Goal: Task Accomplishment & Management: Complete application form

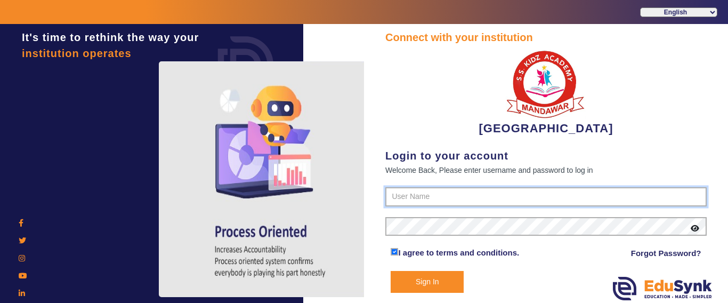
type input "9928895959"
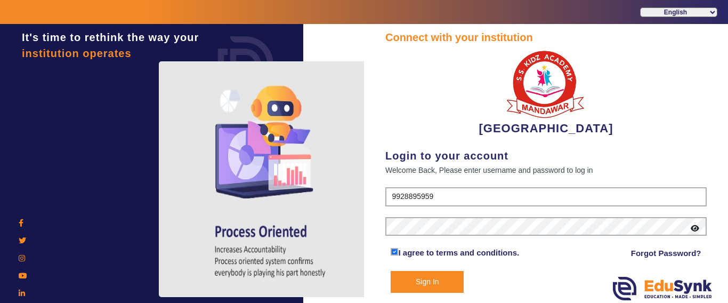
click at [409, 279] on button "Sign In" at bounding box center [427, 282] width 73 height 22
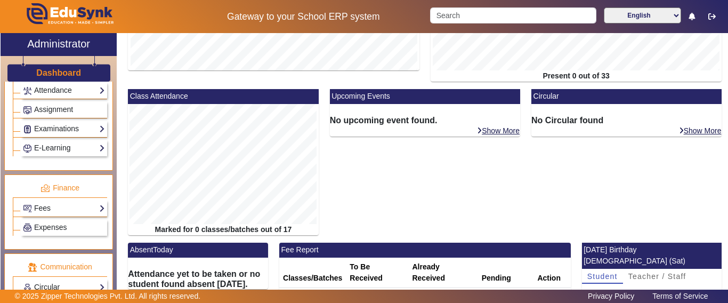
scroll to position [480, 0]
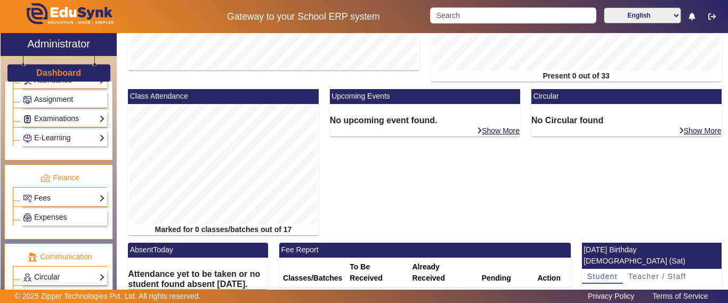
click at [44, 194] on link "Fees" at bounding box center [64, 198] width 82 height 12
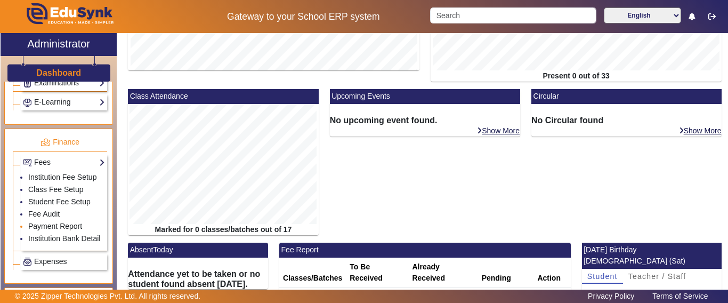
scroll to position [533, 0]
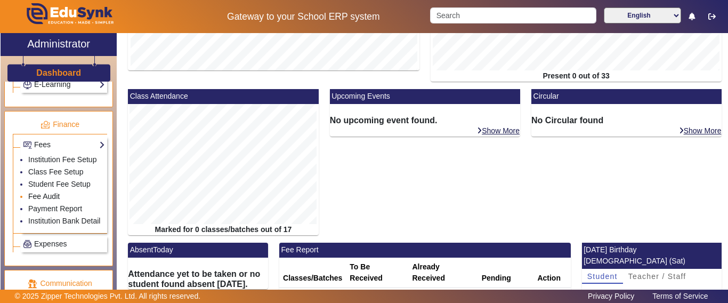
click at [46, 200] on link "Fee Audit" at bounding box center [43, 196] width 31 height 9
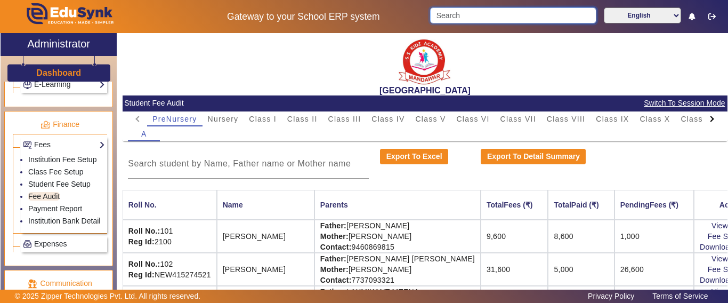
click at [456, 21] on input "Search" at bounding box center [513, 15] width 166 height 16
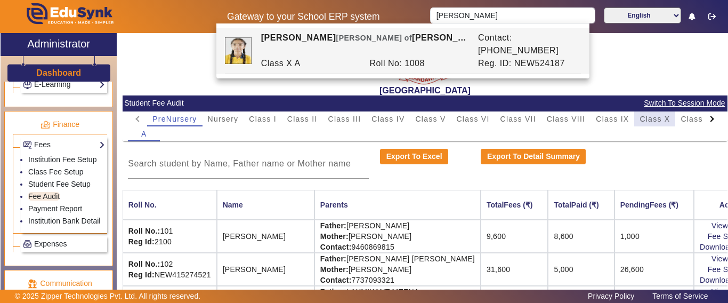
click at [646, 123] on span "Class X" at bounding box center [654, 118] width 30 height 7
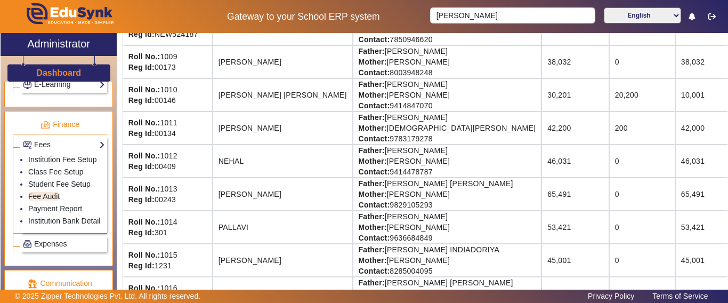
scroll to position [332, 0]
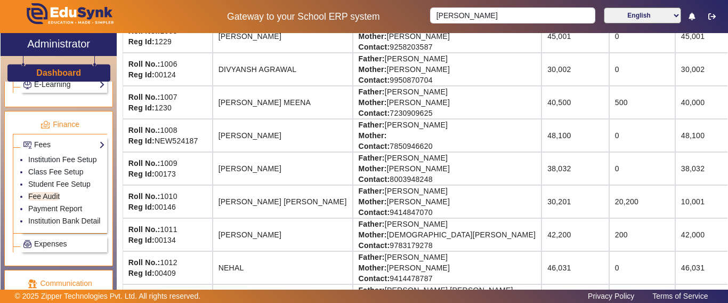
click at [675, 141] on td "48,100" at bounding box center [714, 135] width 79 height 33
click at [675, 146] on td "48,100" at bounding box center [714, 135] width 79 height 33
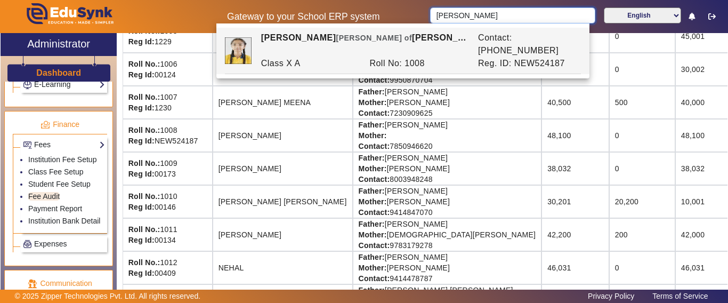
drag, startPoint x: 438, startPoint y: 18, endPoint x: 408, endPoint y: 18, distance: 29.8
click at [408, 18] on div "Gateway to your School ERP system [PERSON_NAME] English हिंदी (Hindi) ಕನ್ನಡ (Ka…" at bounding box center [364, 16] width 727 height 33
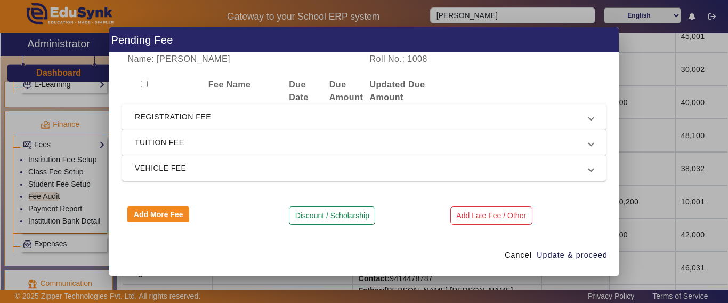
click at [220, 136] on span "TUITION FEE" at bounding box center [362, 142] width 454 height 13
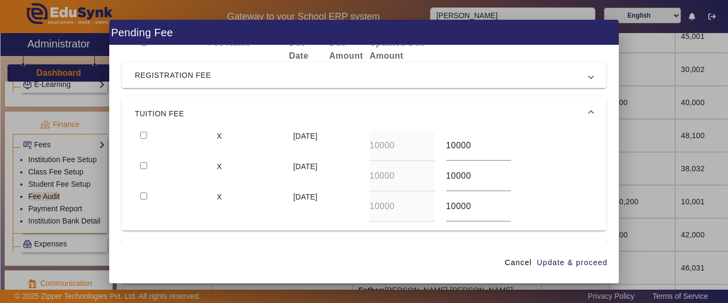
scroll to position [53, 0]
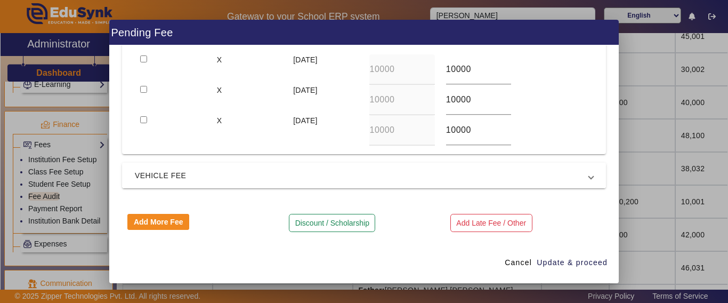
click at [220, 174] on span "VEHICLE FEE" at bounding box center [362, 175] width 454 height 13
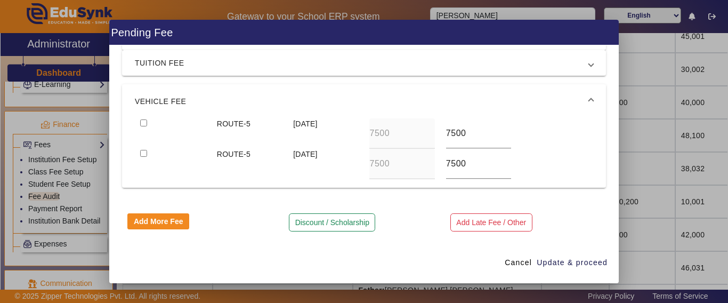
scroll to position [71, 0]
click at [515, 265] on span "Cancel" at bounding box center [518, 262] width 27 height 11
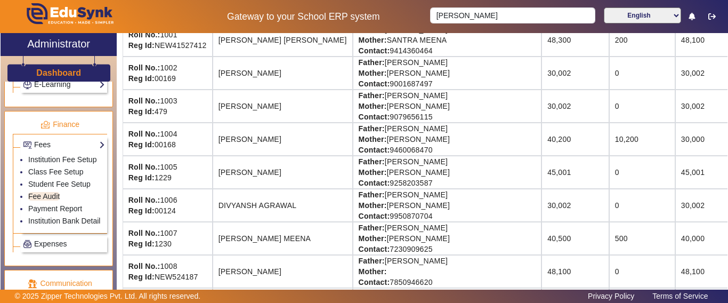
scroll to position [119, 0]
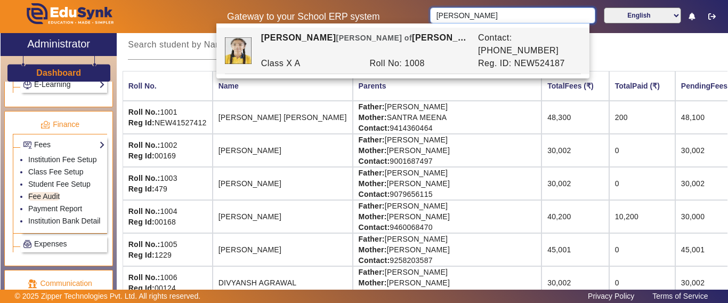
drag, startPoint x: 464, startPoint y: 8, endPoint x: 418, endPoint y: 13, distance: 46.7
click at [418, 13] on div "Gateway to your School ERP system [PERSON_NAME] English हिंदी (Hindi) ಕನ್ನಡ (Ka…" at bounding box center [364, 16] width 727 height 33
click at [403, 92] on th "Parents" at bounding box center [447, 86] width 189 height 30
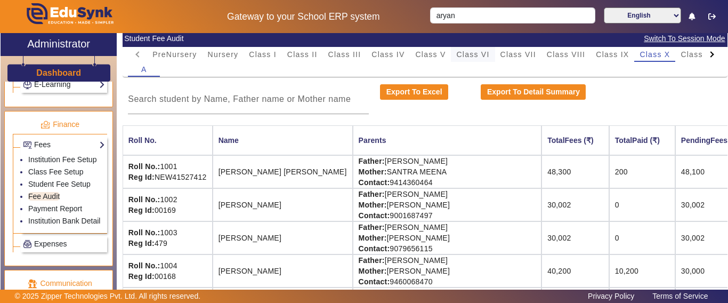
scroll to position [0, 0]
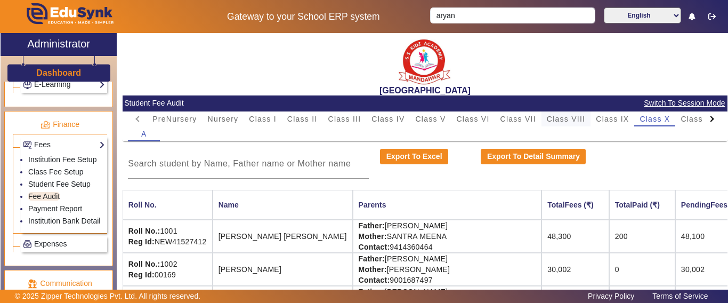
click at [566, 121] on span "Class VIII" at bounding box center [566, 118] width 38 height 7
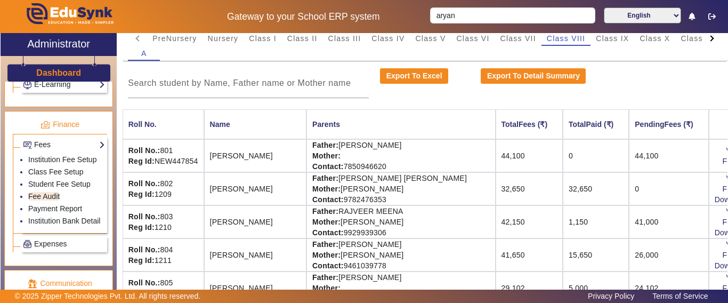
scroll to position [107, 0]
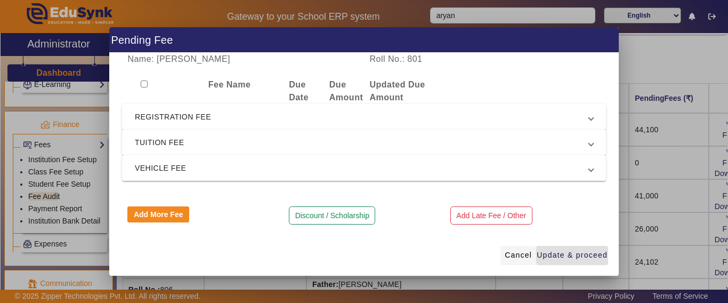
click at [521, 252] on span "Cancel" at bounding box center [518, 254] width 27 height 11
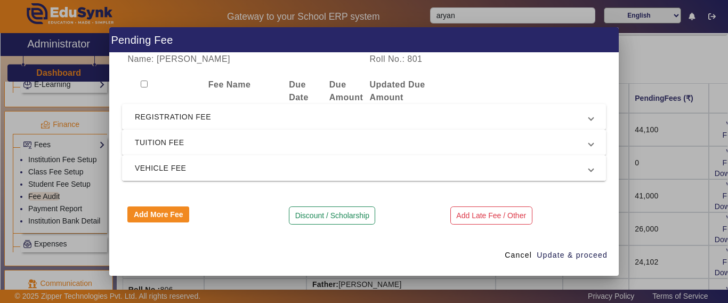
click at [285, 166] on span "VEHICLE FEE" at bounding box center [362, 167] width 454 height 13
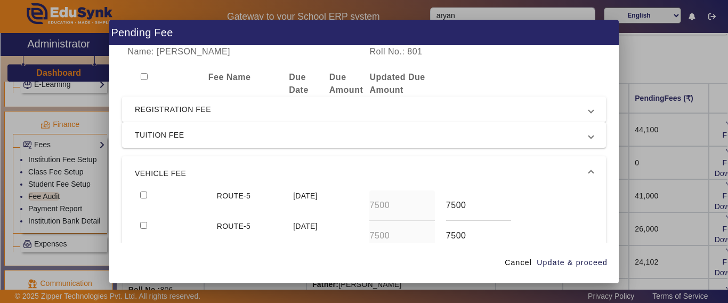
click at [285, 166] on mat-expansion-panel-header "VEHICLE FEE" at bounding box center [364, 173] width 484 height 34
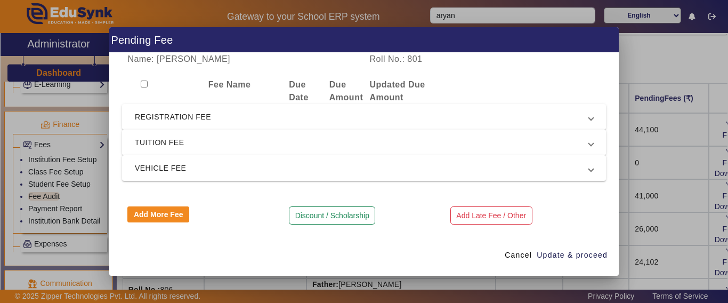
click at [274, 145] on span "TUITION FEE" at bounding box center [362, 142] width 454 height 13
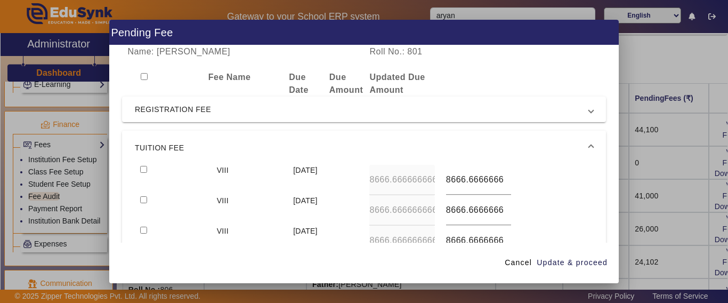
click at [268, 144] on span "TUITION FEE" at bounding box center [362, 147] width 454 height 13
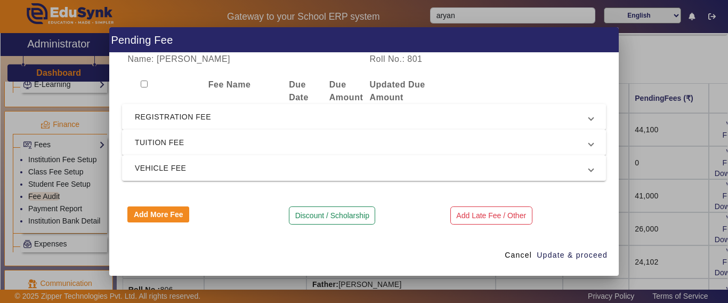
click at [269, 116] on span "REGISTRATION FEE" at bounding box center [362, 116] width 454 height 13
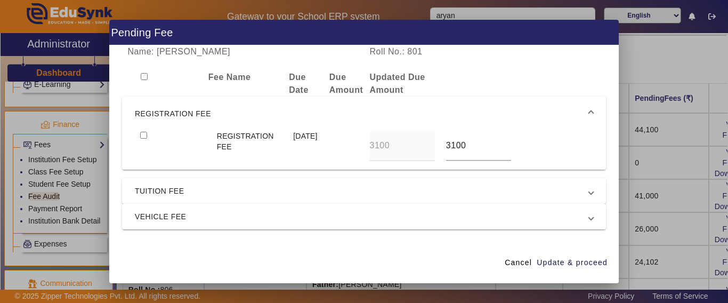
click at [267, 118] on span "REGISTRATION FEE" at bounding box center [362, 113] width 454 height 13
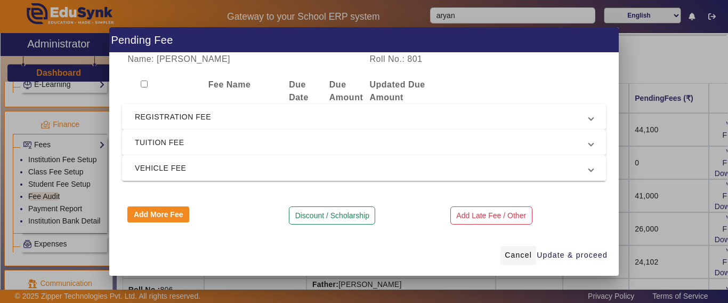
click at [514, 254] on span "Cancel" at bounding box center [518, 254] width 27 height 11
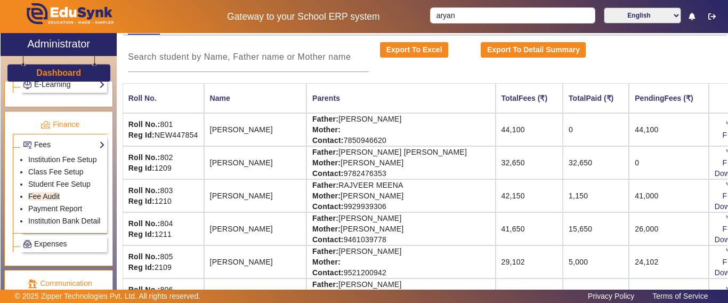
drag, startPoint x: 637, startPoint y: 127, endPoint x: 599, endPoint y: 132, distance: 38.7
click at [629, 132] on td "44,100" at bounding box center [668, 129] width 79 height 33
click at [48, 200] on link "Fee Audit" at bounding box center [43, 196] width 31 height 9
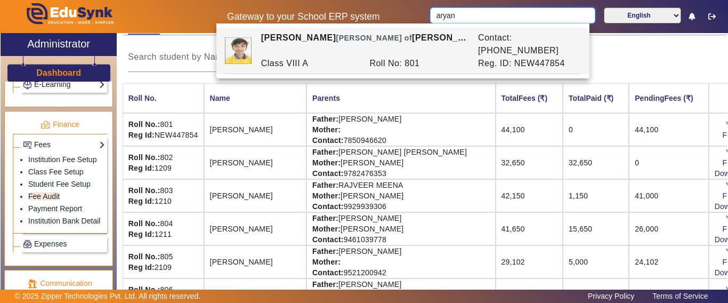
drag, startPoint x: 446, startPoint y: 19, endPoint x: 423, endPoint y: 17, distance: 23.0
click at [423, 17] on div "Gateway to your School ERP system aryan English हिंदी (Hindi) ಕನ್ನಡ (Kannada) த…" at bounding box center [364, 16] width 727 height 33
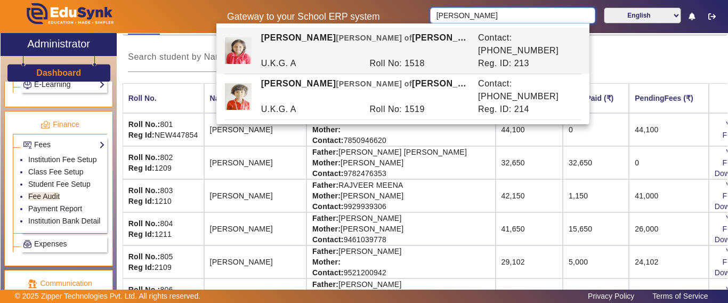
drag, startPoint x: 482, startPoint y: 12, endPoint x: 364, endPoint y: 10, distance: 117.8
click at [364, 10] on div "Gateway to your School ERP system [PERSON_NAME] English हिंदी (Hindi) ಕನ್ನಡ (Ka…" at bounding box center [364, 16] width 727 height 33
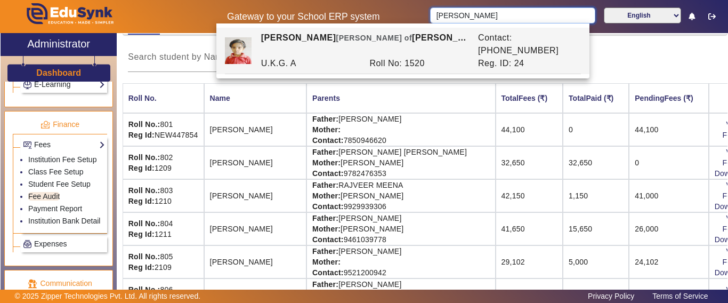
drag, startPoint x: 448, startPoint y: 21, endPoint x: 424, endPoint y: 20, distance: 23.5
click at [425, 20] on div "[PERSON_NAME] English हिंदी (Hindi) ಕನ್ನಡ (Kannada) தமிழ் (Tamil) ଓଡିଆ (Odia) ਪ…" at bounding box center [576, 16] width 303 height 18
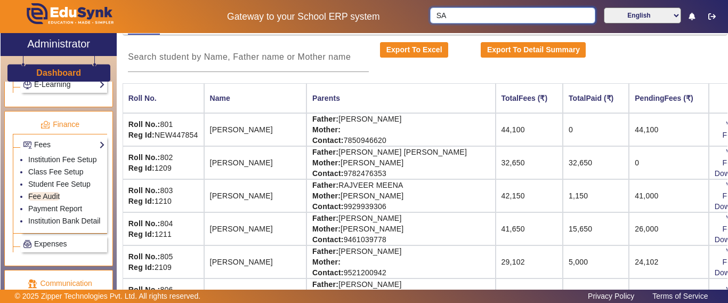
type input "S"
click at [476, 14] on input "Search" at bounding box center [513, 15] width 166 height 16
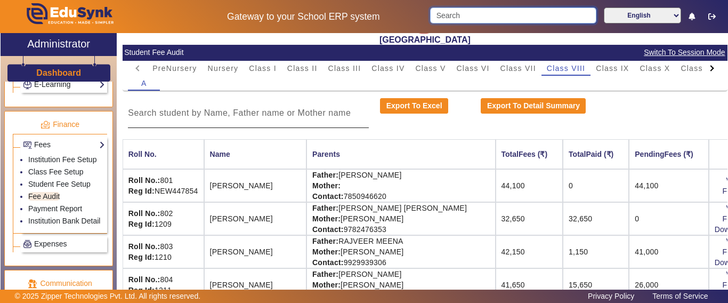
scroll to position [0, 0]
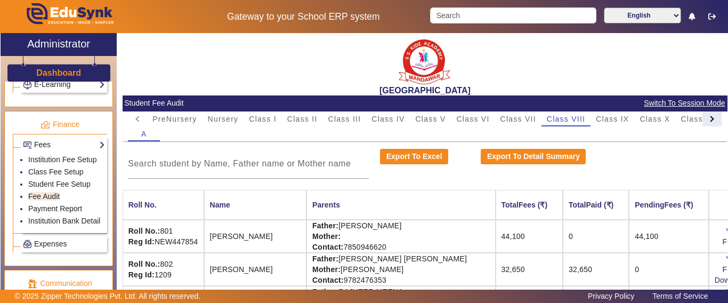
click at [708, 119] on div at bounding box center [711, 119] width 6 height 6
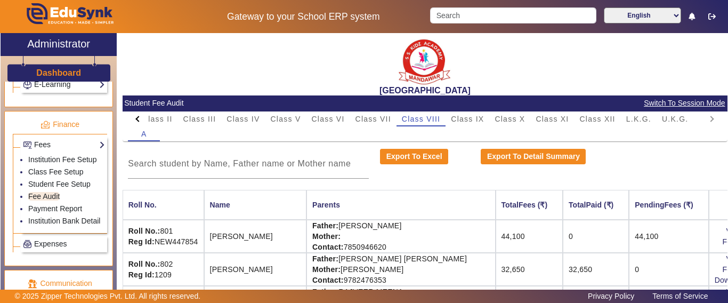
click at [700, 119] on mat-tab-header "PreNursery Nursery Class I Class II Class III Class IV Class V Class VI Class V…" at bounding box center [425, 118] width 594 height 15
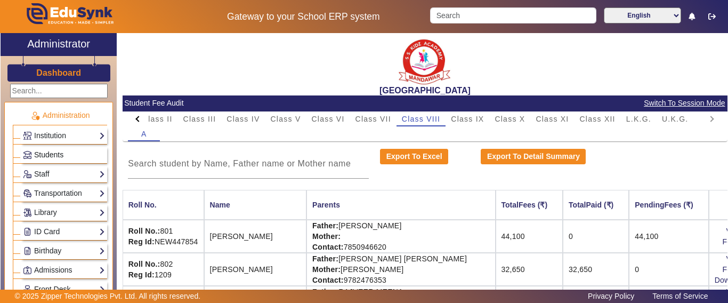
click at [58, 155] on span "Students" at bounding box center [48, 154] width 29 height 9
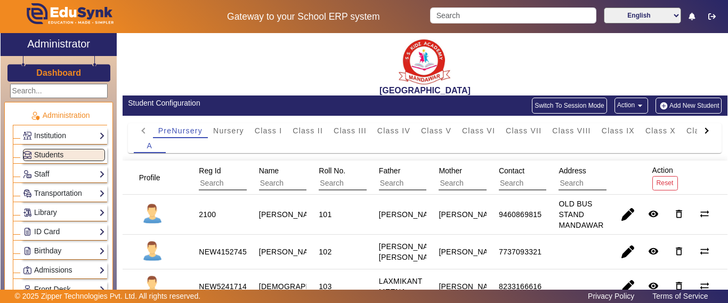
click at [702, 131] on div at bounding box center [705, 130] width 6 height 6
click at [697, 131] on mat-tab-header "PreNursery Nursery Class I Class II Class III Class IV Class V Class VI Class V…" at bounding box center [425, 130] width 582 height 15
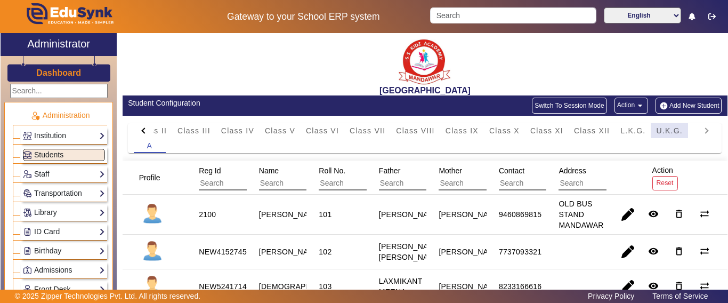
click at [677, 129] on span "U.K.G." at bounding box center [669, 130] width 27 height 7
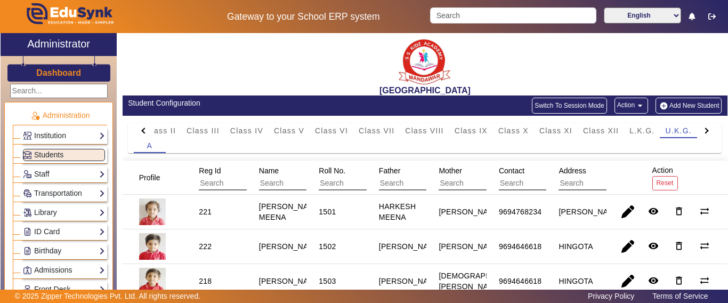
click at [693, 113] on div "Student Configuration Switch To Session Mode Action arrow_drop_down Add New Stu…" at bounding box center [425, 105] width 605 height 20
click at [691, 103] on button "Add New Student" at bounding box center [688, 106] width 66 height 16
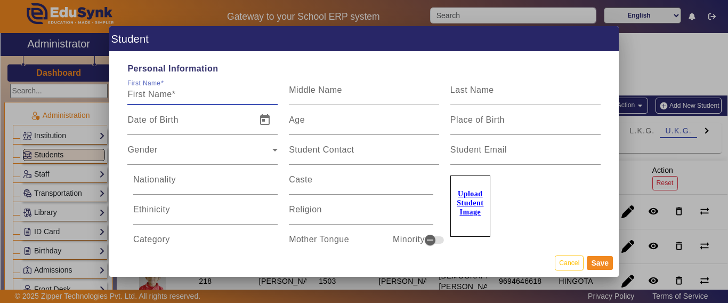
click at [192, 91] on input "First Name" at bounding box center [202, 94] width 150 height 13
type input "SAANVI MEENA"
click at [256, 124] on span "Open calendar" at bounding box center [265, 120] width 26 height 26
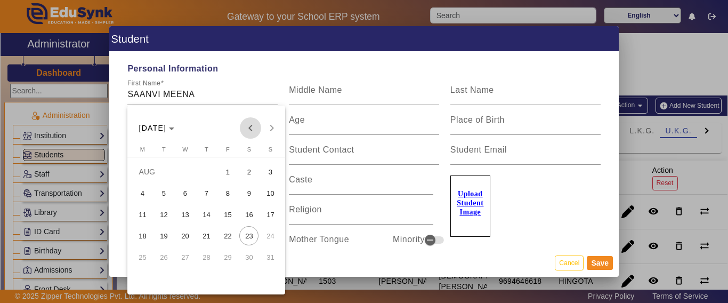
click at [249, 131] on span "Previous month" at bounding box center [250, 127] width 21 height 21
click at [174, 128] on polygon "Choose month and year" at bounding box center [171, 128] width 5 height 3
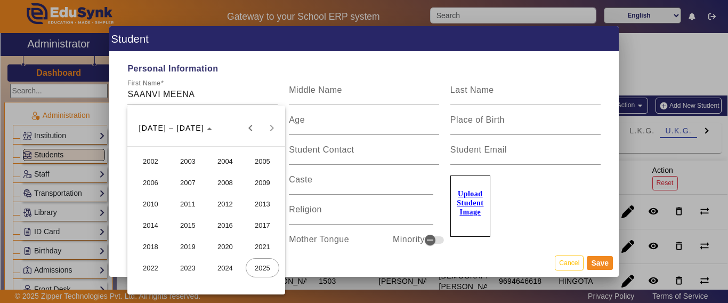
click at [225, 251] on span "2020" at bounding box center [225, 246] width 34 height 19
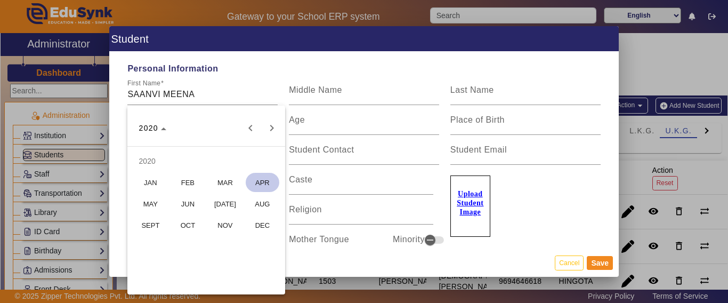
click at [258, 180] on span "APR" at bounding box center [263, 182] width 34 height 19
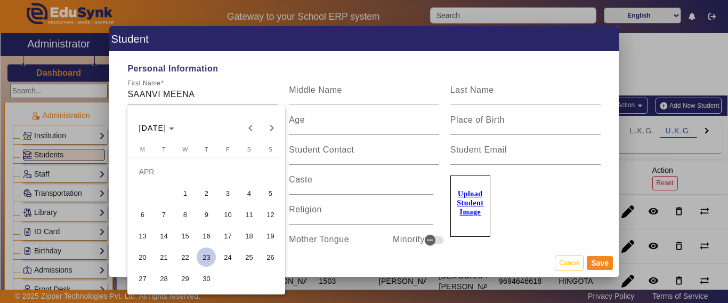
click at [256, 238] on span "18" at bounding box center [248, 235] width 19 height 19
type input "[DATE]"
type input "5 Yrs, 4 Months, 5 Days"
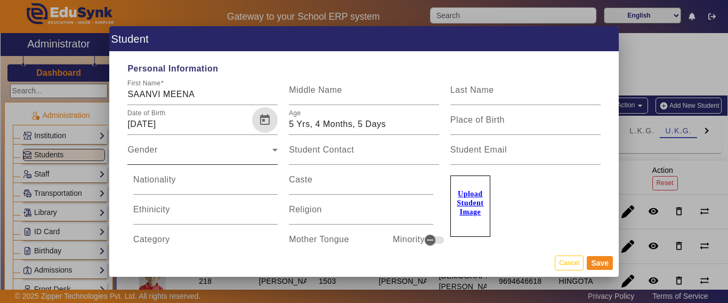
click at [194, 150] on div "Gender" at bounding box center [199, 154] width 145 height 13
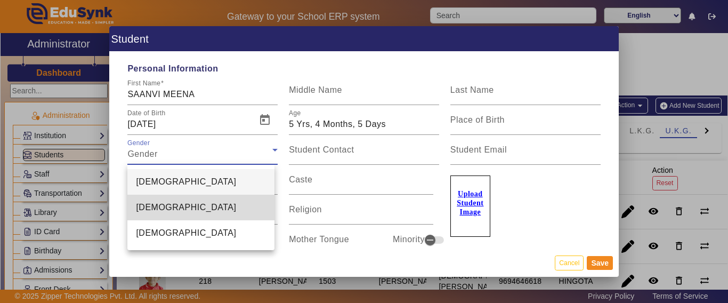
click at [165, 204] on span "[DEMOGRAPHIC_DATA]" at bounding box center [186, 207] width 100 height 13
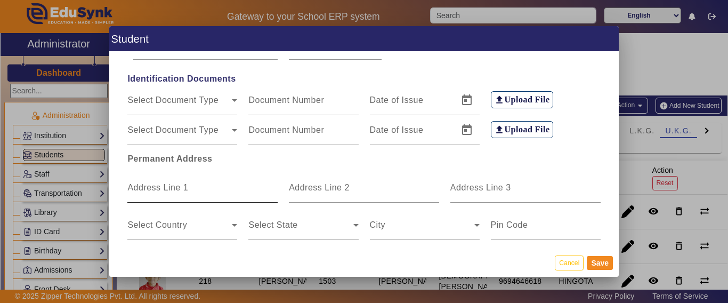
scroll to position [213, 0]
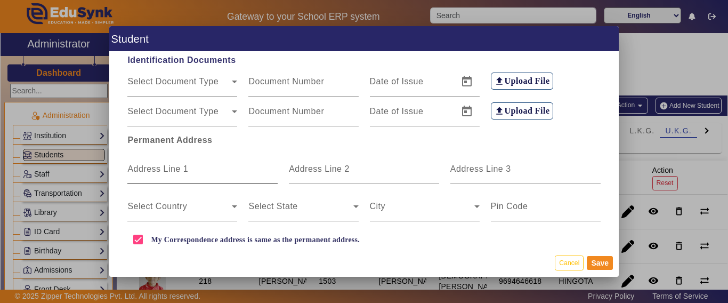
click at [183, 160] on div "Address Line 1" at bounding box center [202, 169] width 150 height 30
click at [186, 167] on input "Address Line 1" at bounding box center [202, 173] width 150 height 13
type input "BHOODA"
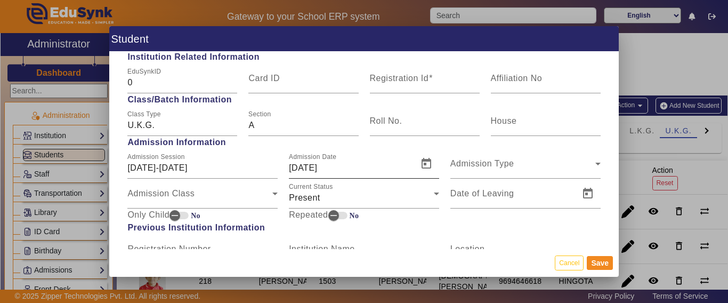
scroll to position [426, 0]
click at [410, 88] on input "Registration Id" at bounding box center [425, 81] width 110 height 13
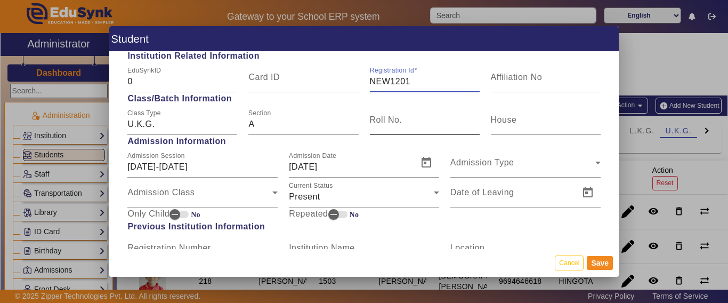
type input "NEW1201"
click at [397, 128] on input "Roll No." at bounding box center [425, 124] width 110 height 13
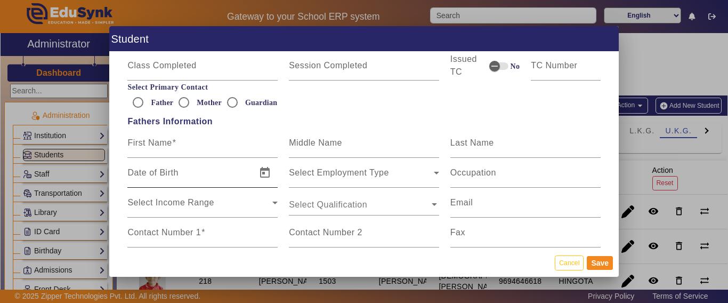
scroll to position [639, 0]
type input "5241"
click at [175, 144] on span at bounding box center [174, 141] width 4 height 9
click at [175, 144] on input "First Name" at bounding box center [202, 146] width 150 height 13
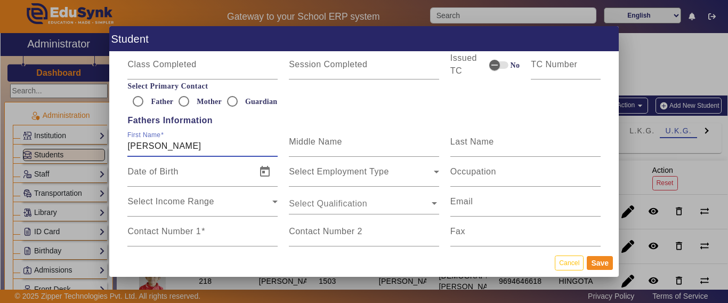
type input "[PERSON_NAME]"
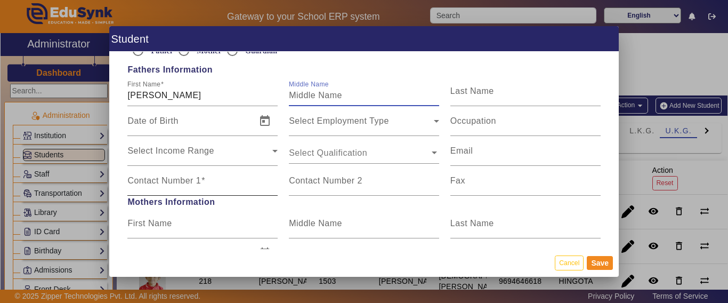
scroll to position [693, 0]
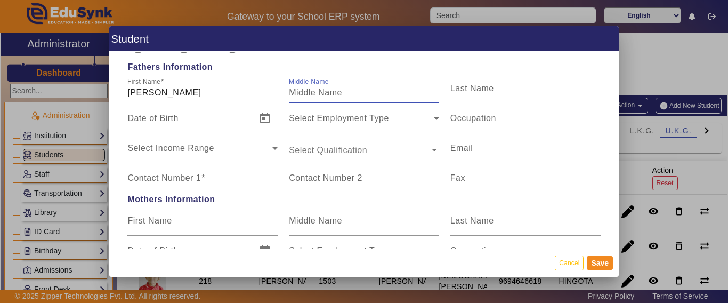
click at [170, 175] on mat-label "Contact Number 1" at bounding box center [164, 177] width 74 height 9
click at [170, 176] on input "Contact Number 1" at bounding box center [202, 182] width 150 height 13
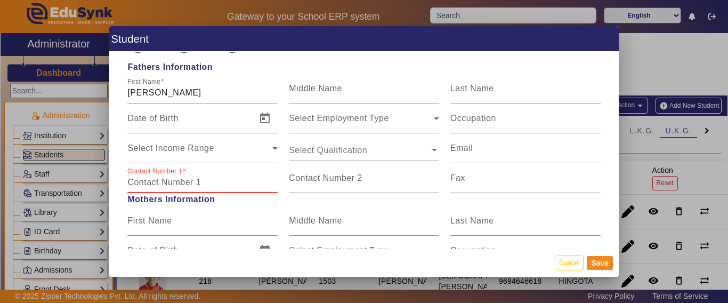
paste input "9413390416"
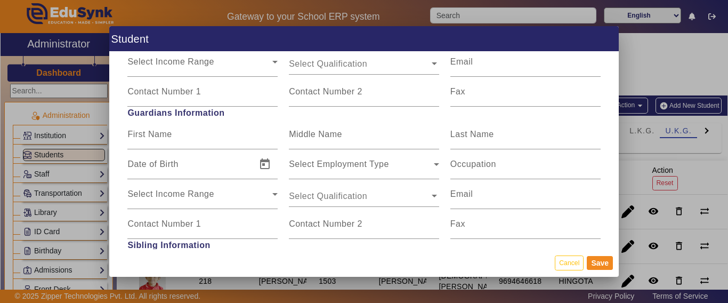
scroll to position [777, 0]
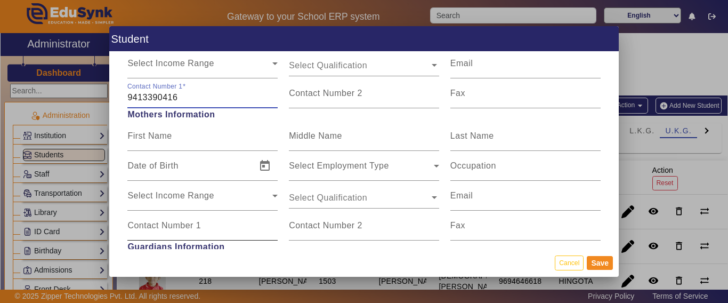
type input "9413390416"
click at [176, 229] on mat-label "Contact Number 1" at bounding box center [164, 225] width 74 height 9
click at [176, 229] on input "Contact Number 1" at bounding box center [202, 229] width 150 height 13
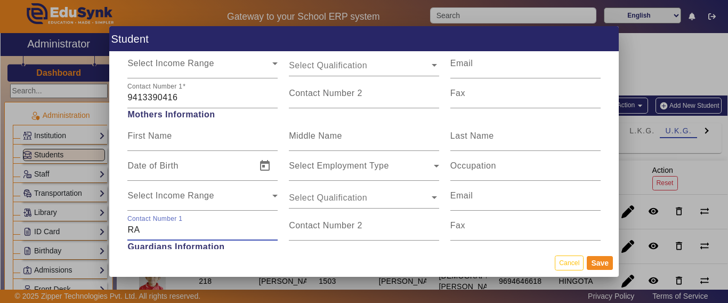
type input "R"
click at [191, 141] on input "First Name" at bounding box center [202, 140] width 150 height 13
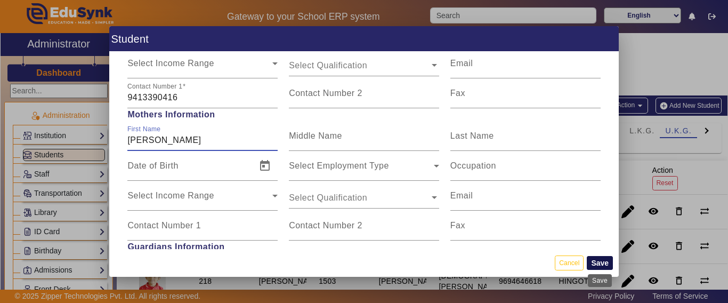
type input "[PERSON_NAME]"
click at [600, 262] on button "Save" at bounding box center [600, 263] width 26 height 14
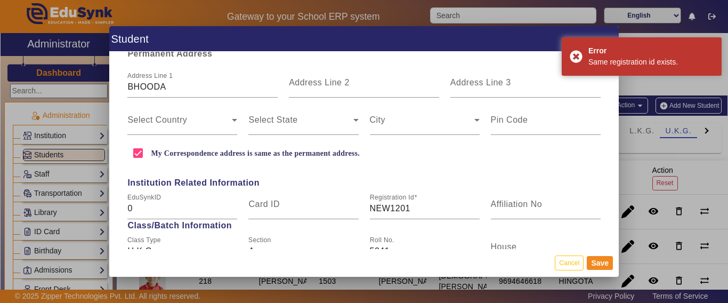
scroll to position [298, 0]
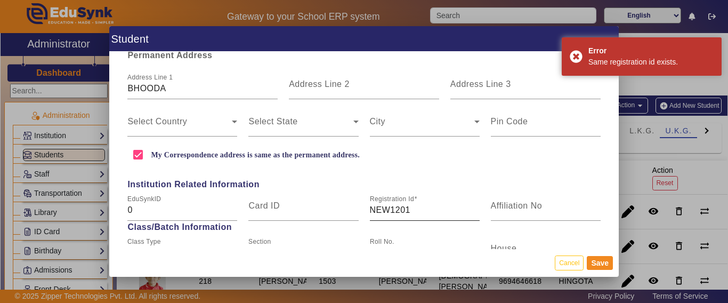
click at [410, 213] on input "NEW1201" at bounding box center [425, 210] width 110 height 13
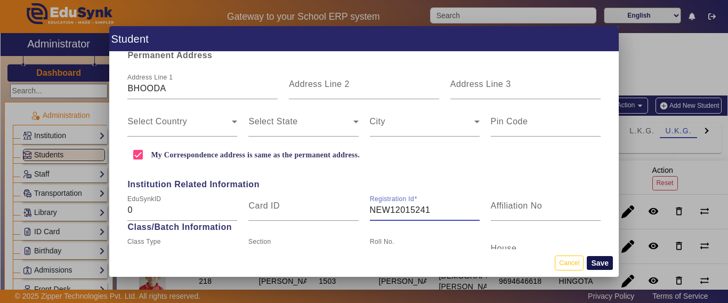
type input "NEW12015241"
click at [602, 262] on button "Save" at bounding box center [600, 263] width 26 height 14
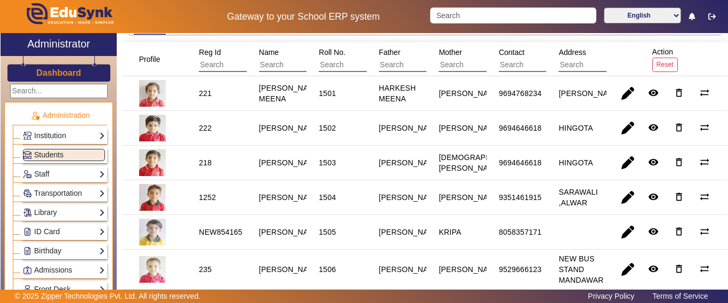
scroll to position [0, 0]
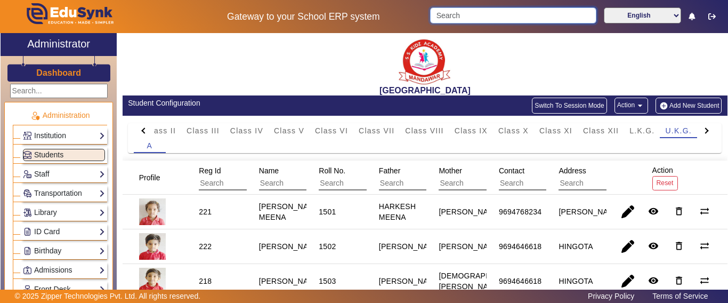
drag, startPoint x: 480, startPoint y: 9, endPoint x: 481, endPoint y: 20, distance: 11.8
click at [479, 9] on input "Search" at bounding box center [513, 15] width 166 height 16
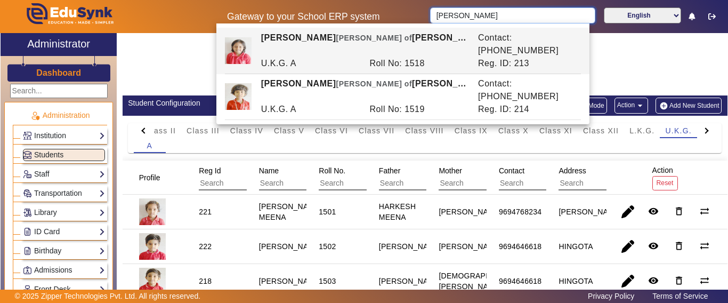
drag, startPoint x: 489, startPoint y: 14, endPoint x: 306, endPoint y: 22, distance: 182.4
click at [296, 19] on div "Gateway to your School ERP system [PERSON_NAME] English हिंदी (Hindi) ಕನ್ನಡ (Ka…" at bounding box center [364, 16] width 727 height 33
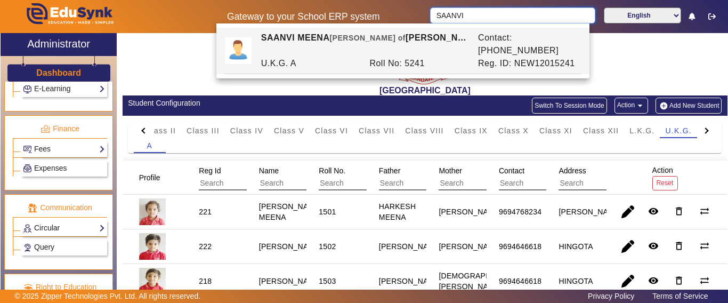
scroll to position [549, 0]
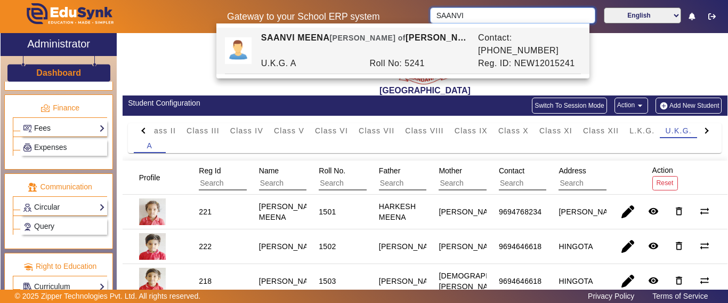
type input "SAANVI"
click at [48, 131] on link "Fees" at bounding box center [64, 128] width 82 height 12
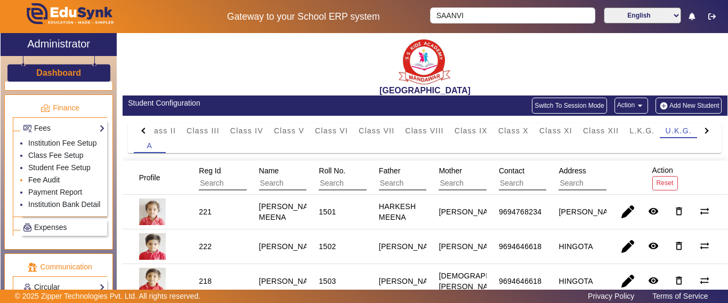
click at [45, 184] on link "Fee Audit" at bounding box center [43, 179] width 31 height 9
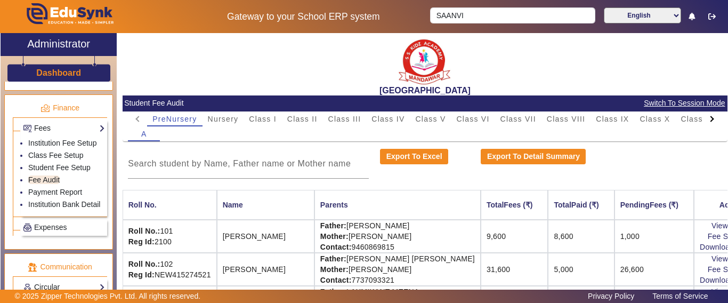
click at [704, 120] on div at bounding box center [711, 118] width 19 height 15
click at [703, 123] on mat-tab-header "PreNursery Nursery Class I Class II Class III Class IV Class V Class VI Class V…" at bounding box center [425, 118] width 594 height 15
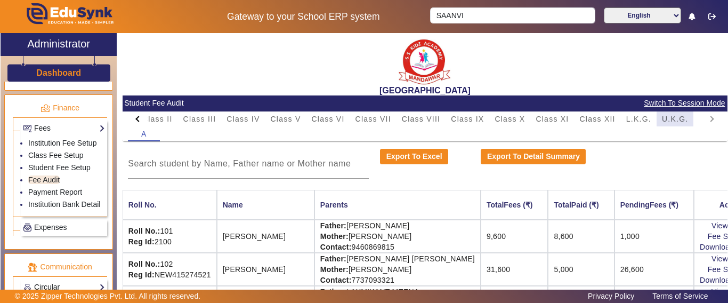
click at [683, 115] on span "U.K.G." at bounding box center [675, 118] width 27 height 7
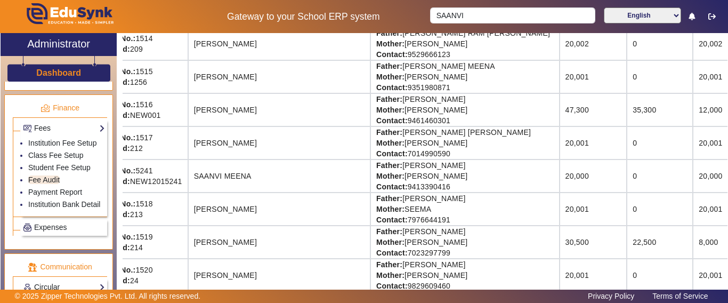
scroll to position [622, 59]
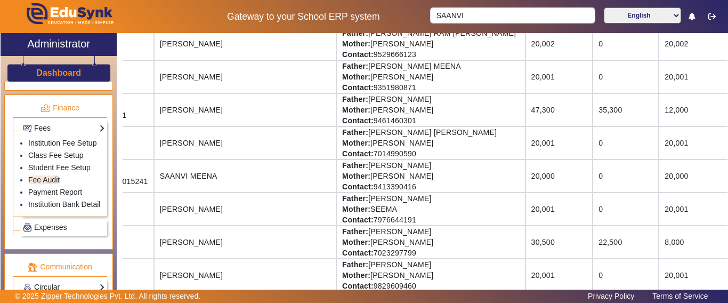
drag, startPoint x: 548, startPoint y: 179, endPoint x: 722, endPoint y: 185, distance: 173.8
click at [722, 185] on div "[GEOGRAPHIC_DATA] Student Fee Audit Switch To Session Mode PreNursery Nursery C…" at bounding box center [425, 161] width 605 height 257
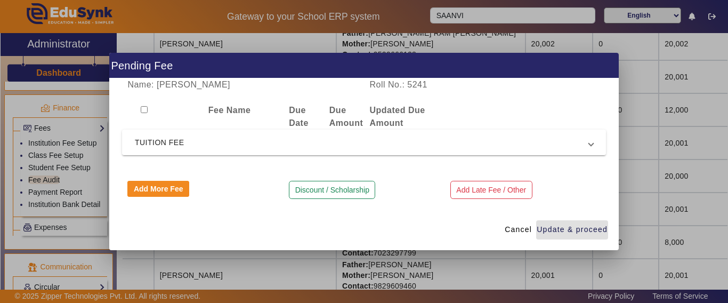
drag, startPoint x: 519, startPoint y: 229, endPoint x: 460, endPoint y: 237, distance: 60.2
click at [519, 229] on span "Cancel" at bounding box center [518, 229] width 27 height 11
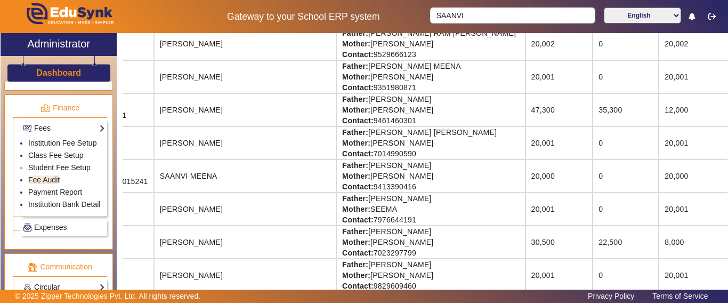
click at [55, 172] on link "Student Fee Setup" at bounding box center [59, 167] width 62 height 9
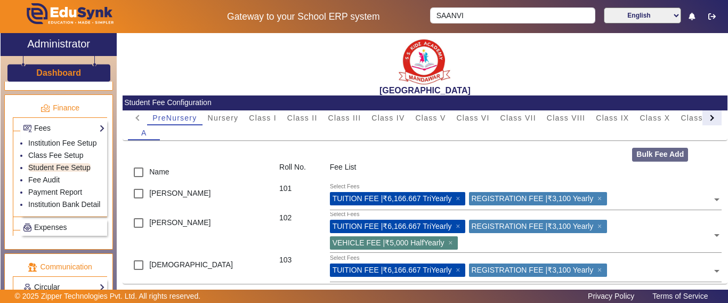
click at [708, 118] on div at bounding box center [711, 118] width 6 height 6
click at [701, 118] on mat-tab-header "PreNursery Nursery Class I Class II Class III Class IV Class V Class VI Class V…" at bounding box center [425, 117] width 594 height 15
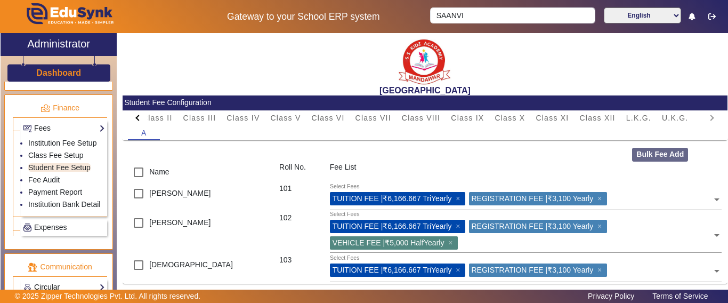
click at [701, 118] on mat-tab-header "PreNursery Nursery Class I Class II Class III Class IV Class V Class VI Class V…" at bounding box center [425, 117] width 594 height 15
click at [681, 115] on span "U.K.G." at bounding box center [675, 117] width 27 height 7
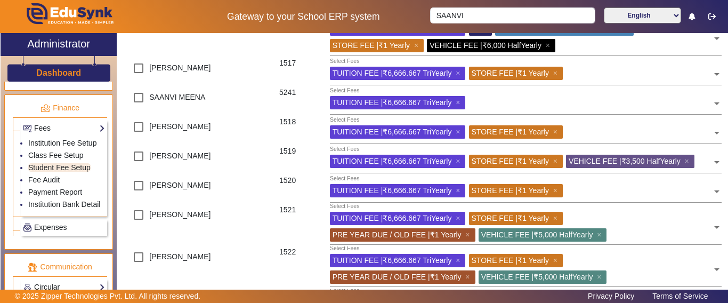
scroll to position [639, 0]
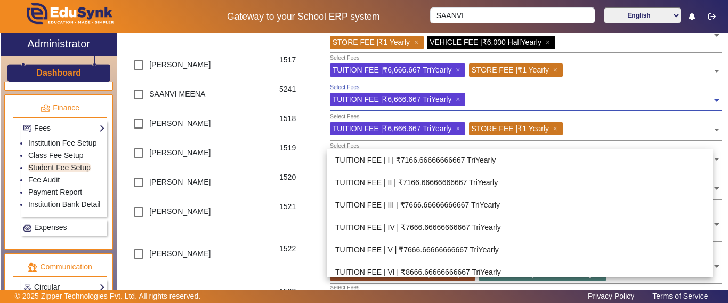
click at [499, 103] on input "text" at bounding box center [590, 98] width 243 height 10
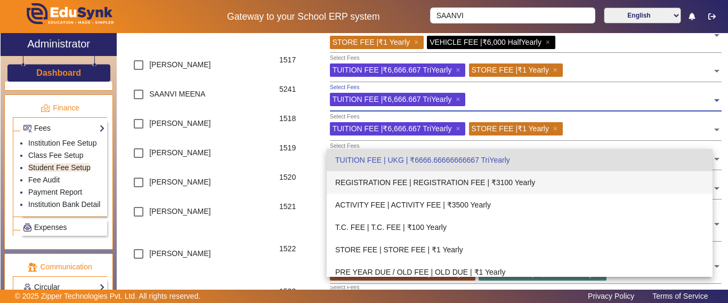
click at [430, 184] on div "REGISTRATION FEE | REGISTRATION FEE | ₹3100 Yearly" at bounding box center [520, 182] width 386 height 22
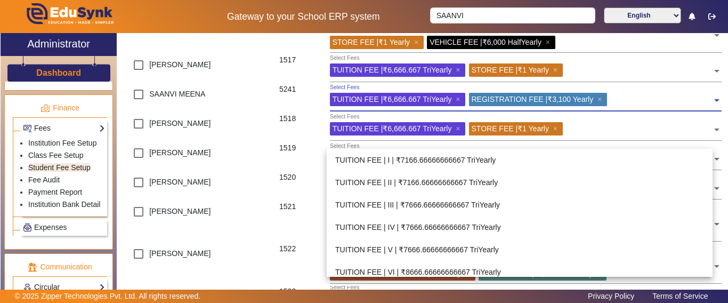
click at [631, 103] on input "text" at bounding box center [661, 98] width 102 height 10
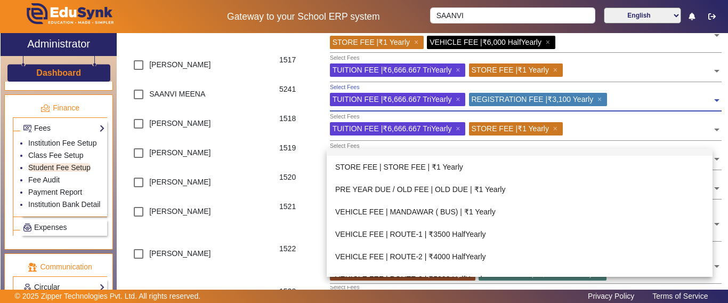
scroll to position [454, 0]
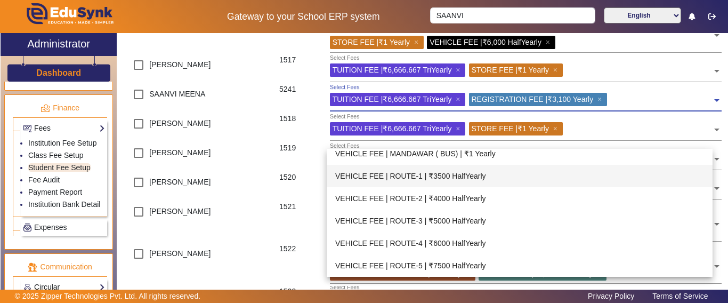
click at [291, 113] on div "5241" at bounding box center [299, 98] width 51 height 29
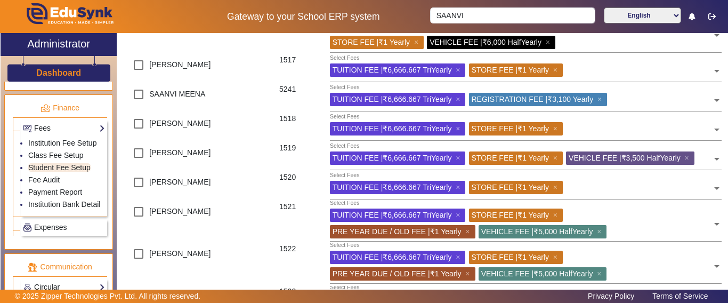
click at [47, 72] on h3 "Dashboard" at bounding box center [58, 73] width 45 height 10
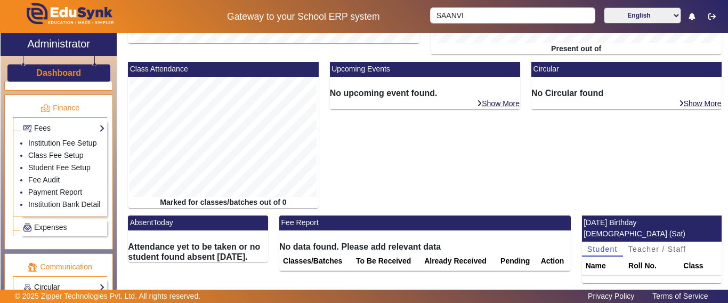
scroll to position [206, 0]
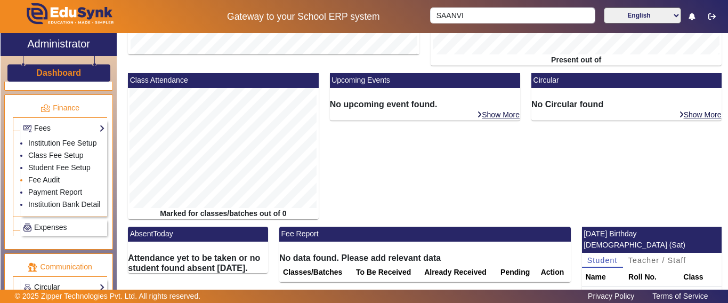
click at [58, 184] on link "Fee Audit" at bounding box center [43, 179] width 31 height 9
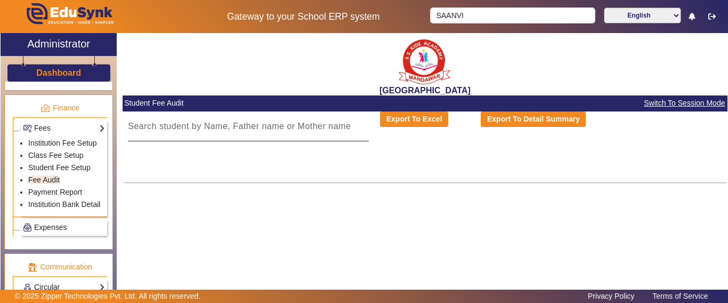
click at [251, 118] on div at bounding box center [248, 126] width 241 height 30
click at [251, 125] on input at bounding box center [248, 126] width 241 height 13
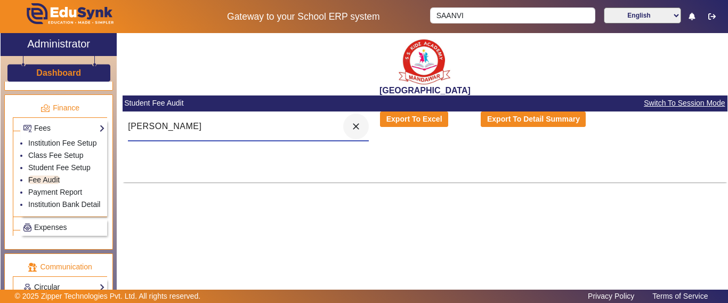
type input "[PERSON_NAME]"
click at [352, 125] on mat-icon "close" at bounding box center [356, 126] width 11 height 11
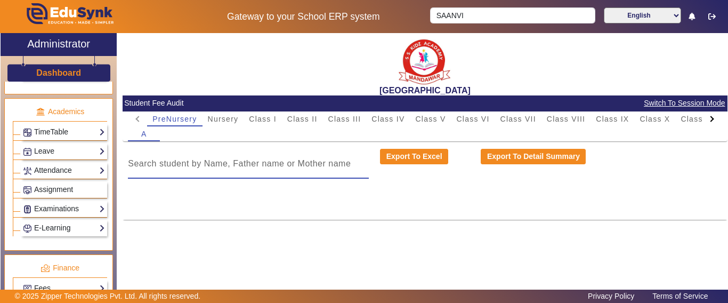
scroll to position [652, 0]
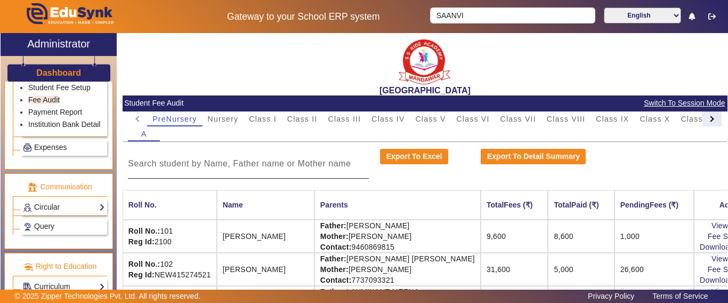
click at [708, 118] on div at bounding box center [711, 119] width 6 height 6
click at [702, 118] on mat-tab-header "PreNursery Nursery Class I Class II Class III Class IV Class V Class VI Class V…" at bounding box center [425, 118] width 594 height 15
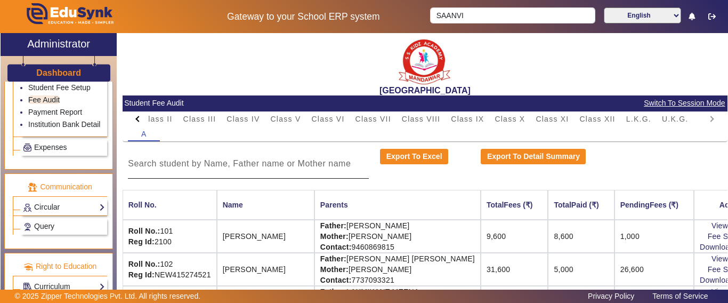
click at [702, 118] on mat-tab-header "PreNursery Nursery Class I Class II Class III Class IV Class V Class VI Class V…" at bounding box center [425, 118] width 594 height 15
click at [681, 119] on span "U.K.G." at bounding box center [675, 118] width 27 height 7
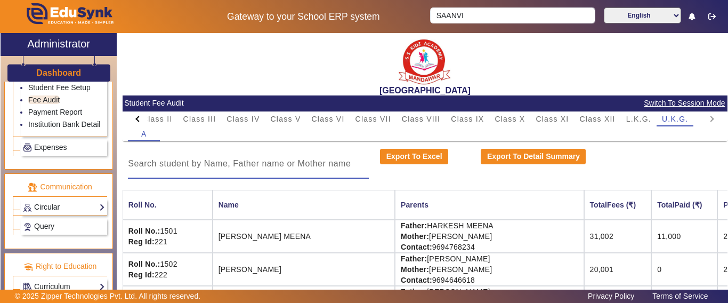
click at [188, 166] on input at bounding box center [248, 163] width 241 height 13
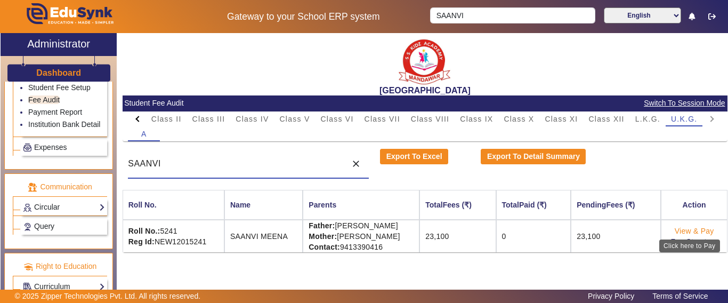
type input "SAANVI"
click at [683, 228] on link "View & Pay" at bounding box center [694, 230] width 39 height 9
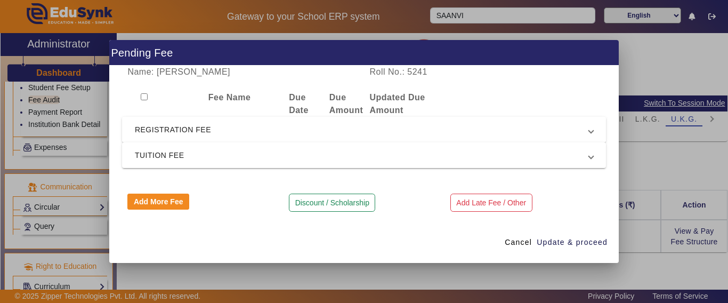
click at [217, 132] on span "REGISTRATION FEE" at bounding box center [362, 129] width 454 height 13
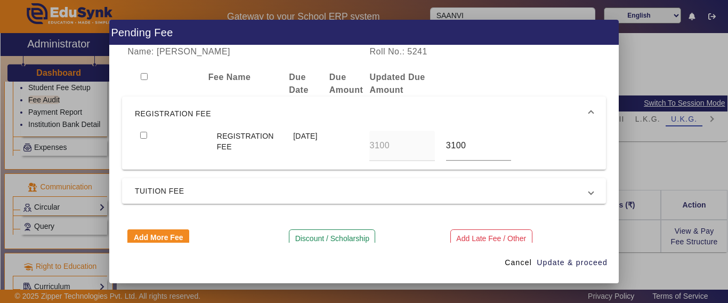
click at [140, 136] on div at bounding box center [173, 146] width 76 height 30
click at [144, 136] on input "checkbox" at bounding box center [143, 135] width 7 height 7
checkbox input "true"
click at [150, 185] on span "TUITION FEE" at bounding box center [362, 190] width 454 height 13
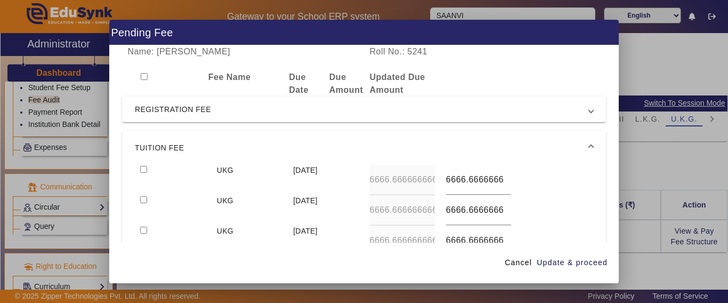
click at [144, 169] on input "checkbox" at bounding box center [143, 169] width 7 height 7
checkbox input "true"
type input "7000"
click at [140, 196] on input "checkbox" at bounding box center [143, 199] width 7 height 7
checkbox input "true"
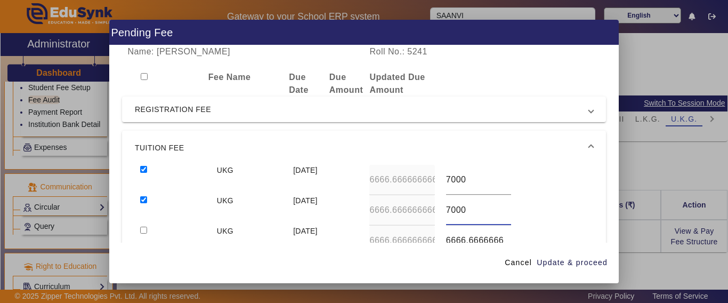
type input "7000"
click at [140, 226] on input "checkbox" at bounding box center [143, 229] width 7 height 7
checkbox input "true"
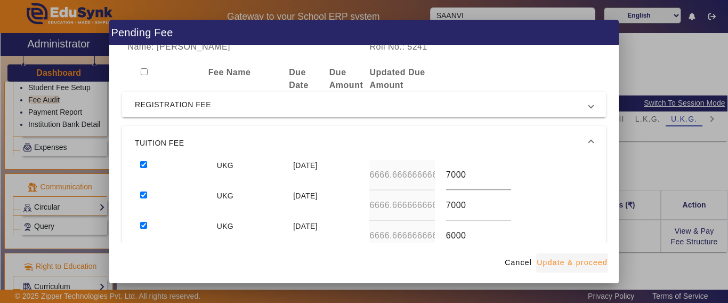
type input "6000"
click at [569, 259] on span "Update & proceed" at bounding box center [572, 262] width 71 height 11
type input "7000"
type input "6000"
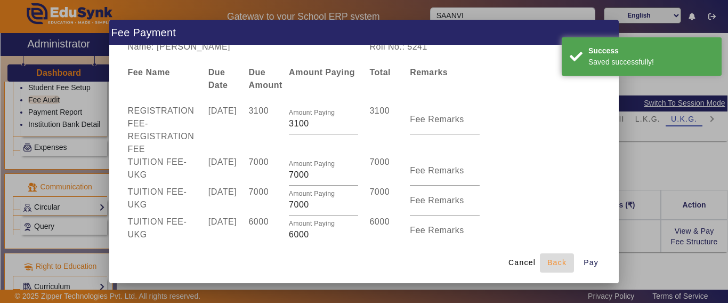
click at [554, 263] on span "Back" at bounding box center [556, 262] width 19 height 11
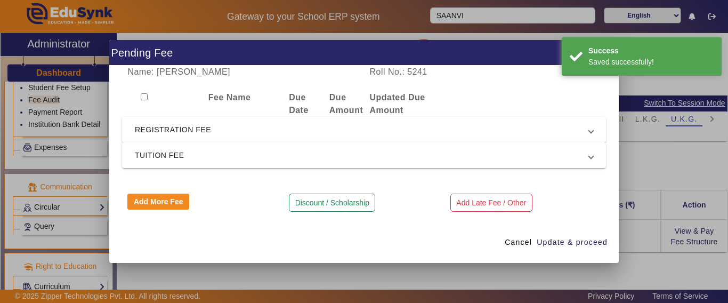
click at [245, 139] on mat-expansion-panel-header "REGISTRATION FEE" at bounding box center [364, 130] width 484 height 26
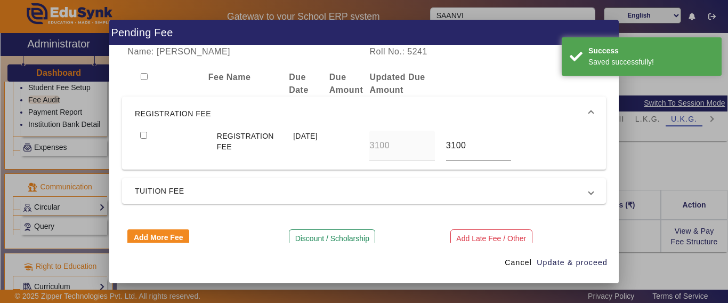
drag, startPoint x: 144, startPoint y: 135, endPoint x: 147, endPoint y: 141, distance: 7.1
click at [145, 135] on input "checkbox" at bounding box center [143, 135] width 7 height 7
checkbox input "true"
click at [152, 184] on mat-expansion-panel-header "TUITION FEE" at bounding box center [364, 191] width 484 height 26
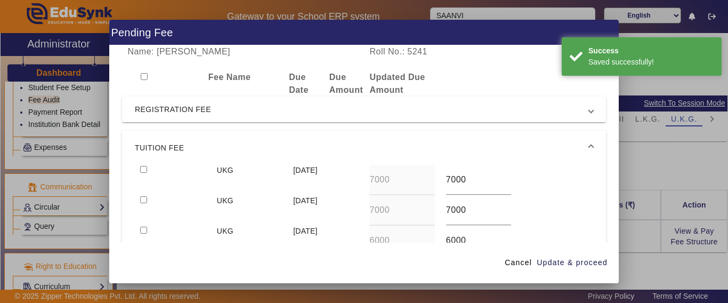
click at [140, 165] on div at bounding box center [173, 180] width 76 height 30
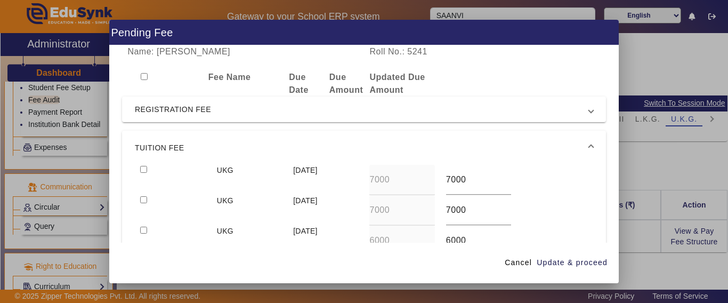
click at [142, 170] on input "checkbox" at bounding box center [143, 169] width 7 height 7
checkbox input "true"
click at [599, 264] on span "Update & proceed" at bounding box center [572, 262] width 71 height 11
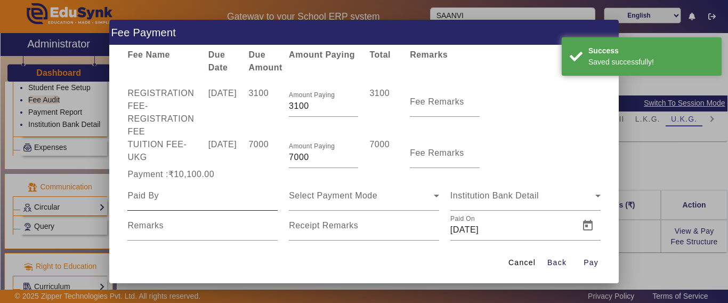
scroll to position [44, 0]
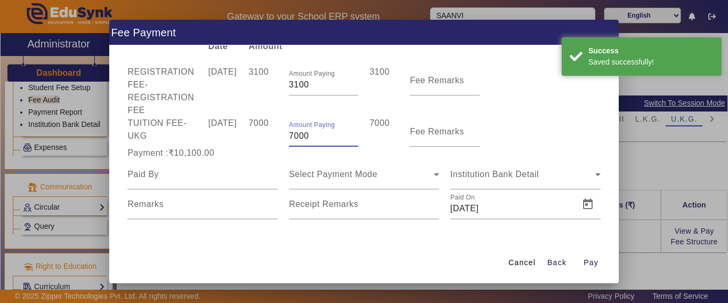
drag, startPoint x: 321, startPoint y: 137, endPoint x: 276, endPoint y: 139, distance: 44.8
click at [276, 139] on div "TUITION FEE - UKG [DATE] 7000 Amount Paying 7000 7000 Fee Remarks" at bounding box center [364, 132] width 484 height 30
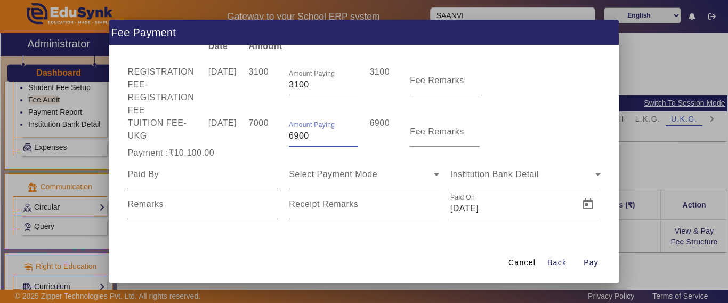
type input "6900"
click at [258, 161] on div at bounding box center [202, 174] width 150 height 30
click at [198, 180] on input at bounding box center [202, 174] width 150 height 13
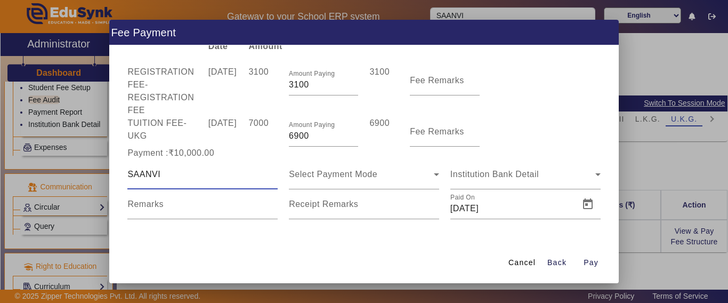
type input "SAANVI"
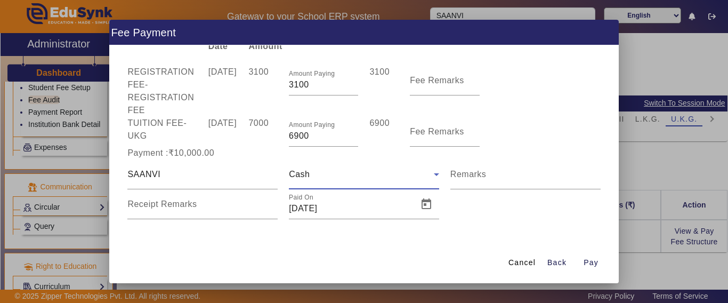
click at [324, 182] on div "Cash" at bounding box center [364, 174] width 150 height 30
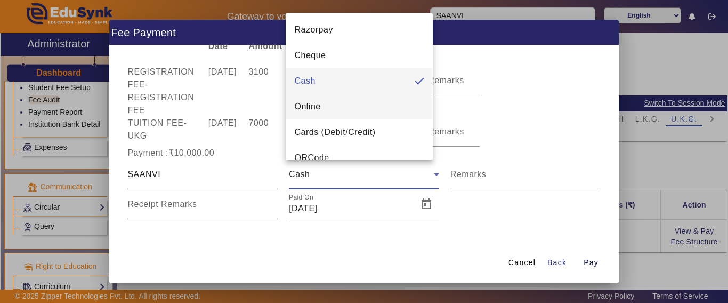
click at [320, 109] on span "Online" at bounding box center [307, 106] width 26 height 13
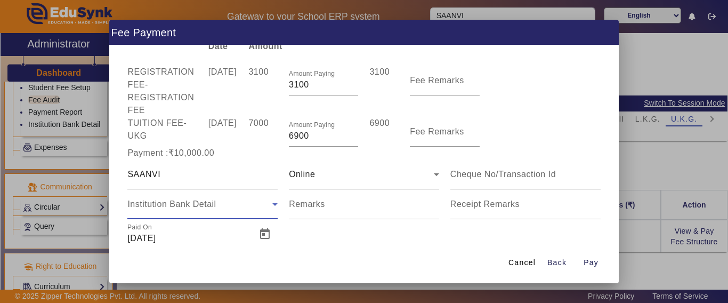
click at [175, 200] on span "Institution Bank Detail" at bounding box center [171, 203] width 88 height 9
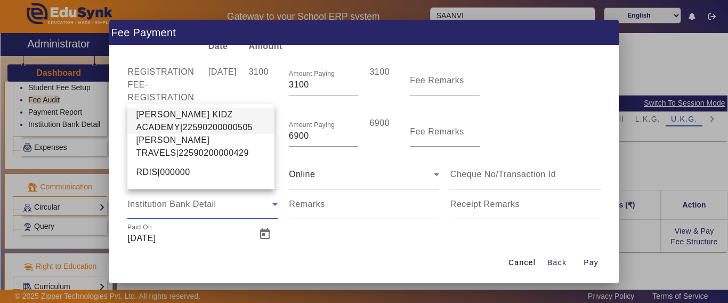
click at [169, 123] on span "[PERSON_NAME] KIDZ ACADEMY|22590200000505" at bounding box center [201, 121] width 130 height 26
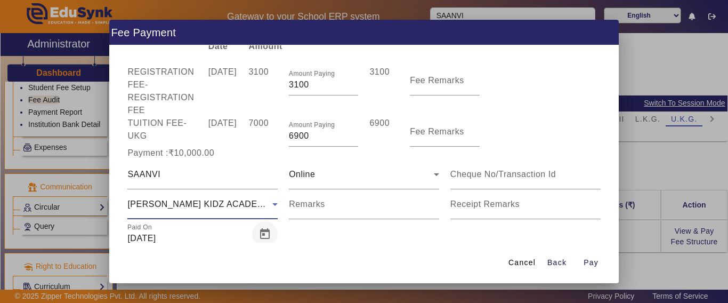
click at [265, 236] on span "Open calendar" at bounding box center [265, 234] width 26 height 26
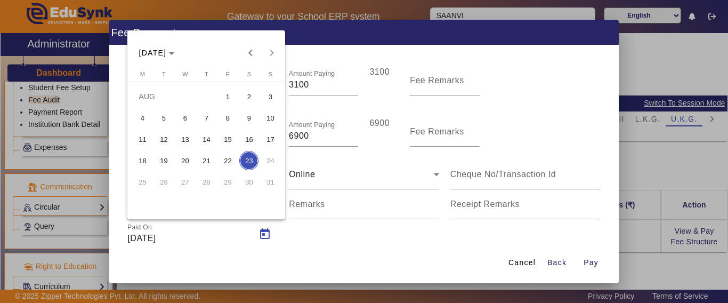
drag, startPoint x: 360, startPoint y: 267, endPoint x: 360, endPoint y: 261, distance: 5.9
click at [360, 266] on div at bounding box center [364, 151] width 728 height 303
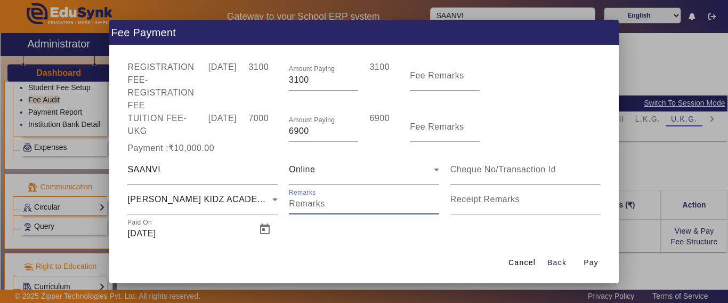
click at [333, 204] on input "Remarks" at bounding box center [364, 203] width 150 height 13
type input "PHONE PE"
click at [589, 265] on span "Pay" at bounding box center [590, 262] width 15 height 11
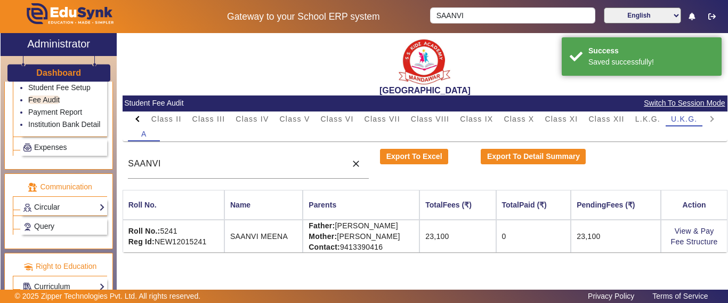
scroll to position [0, 0]
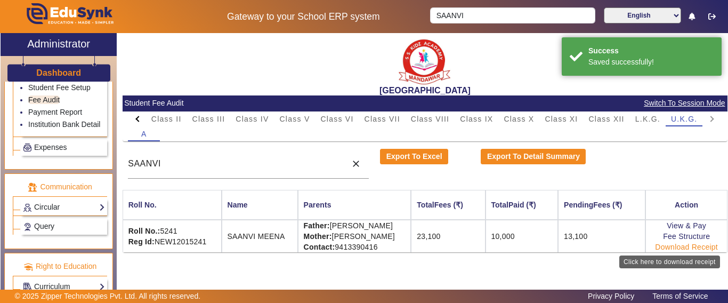
click at [673, 246] on link "Download Receipt" at bounding box center [686, 246] width 63 height 9
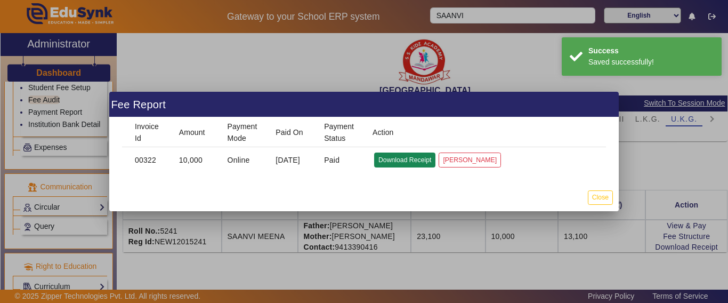
click at [408, 158] on button "Download Receipt" at bounding box center [404, 159] width 61 height 14
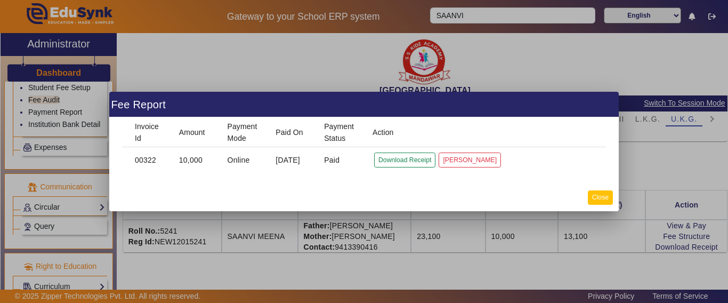
click at [604, 195] on button "Close" at bounding box center [600, 197] width 25 height 14
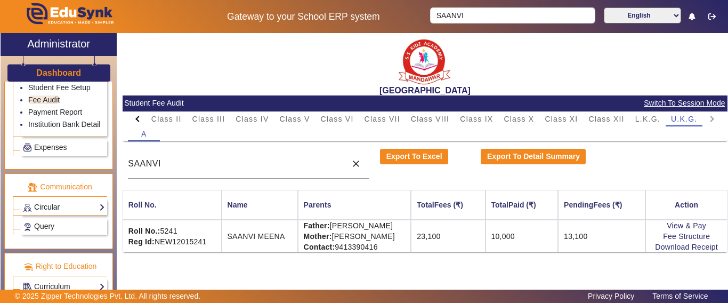
click at [133, 118] on div at bounding box center [137, 118] width 19 height 15
click at [140, 118] on mat-tab-header "PreNursery Nursery Class I Class II Class III Class IV Class V Class VI Class V…" at bounding box center [425, 118] width 594 height 15
click at [717, 123] on div at bounding box center [711, 118] width 19 height 15
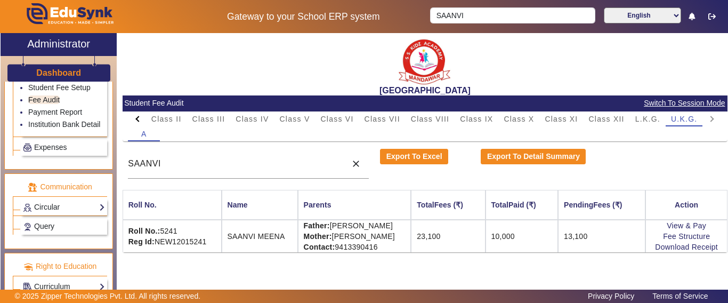
click at [714, 118] on mat-tab-header "PreNursery Nursery Class I Class II Class III Class IV Class V Class VI Class V…" at bounding box center [425, 118] width 594 height 15
click at [716, 118] on mat-tab-header "PreNursery Nursery Class I Class II Class III Class IV Class V Class VI Class V…" at bounding box center [425, 118] width 594 height 15
click at [652, 124] on span "L.K.G." at bounding box center [647, 118] width 25 height 15
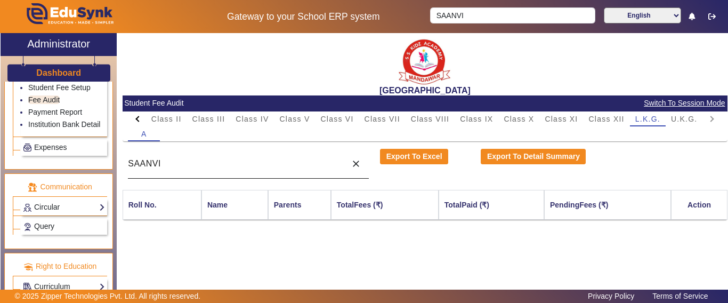
click at [172, 163] on div "SAANVI" at bounding box center [234, 164] width 213 height 30
drag, startPoint x: 158, startPoint y: 156, endPoint x: 157, endPoint y: 162, distance: 6.0
click at [118, 160] on div "[GEOGRAPHIC_DATA] Student Fee Audit Switch To Session Mode PreNursery Nursery C…" at bounding box center [422, 169] width 611 height 272
click at [159, 162] on input "SAANVI" at bounding box center [234, 163] width 213 height 13
drag, startPoint x: 148, startPoint y: 162, endPoint x: 96, endPoint y: 165, distance: 51.8
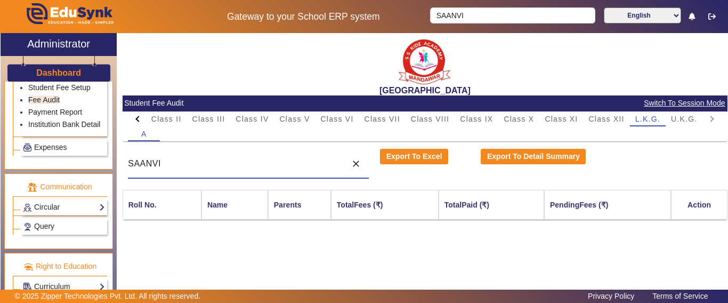
click at [96, 165] on div "X Administrator Dashboard Administration Institution Institution Details Sessio…" at bounding box center [364, 174] width 727 height 283
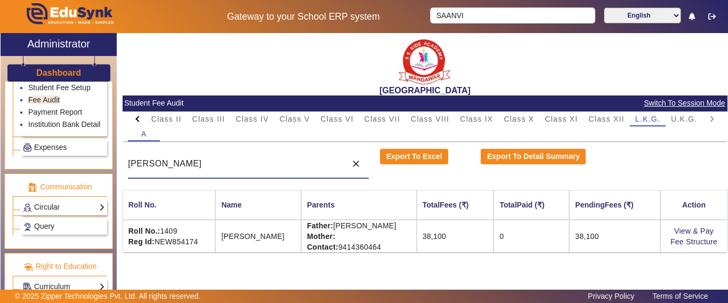
type input "[PERSON_NAME]"
drag, startPoint x: 367, startPoint y: 247, endPoint x: 323, endPoint y: 248, distance: 43.2
click at [323, 248] on td "Father: [PERSON_NAME] Mother: Contact: [PHONE_NUMBER]" at bounding box center [359, 236] width 116 height 33
copy td "9414360464"
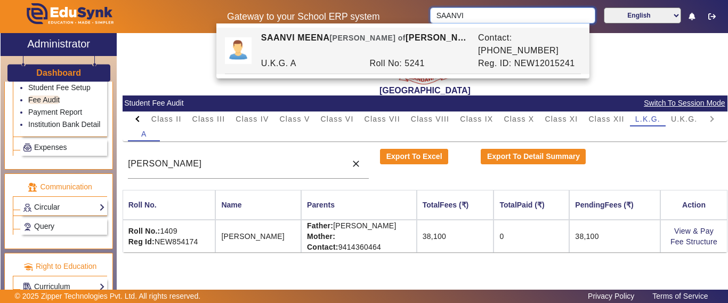
click at [459, 25] on body "Gateway to your School ERP system SAANVI English हिंदी (Hindi) ಕನ್ನಡ (Kannada) …" at bounding box center [364, 151] width 728 height 303
click at [480, 21] on input "SAANVI" at bounding box center [512, 15] width 165 height 16
drag, startPoint x: 480, startPoint y: 18, endPoint x: 376, endPoint y: 10, distance: 104.2
click at [376, 10] on div "Gateway to your School ERP system SAANVI English हिंदी (Hindi) ಕನ್ನಡ (Kannada) …" at bounding box center [364, 16] width 727 height 33
paste input "9414360464"
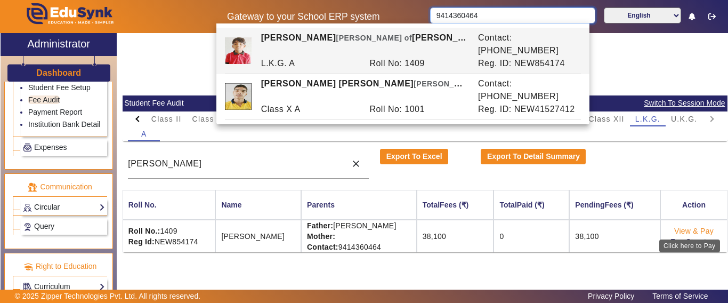
type input "9414360464"
click at [684, 230] on link "View & Pay" at bounding box center [693, 230] width 39 height 9
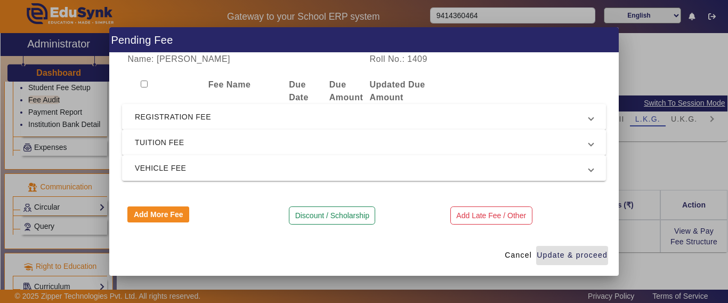
click at [184, 113] on span "REGISTRATION FEE" at bounding box center [362, 116] width 454 height 13
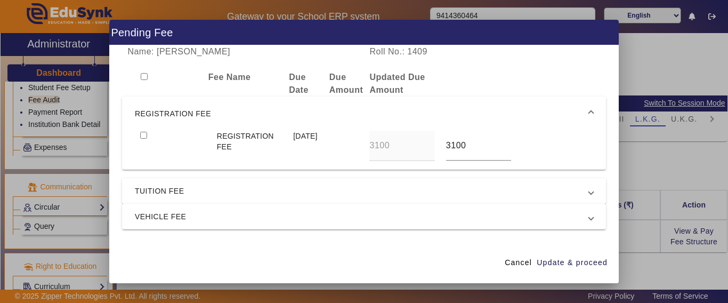
click at [141, 136] on input "checkbox" at bounding box center [143, 135] width 7 height 7
checkbox input "true"
drag, startPoint x: 161, startPoint y: 190, endPoint x: 160, endPoint y: 200, distance: 10.7
click at [160, 190] on span "TUITION FEE" at bounding box center [362, 190] width 454 height 13
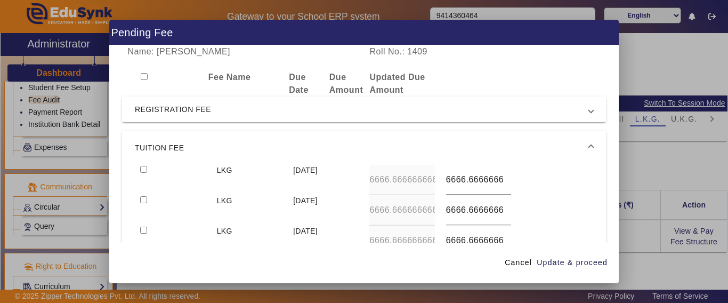
click at [143, 166] on input "checkbox" at bounding box center [143, 169] width 7 height 7
checkbox input "true"
drag, startPoint x: 440, startPoint y: 175, endPoint x: 574, endPoint y: 179, distance: 134.3
click at [574, 179] on div "LKG [DATE] 6666.66666666667 6666.66666666667" at bounding box center [364, 180] width 458 height 30
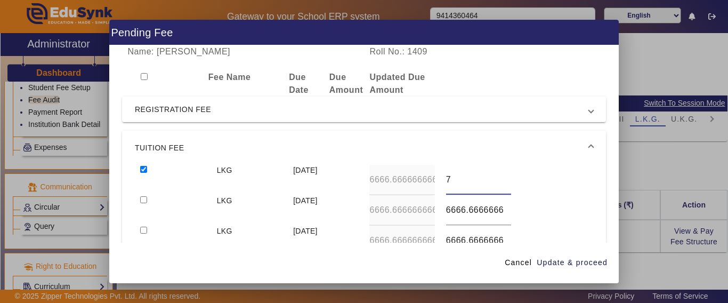
scroll to position [0, 0]
type input "7000"
click at [140, 196] on input "checkbox" at bounding box center [143, 199] width 7 height 7
checkbox input "true"
type input "7000"
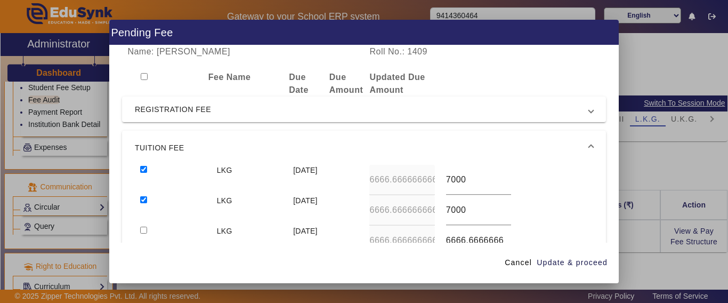
click at [140, 226] on input "checkbox" at bounding box center [143, 229] width 7 height 7
checkbox input "true"
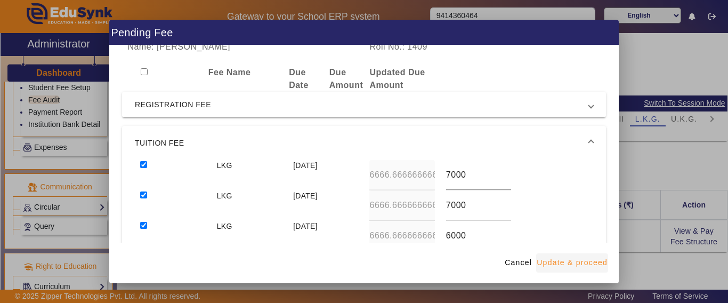
type input "6000"
click at [585, 266] on span "Update & proceed" at bounding box center [572, 262] width 71 height 11
type input "7000"
type input "6000"
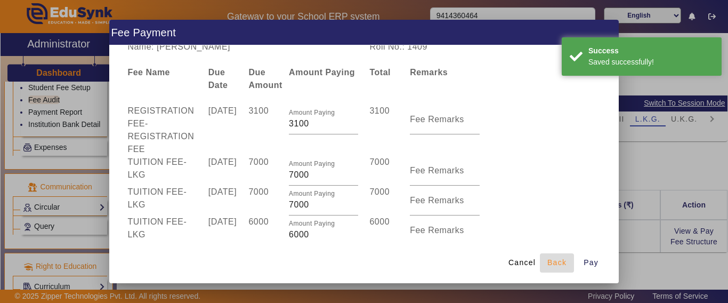
drag, startPoint x: 559, startPoint y: 262, endPoint x: 520, endPoint y: 241, distance: 44.4
click at [559, 262] on span "Back" at bounding box center [556, 262] width 19 height 11
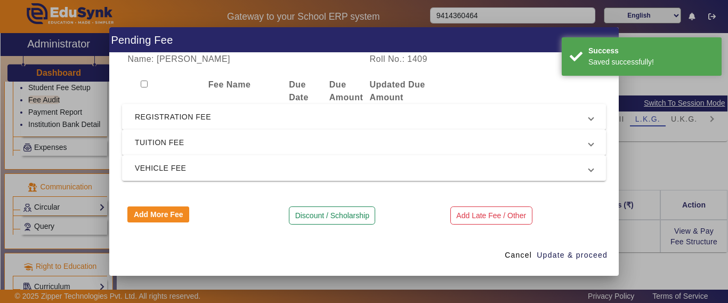
click at [177, 110] on mat-expansion-panel-header "REGISTRATION FEE" at bounding box center [364, 117] width 484 height 26
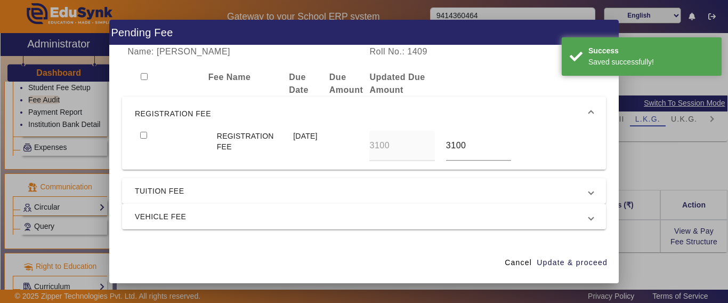
click at [143, 133] on input "checkbox" at bounding box center [143, 135] width 7 height 7
checkbox input "true"
drag, startPoint x: 154, startPoint y: 181, endPoint x: 156, endPoint y: 186, distance: 6.1
click at [156, 184] on mat-expansion-panel-header "TUITION FEE" at bounding box center [364, 191] width 484 height 26
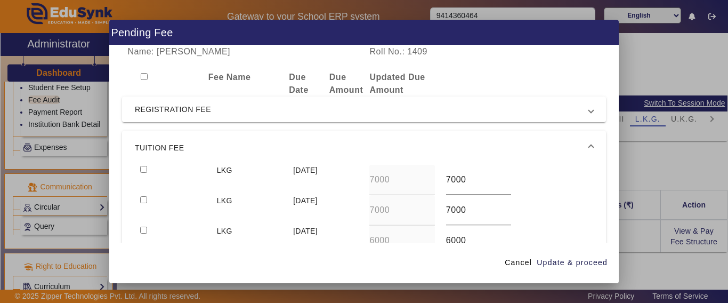
click at [142, 172] on input "checkbox" at bounding box center [143, 169] width 7 height 7
checkbox input "true"
click at [587, 262] on span "Update & proceed" at bounding box center [572, 262] width 71 height 11
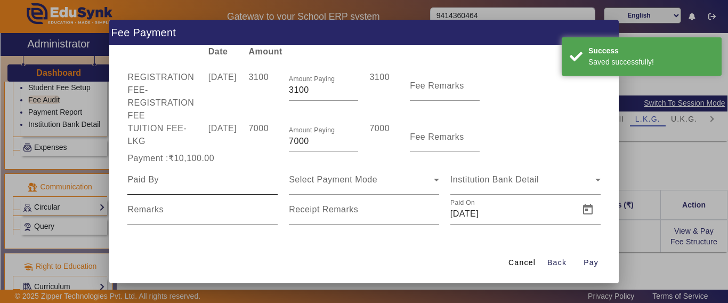
scroll to position [44, 0]
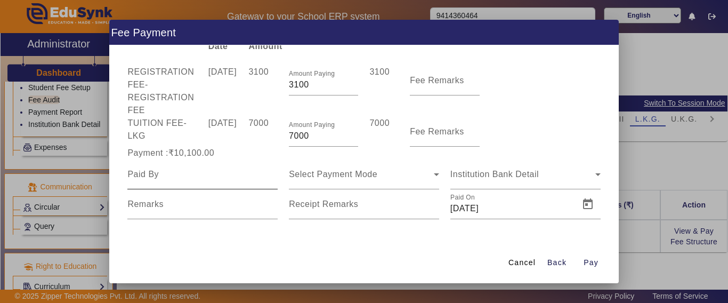
click at [191, 184] on div at bounding box center [202, 174] width 150 height 30
click at [184, 175] on input at bounding box center [202, 174] width 150 height 13
click at [184, 176] on input at bounding box center [202, 174] width 150 height 13
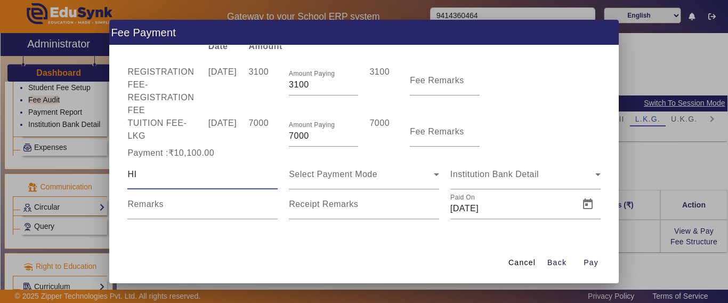
type input "H"
type input "[PERSON_NAME]"
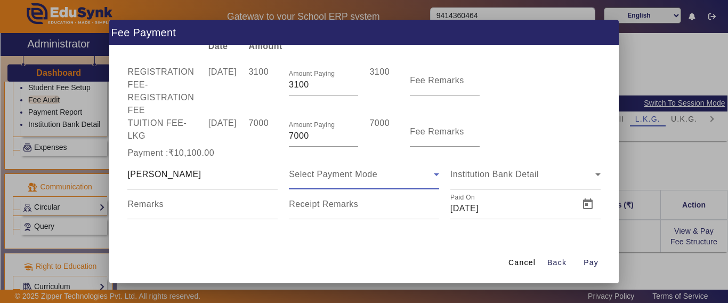
click at [322, 175] on span "Select Payment Mode" at bounding box center [333, 173] width 88 height 9
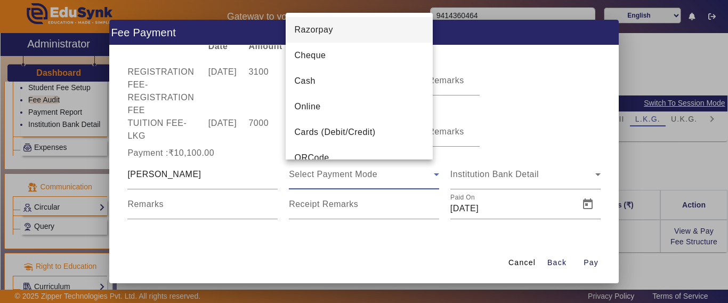
drag, startPoint x: 313, startPoint y: 104, endPoint x: 318, endPoint y: 109, distance: 6.8
click at [313, 105] on span "Online" at bounding box center [307, 106] width 26 height 13
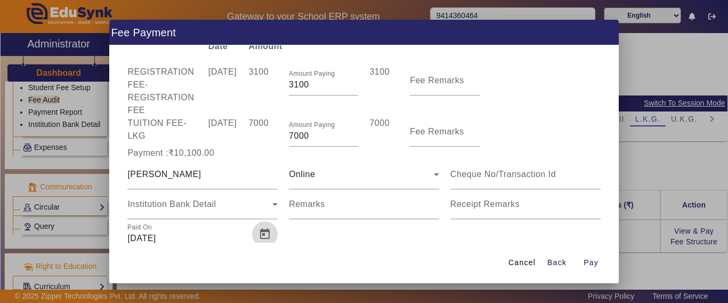
click at [262, 234] on span "Open calendar" at bounding box center [265, 234] width 26 height 26
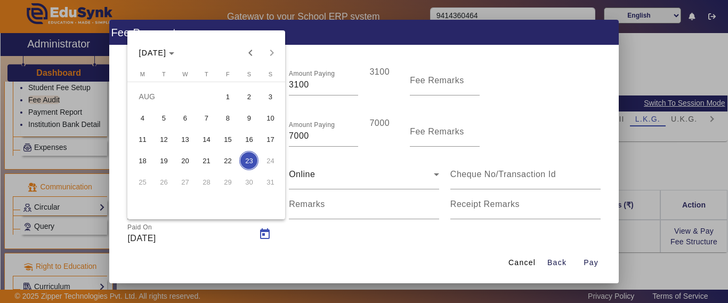
click at [231, 156] on span "22" at bounding box center [227, 160] width 19 height 19
type input "[DATE]"
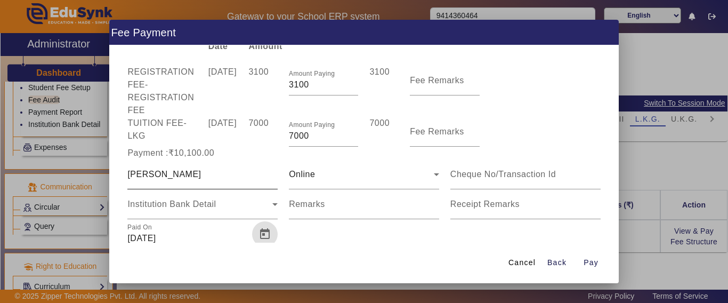
scroll to position [48, 0]
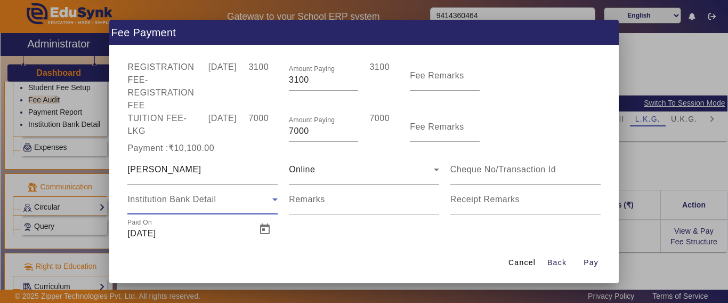
click at [214, 202] on span "Institution Bank Detail" at bounding box center [171, 198] width 88 height 9
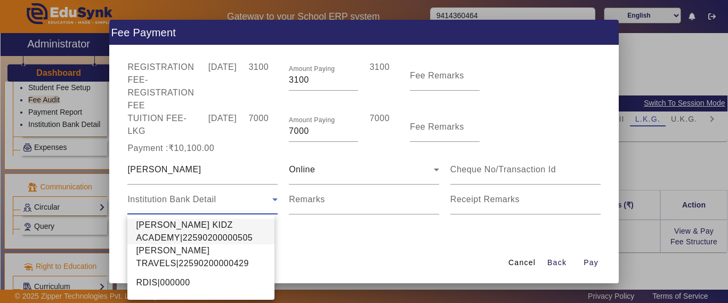
click at [190, 230] on span "[PERSON_NAME] KIDZ ACADEMY|22590200000505" at bounding box center [201, 231] width 130 height 26
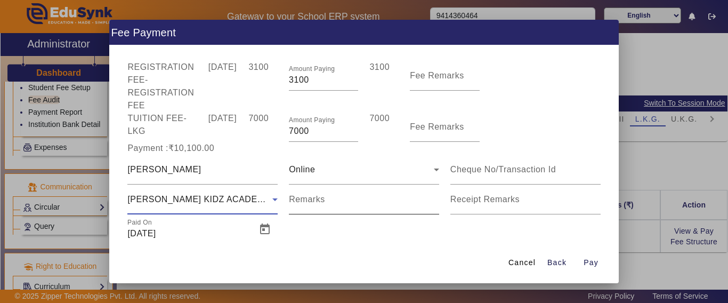
click at [364, 209] on input "Remarks" at bounding box center [364, 203] width 150 height 13
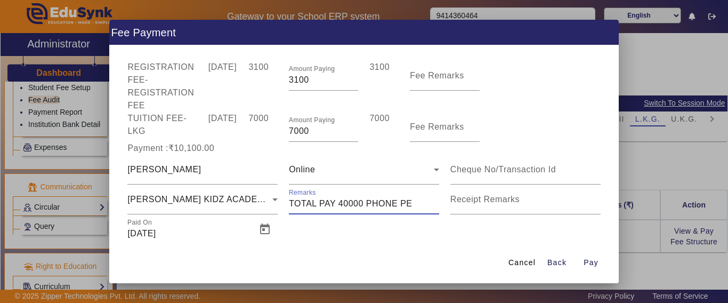
type input "TOTAL PAY 40000 PHONE PE"
click at [589, 264] on span "Pay" at bounding box center [590, 262] width 15 height 11
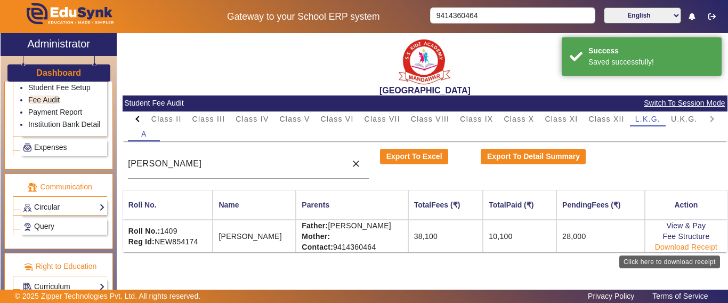
click at [681, 246] on link "Download Receipt" at bounding box center [686, 246] width 63 height 9
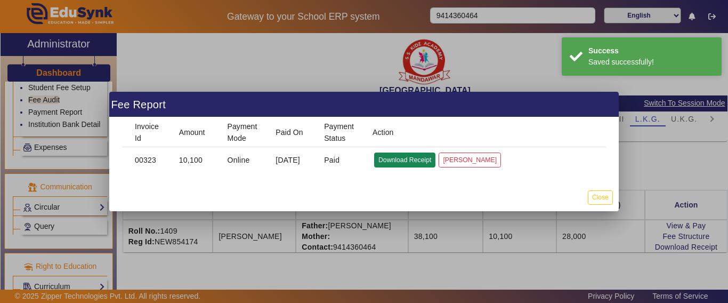
click at [398, 154] on button "Download Receipt" at bounding box center [404, 159] width 61 height 14
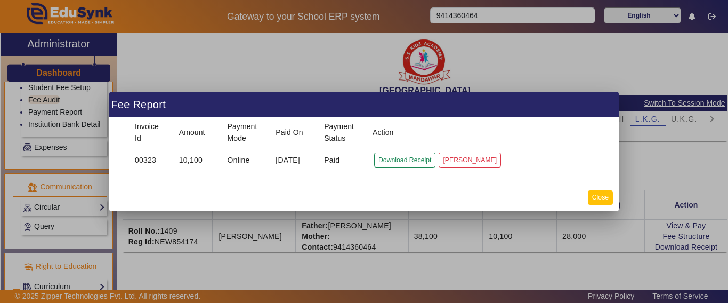
click at [600, 201] on button "Close" at bounding box center [600, 197] width 25 height 14
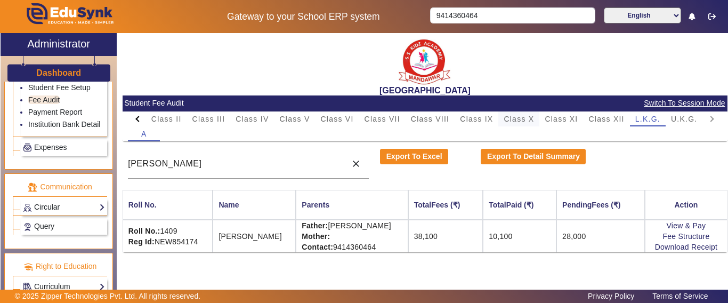
click at [522, 118] on span "Class X" at bounding box center [519, 118] width 30 height 7
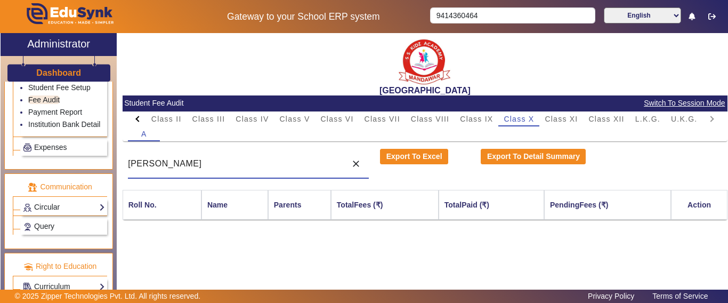
drag, startPoint x: 222, startPoint y: 162, endPoint x: 14, endPoint y: 200, distance: 211.8
click at [14, 194] on div "X Administrator Dashboard Administration Institution Institution Details Sessio…" at bounding box center [364, 174] width 727 height 283
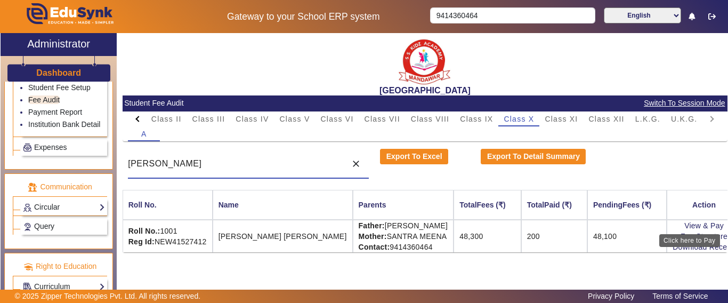
type input "[PERSON_NAME]"
click at [685, 234] on div "Click here to Pay" at bounding box center [689, 240] width 61 height 13
click at [684, 225] on link "View & Pay" at bounding box center [703, 225] width 39 height 9
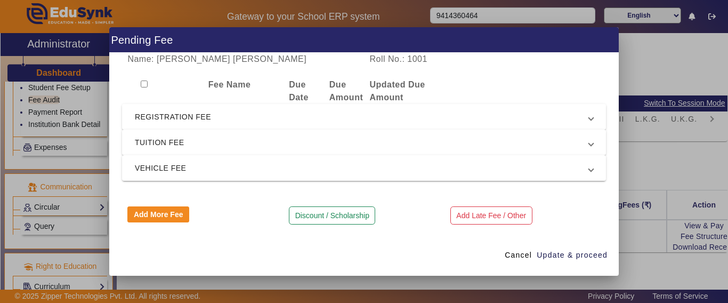
click at [205, 116] on span "REGISTRATION FEE" at bounding box center [362, 116] width 454 height 13
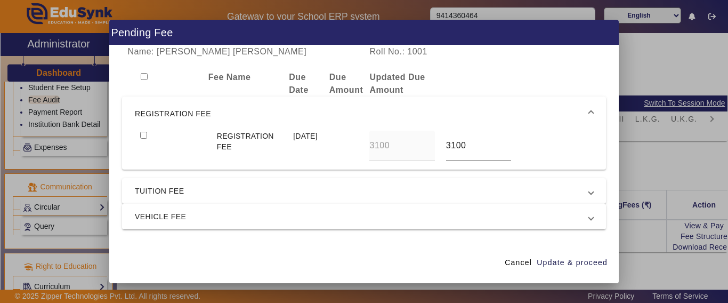
click at [142, 136] on input "checkbox" at bounding box center [143, 135] width 7 height 7
checkbox input "true"
click at [136, 194] on span "TUITION FEE" at bounding box center [362, 190] width 454 height 13
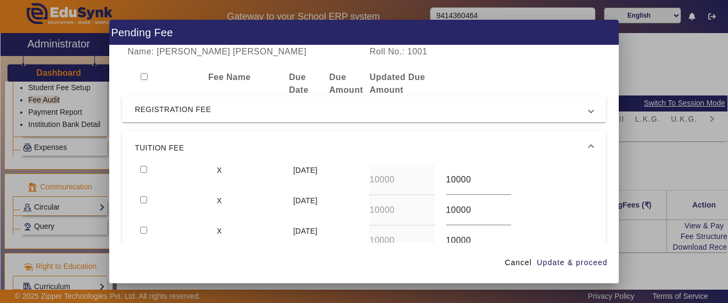
click at [142, 167] on div at bounding box center [173, 180] width 76 height 30
click at [144, 167] on input "checkbox" at bounding box center [143, 169] width 7 height 7
checkbox input "true"
click at [599, 261] on span "Update & proceed" at bounding box center [572, 262] width 71 height 11
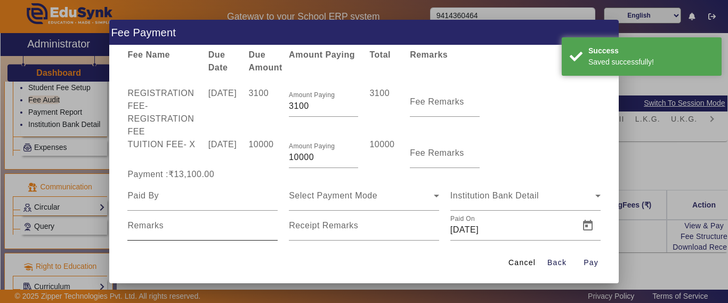
scroll to position [44, 0]
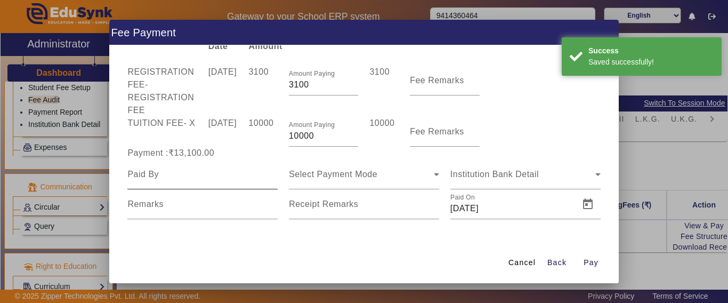
click at [168, 178] on input at bounding box center [202, 174] width 150 height 13
type input "[PERSON_NAME]"
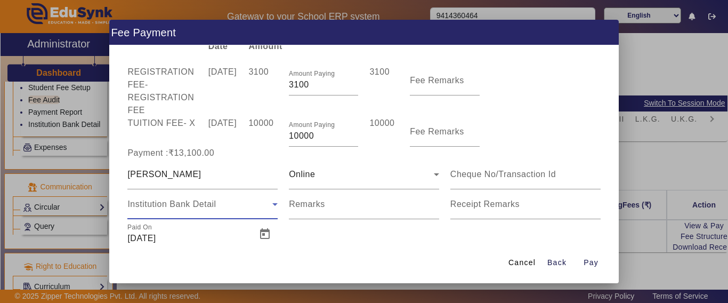
click at [177, 210] on div "Institution Bank Detail" at bounding box center [199, 204] width 145 height 13
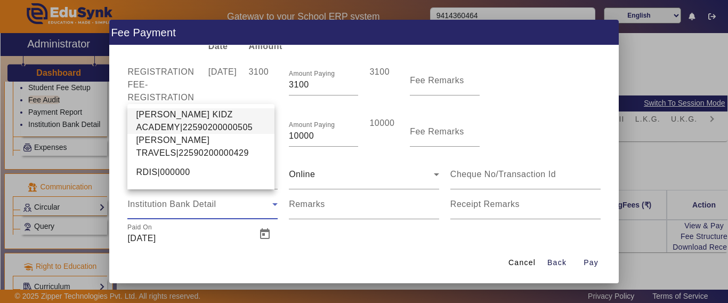
click at [167, 124] on span "[PERSON_NAME] KIDZ ACADEMY|22590200000505" at bounding box center [201, 121] width 130 height 26
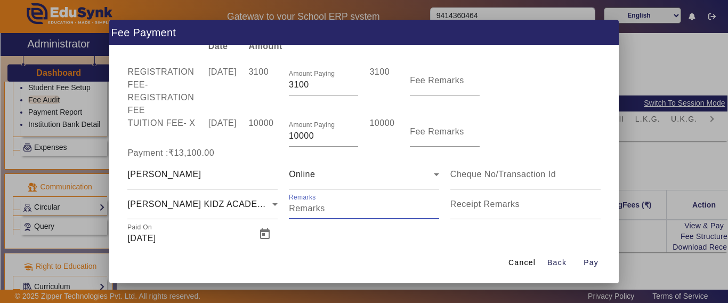
click at [330, 211] on input "Remarks" at bounding box center [364, 208] width 150 height 13
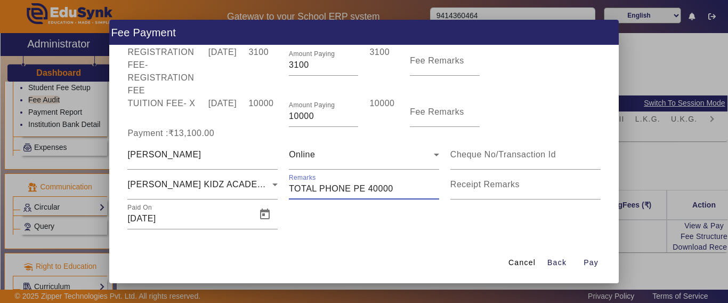
scroll to position [74, 0]
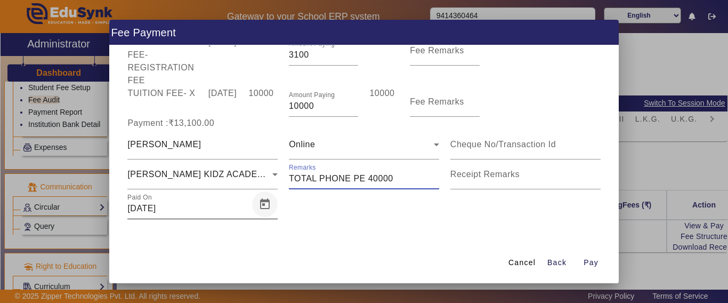
type input "TOTAL PHONE PE 40000"
click at [261, 204] on span "Open calendar" at bounding box center [265, 204] width 26 height 26
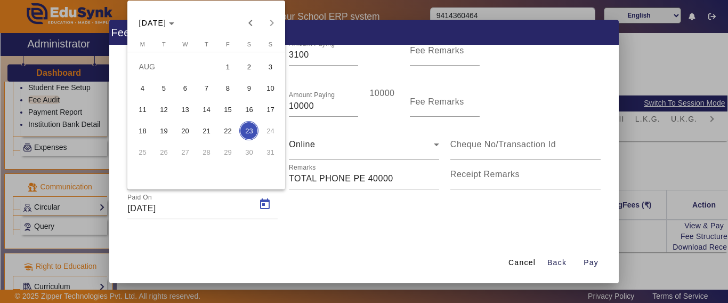
click at [225, 132] on span "22" at bounding box center [227, 130] width 19 height 19
type input "[DATE]"
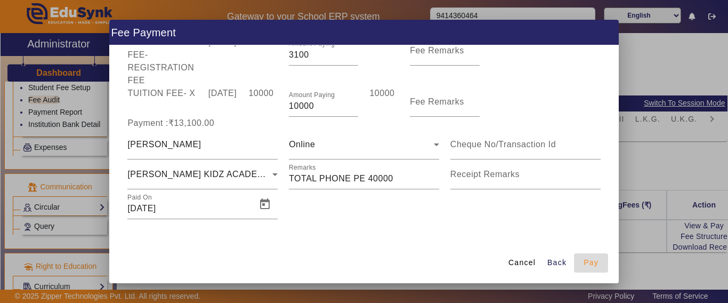
click at [596, 261] on span "Pay" at bounding box center [590, 262] width 15 height 11
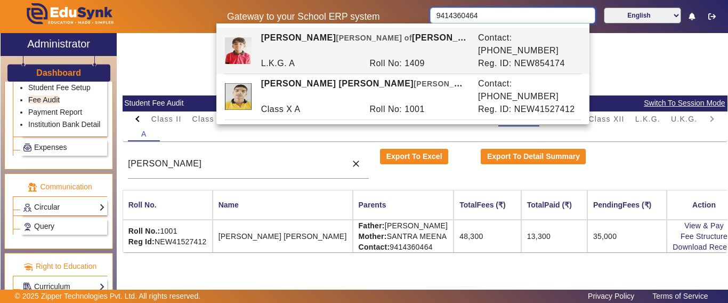
click at [509, 17] on input "9414360464" at bounding box center [512, 15] width 165 height 16
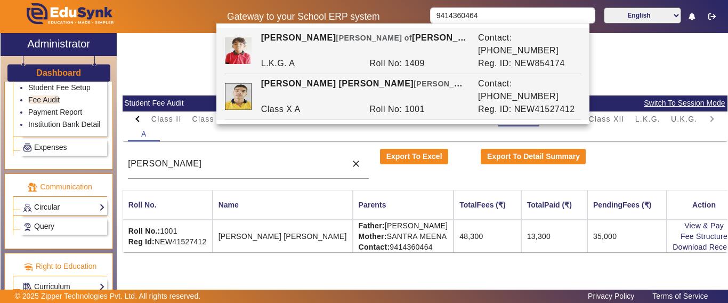
click at [435, 77] on div "[PERSON_NAME] [PERSON_NAME] of [PERSON_NAME]" at bounding box center [363, 90] width 217 height 26
type input "[PERSON_NAME] [PERSON_NAME]"
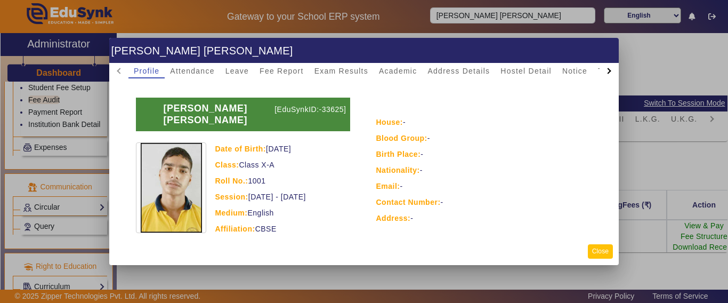
click at [606, 249] on button "Close" at bounding box center [600, 251] width 25 height 14
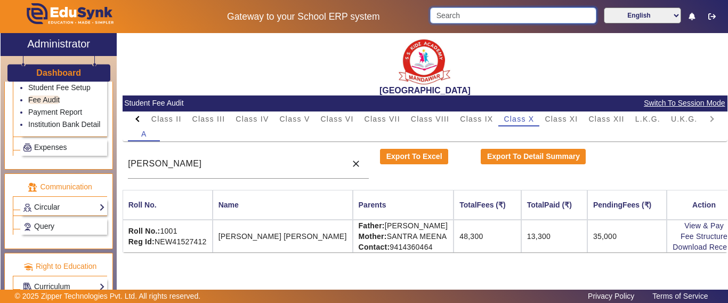
click at [508, 20] on input "Search" at bounding box center [513, 15] width 166 height 16
click at [499, 18] on input "Search" at bounding box center [513, 15] width 166 height 16
paste input "9414360464"
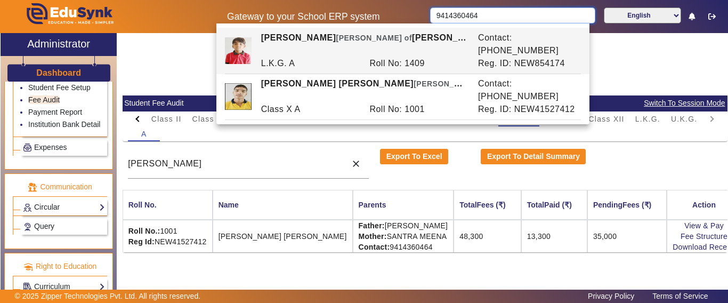
drag, startPoint x: 467, startPoint y: 17, endPoint x: 387, endPoint y: 17, distance: 79.4
click at [387, 17] on div "Gateway to your School ERP system 9414360464 English हिंदी (Hindi) ಕನ್ನಡ (Kanna…" at bounding box center [364, 16] width 727 height 33
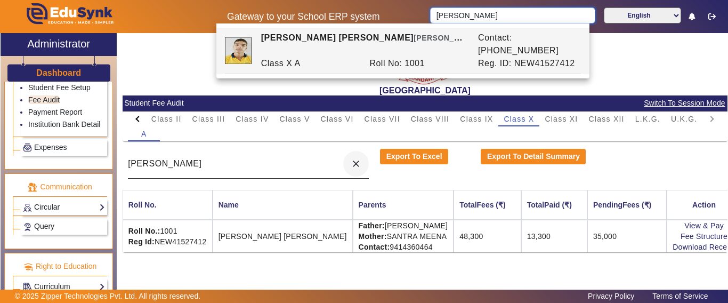
type input "[PERSON_NAME]"
click at [354, 161] on mat-icon "close" at bounding box center [356, 163] width 11 height 11
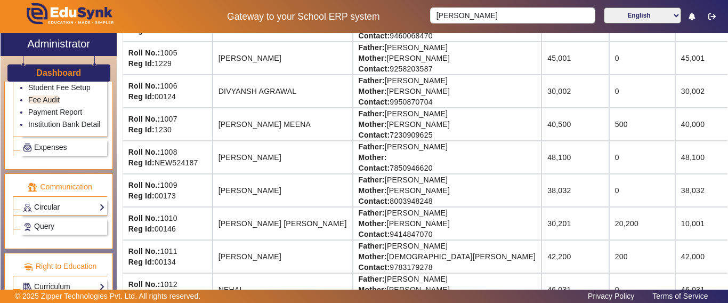
scroll to position [66, 0]
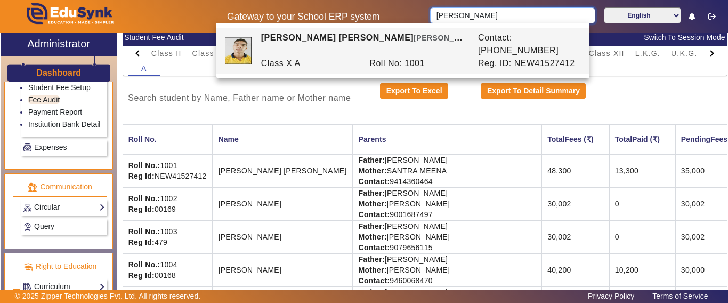
drag, startPoint x: 472, startPoint y: 20, endPoint x: 389, endPoint y: 26, distance: 82.8
click at [389, 26] on body "Gateway to your School ERP system [PERSON_NAME] English हिंदी (Hindi) ಕನ್ನಡ (Ka…" at bounding box center [364, 151] width 728 height 303
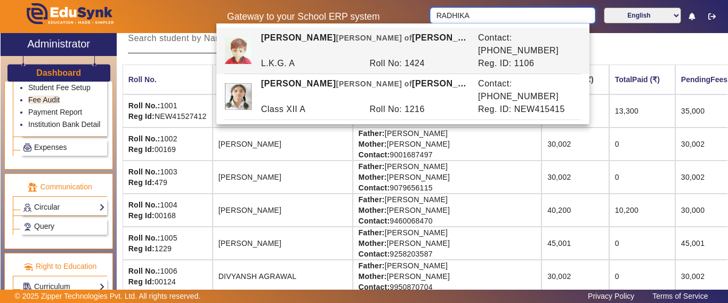
scroll to position [0, 0]
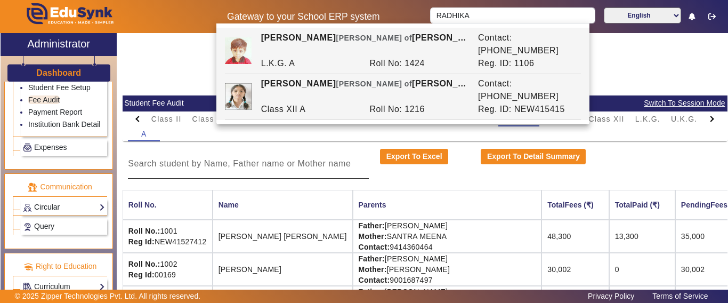
click at [355, 79] on span "[PERSON_NAME] of" at bounding box center [374, 83] width 76 height 9
type input "[PERSON_NAME]"
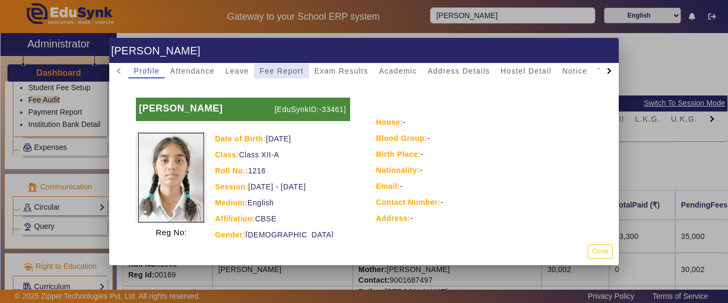
click at [290, 67] on span "Fee Report" at bounding box center [281, 70] width 44 height 7
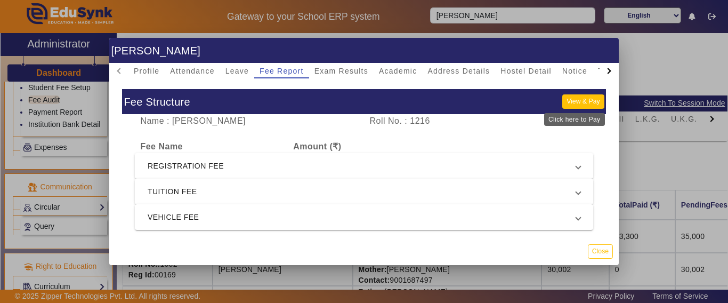
click at [581, 101] on button "View & Pay" at bounding box center [583, 101] width 42 height 14
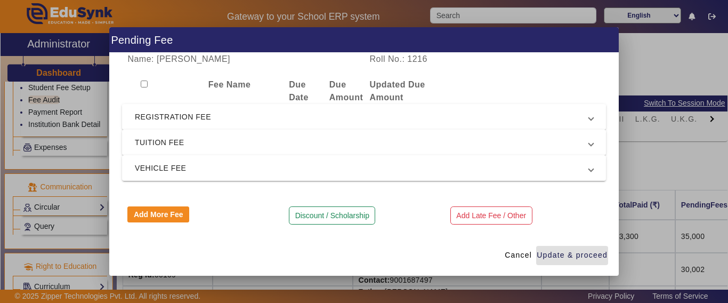
click at [175, 104] on mat-expansion-panel-header "REGISTRATION FEE" at bounding box center [364, 117] width 484 height 26
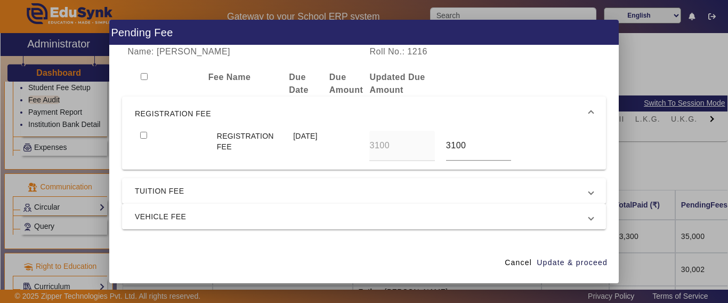
drag, startPoint x: 144, startPoint y: 140, endPoint x: 151, endPoint y: 159, distance: 20.6
click at [144, 140] on div at bounding box center [173, 146] width 76 height 30
click at [142, 133] on input "checkbox" at bounding box center [143, 135] width 7 height 7
checkbox input "true"
click at [155, 193] on span "TUITION FEE" at bounding box center [362, 190] width 454 height 13
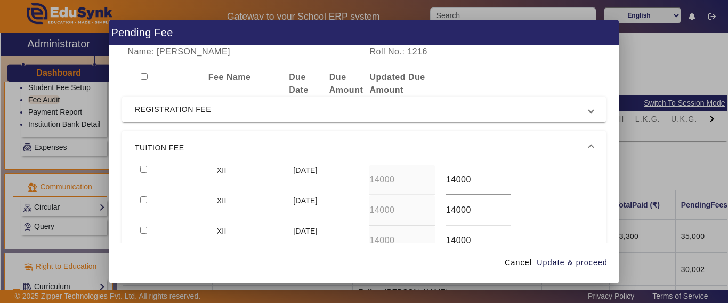
click at [145, 167] on input "checkbox" at bounding box center [143, 169] width 7 height 7
checkbox input "true"
click at [557, 261] on span "Update & proceed" at bounding box center [572, 262] width 71 height 11
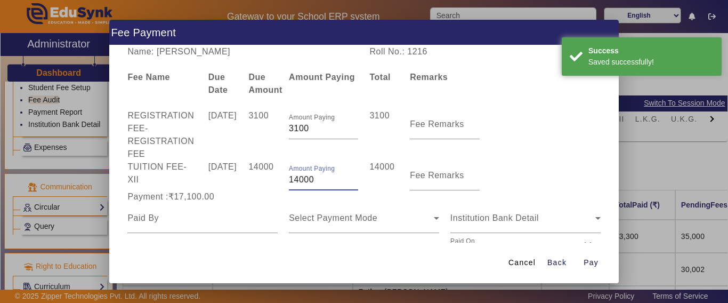
drag, startPoint x: 321, startPoint y: 179, endPoint x: 253, endPoint y: 179, distance: 68.2
click at [253, 179] on div "TUITION FEE - XII [DATE] 14000 Amount Paying 14000 14000 Fee Remarks" at bounding box center [364, 175] width 484 height 30
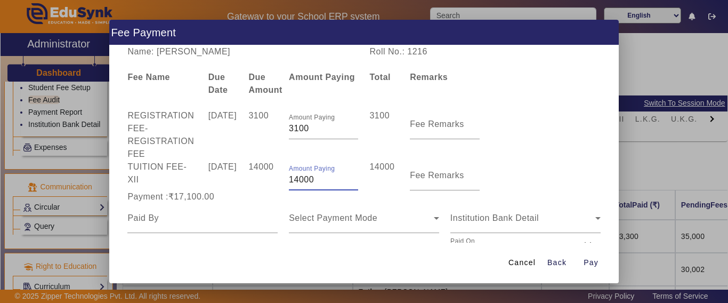
click at [320, 180] on input "14000" at bounding box center [323, 179] width 69 height 13
drag, startPoint x: 320, startPoint y: 180, endPoint x: 201, endPoint y: 185, distance: 119.4
click at [201, 185] on div "TUITION FEE - XII [DATE] 14000 Amount Paying 14000 14000 Fee Remarks" at bounding box center [364, 175] width 484 height 30
drag, startPoint x: 264, startPoint y: 187, endPoint x: 260, endPoint y: 197, distance: 10.8
click at [260, 197] on span "REGISTRATION FEE - REGISTRATION FEE [DATE] 3100 Amount Paying 3100 3100 Fee Rem…" at bounding box center [364, 185] width 484 height 153
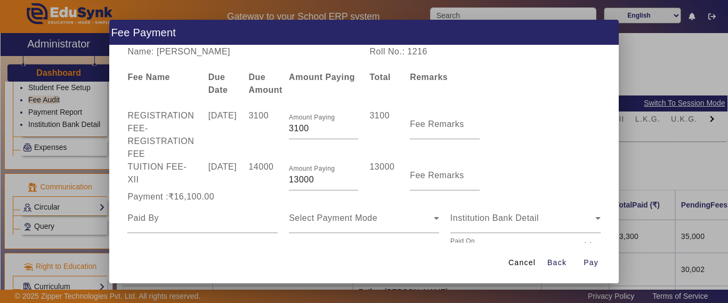
click at [267, 196] on div "Payment :₹16,100.00" at bounding box center [202, 196] width 161 height 13
drag, startPoint x: 320, startPoint y: 180, endPoint x: 257, endPoint y: 176, distance: 63.0
click at [257, 176] on div "TUITION FEE - XII [DATE] 14000 Amount Paying 13000 13000 Fee Remarks" at bounding box center [364, 175] width 484 height 30
type input "13700"
click at [251, 193] on div "Payment :₹16,100.00" at bounding box center [202, 196] width 161 height 13
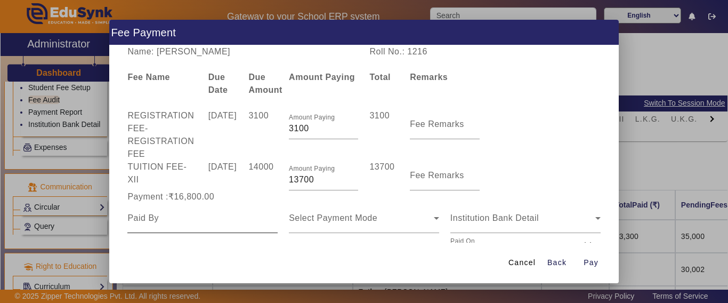
click at [157, 220] on input at bounding box center [202, 218] width 150 height 13
click at [159, 223] on input at bounding box center [202, 218] width 150 height 13
click at [161, 223] on input at bounding box center [202, 218] width 150 height 13
type input "RADHIKA"
click at [320, 215] on span "Select Payment Mode" at bounding box center [333, 217] width 88 height 9
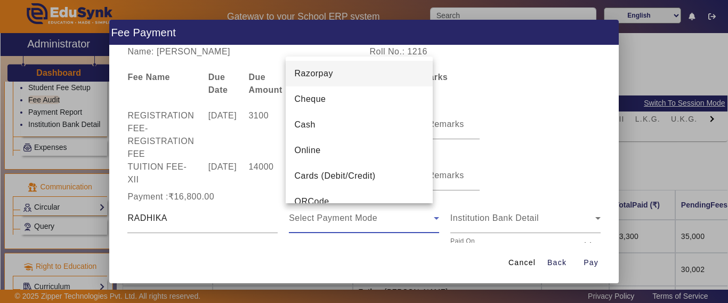
click at [319, 153] on span "Online" at bounding box center [307, 150] width 26 height 13
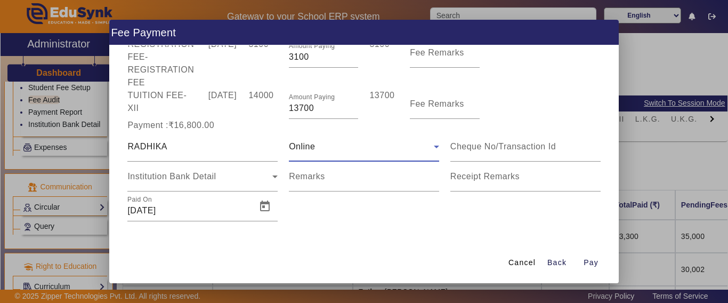
scroll to position [74, 0]
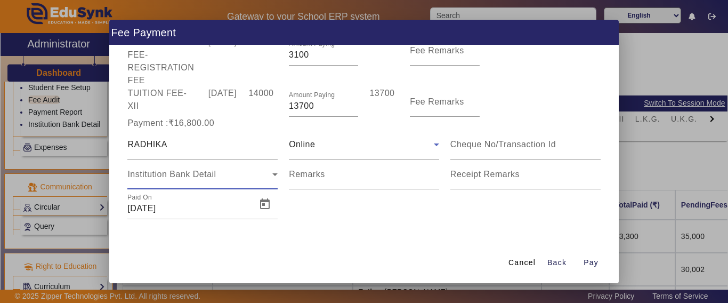
click at [175, 175] on span "Institution Bank Detail" at bounding box center [171, 173] width 88 height 9
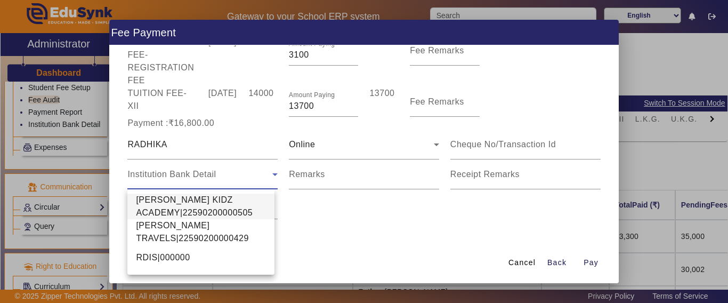
click at [185, 201] on span "[PERSON_NAME] KIDZ ACADEMY|22590200000505" at bounding box center [201, 206] width 130 height 26
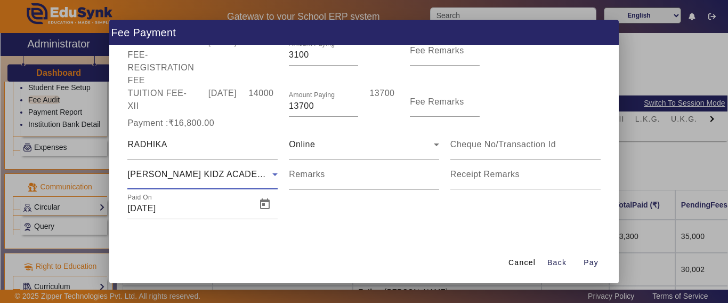
click at [332, 173] on input "Remarks" at bounding box center [364, 178] width 150 height 13
type input "TOTAL PHONE PE 40000"
click at [259, 209] on span "Open calendar" at bounding box center [265, 204] width 26 height 26
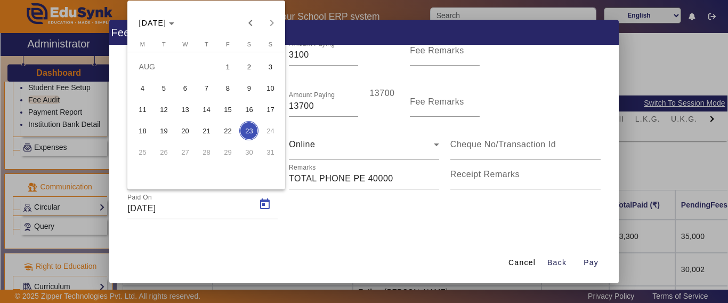
drag, startPoint x: 227, startPoint y: 133, endPoint x: 323, endPoint y: 183, distance: 108.4
click at [226, 133] on span "22" at bounding box center [227, 130] width 19 height 19
type input "[DATE]"
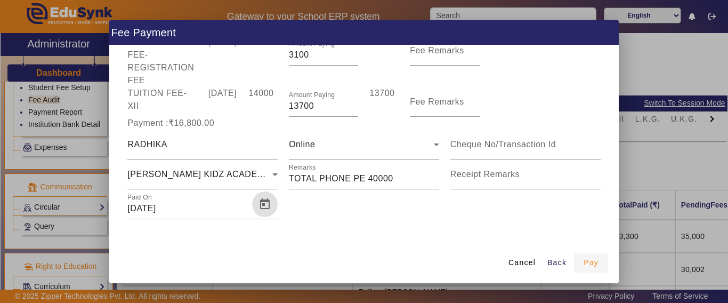
click at [597, 259] on span "Pay" at bounding box center [590, 262] width 15 height 11
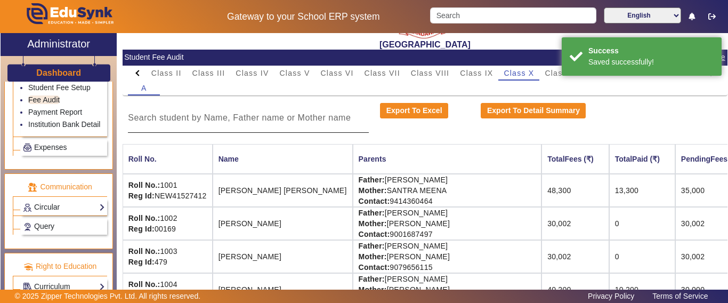
scroll to position [0, 0]
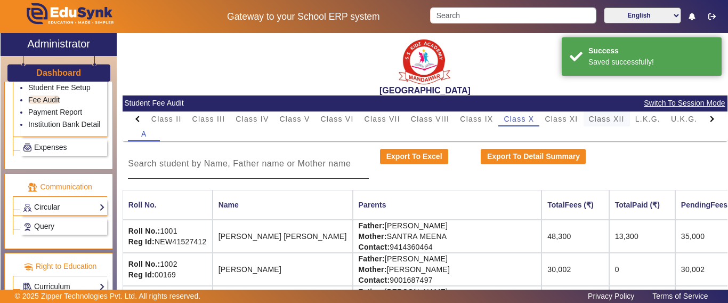
click at [620, 121] on span "Class XII" at bounding box center [607, 118] width 36 height 7
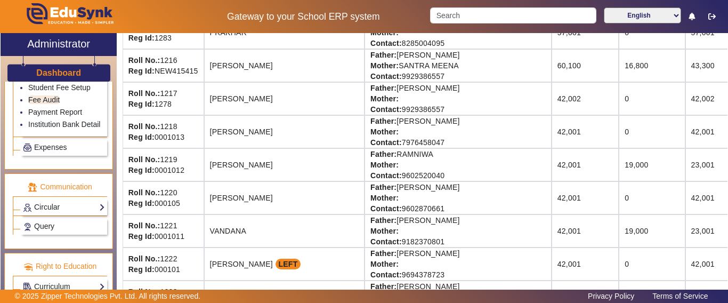
scroll to position [622, 0]
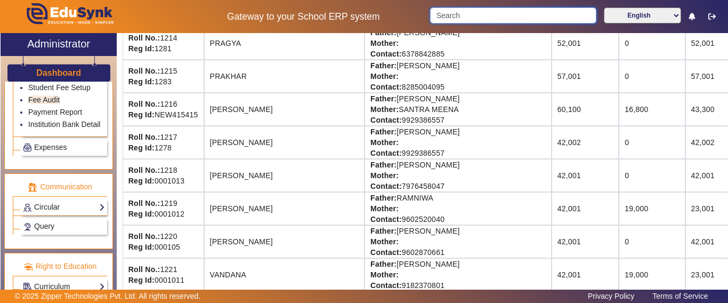
click at [480, 12] on input "Search" at bounding box center [513, 15] width 166 height 16
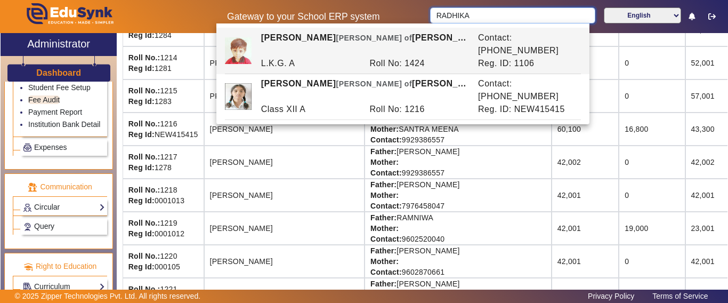
scroll to position [569, 0]
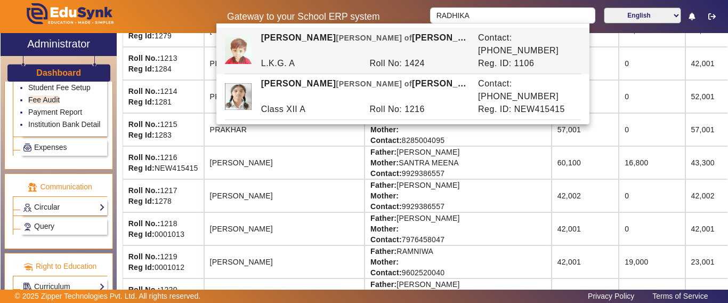
click at [403, 174] on td "Father: [PERSON_NAME] Mother: [PERSON_NAME] Contact: [PHONE_NUMBER]" at bounding box center [457, 162] width 187 height 33
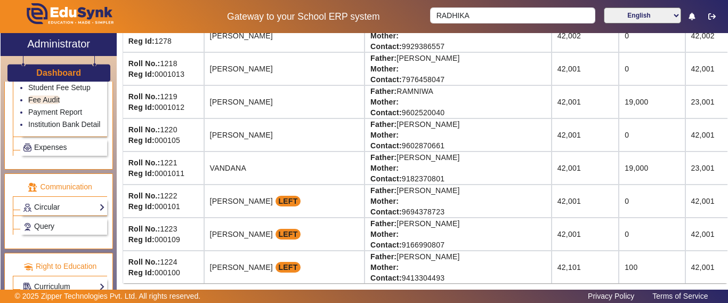
scroll to position [516, 0]
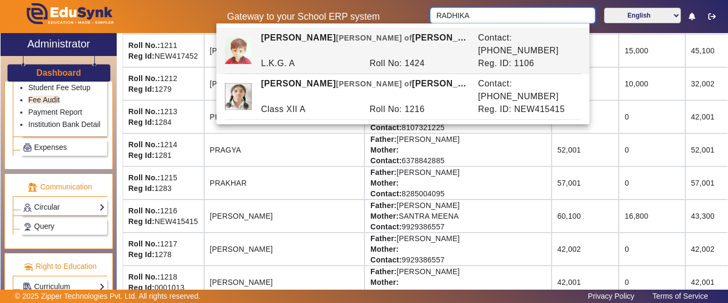
drag, startPoint x: 497, startPoint y: 17, endPoint x: 390, endPoint y: 18, distance: 106.6
click at [390, 18] on div "Gateway to your School ERP system RADHIKA English हिंदी (Hindi) ಕನ್ನಡ (Kannada)…" at bounding box center [364, 16] width 727 height 33
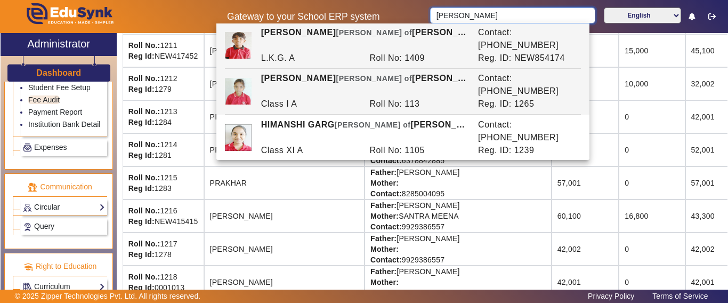
scroll to position [9, 0]
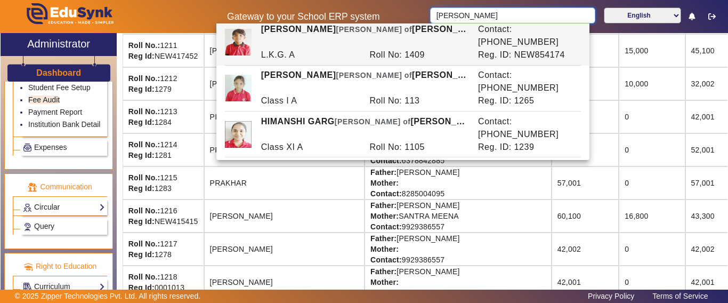
type input "[PERSON_NAME]"
click at [619, 199] on td "16,800" at bounding box center [652, 215] width 66 height 33
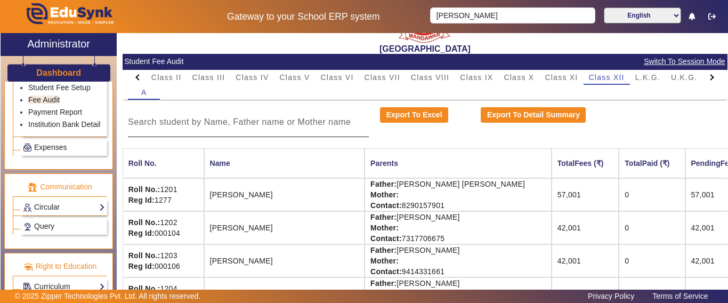
scroll to position [0, 0]
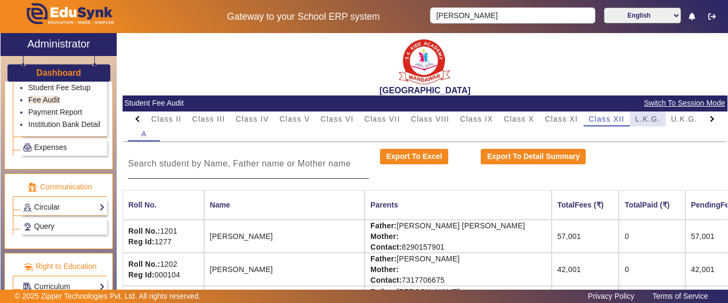
click at [653, 119] on span "L.K.G." at bounding box center [647, 118] width 25 height 7
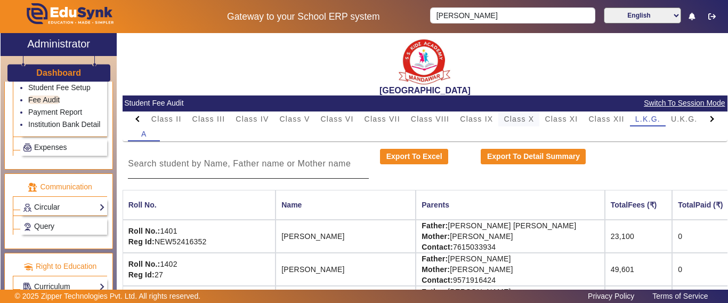
click at [529, 121] on span "Class X" at bounding box center [519, 118] width 30 height 7
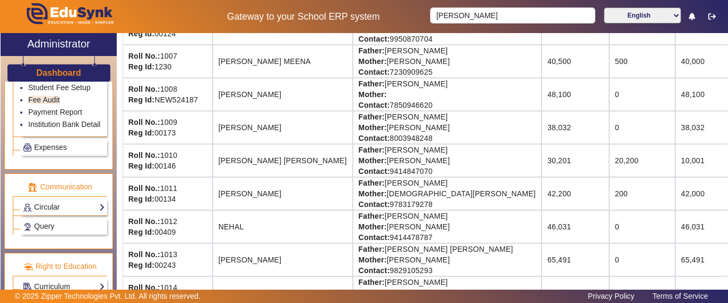
scroll to position [160, 0]
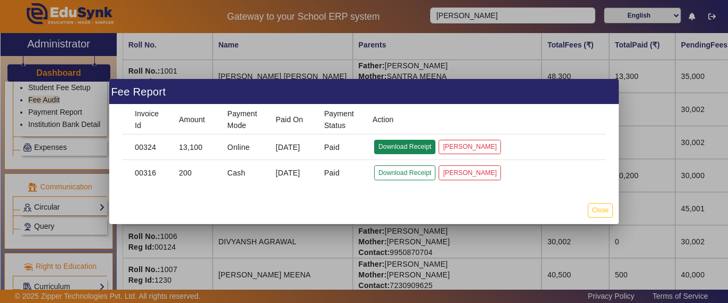
click at [403, 148] on button "Download Receipt" at bounding box center [404, 147] width 61 height 14
drag, startPoint x: 606, startPoint y: 215, endPoint x: 601, endPoint y: 213, distance: 6.0
click at [605, 215] on button "Close" at bounding box center [600, 210] width 25 height 14
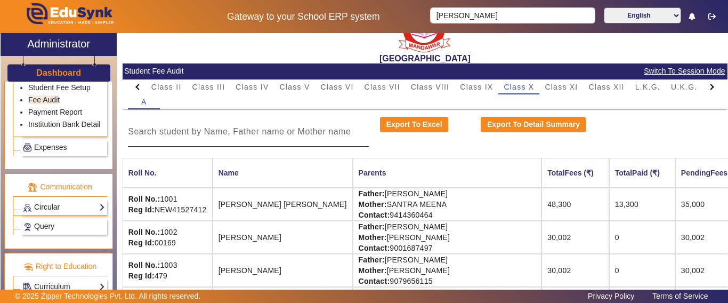
scroll to position [0, 0]
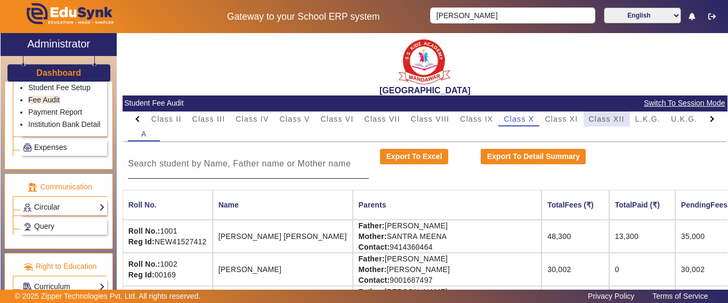
click at [618, 121] on span "Class XII" at bounding box center [607, 118] width 36 height 7
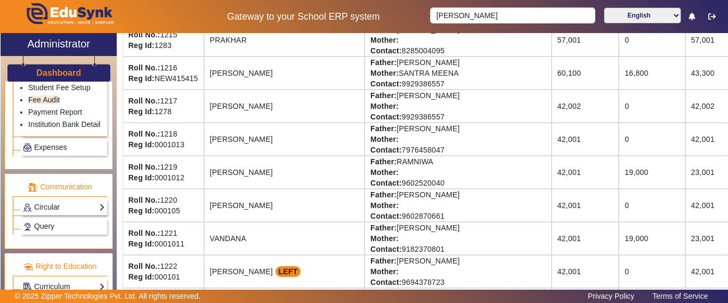
scroll to position [639, 0]
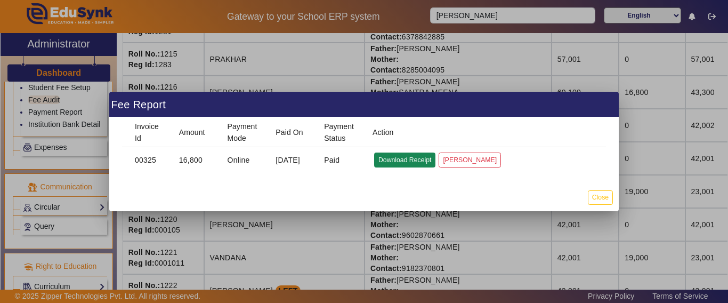
click at [407, 159] on button "Download Receipt" at bounding box center [404, 159] width 61 height 14
click at [607, 194] on button "Close" at bounding box center [600, 197] width 25 height 14
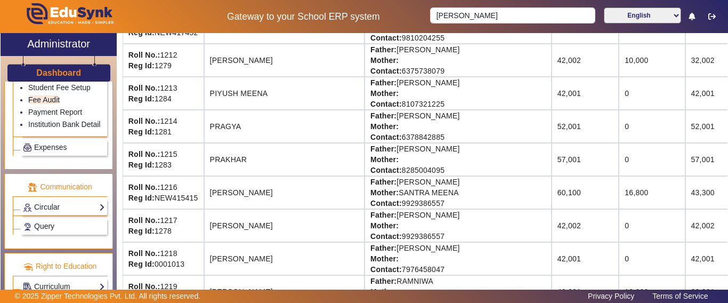
scroll to position [533, 0]
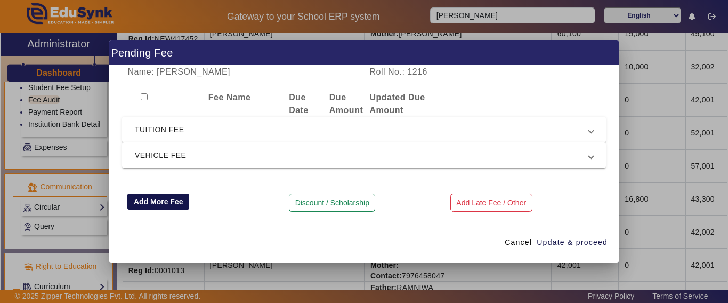
click at [160, 203] on button "Add More Fee" at bounding box center [158, 201] width 62 height 16
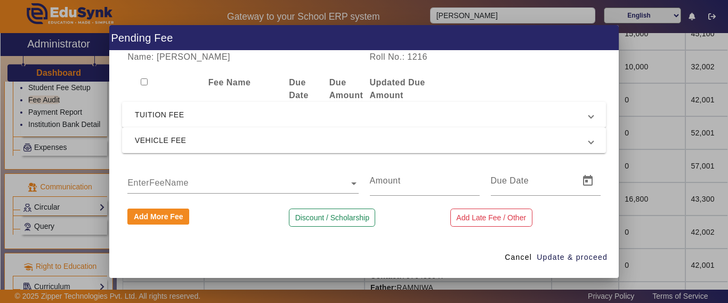
click at [179, 175] on div "EnterFeeName" at bounding box center [237, 173] width 221 height 14
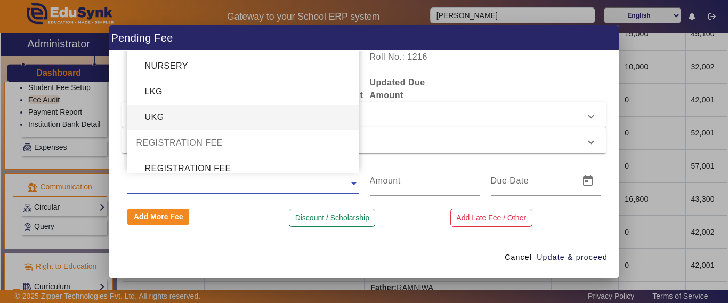
scroll to position [343, 0]
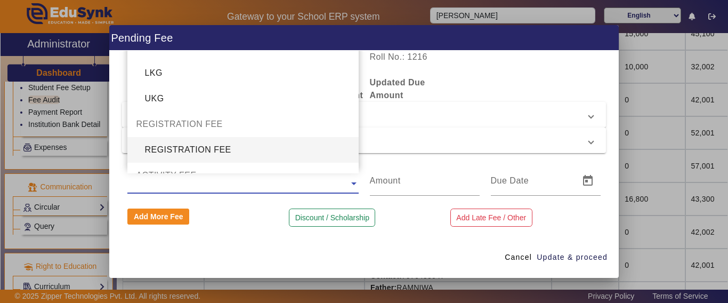
click at [193, 149] on div "REGISTRATION FEE" at bounding box center [242, 150] width 231 height 26
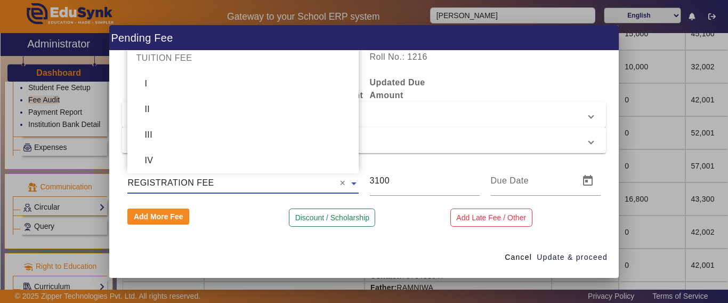
click at [246, 179] on input "text" at bounding box center [242, 183] width 231 height 13
click at [416, 185] on input "3100" at bounding box center [425, 180] width 110 height 13
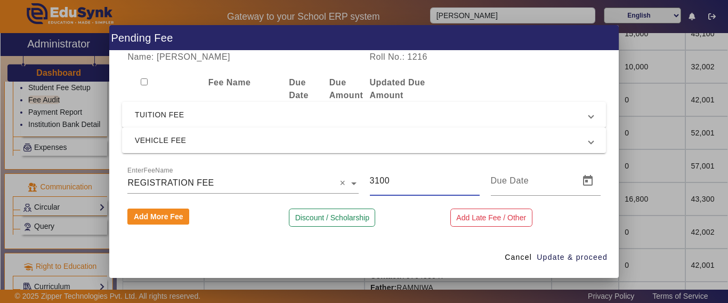
drag, startPoint x: 405, startPoint y: 184, endPoint x: 330, endPoint y: 185, distance: 74.6
click at [330, 185] on div "EnterFeeName × REGISTRATION FEE × 3100" at bounding box center [364, 181] width 484 height 30
type input "5000"
click at [599, 257] on span "Update & proceed" at bounding box center [572, 256] width 71 height 11
type input "[DATE]"
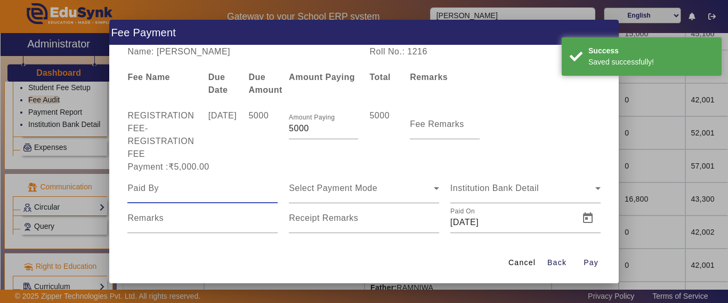
click at [195, 192] on input at bounding box center [202, 188] width 150 height 13
type input "RADHIKA"
click at [322, 198] on div "Select Payment Mode" at bounding box center [364, 188] width 150 height 30
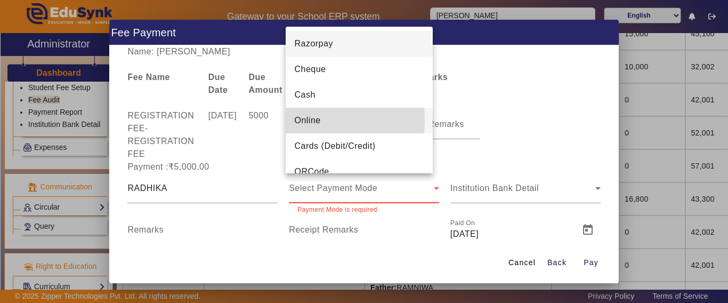
click at [315, 120] on span "Online" at bounding box center [307, 120] width 26 height 13
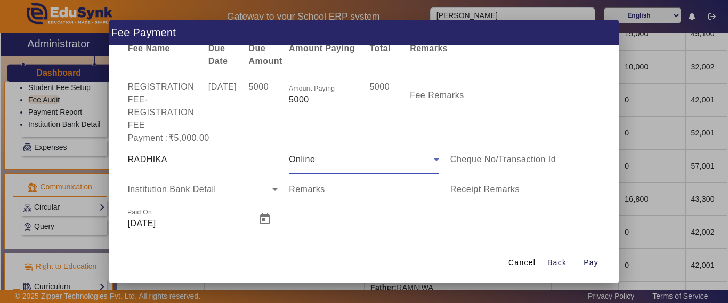
scroll to position [44, 0]
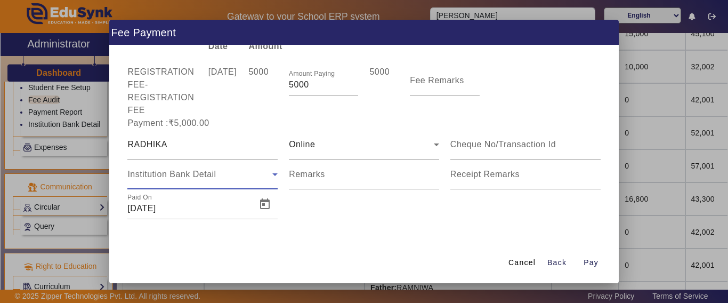
click at [153, 179] on div "Institution Bank Detail" at bounding box center [199, 174] width 145 height 13
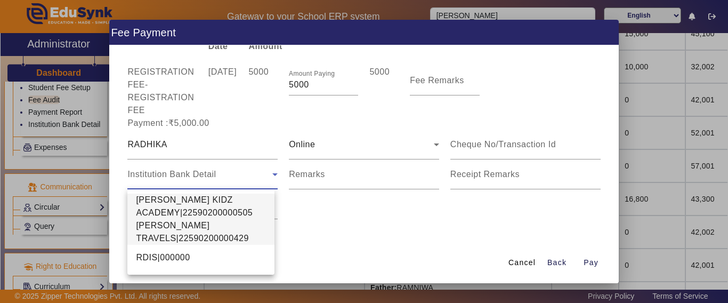
click at [168, 235] on span "[PERSON_NAME] TRAVELS|22590200000429" at bounding box center [201, 232] width 130 height 26
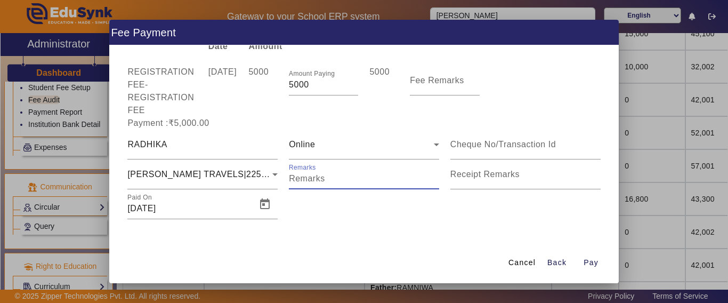
click at [344, 174] on input "Remarks" at bounding box center [364, 178] width 150 height 13
type input "CBSE REG. FEE"
click at [263, 209] on span "Open calendar" at bounding box center [265, 204] width 26 height 26
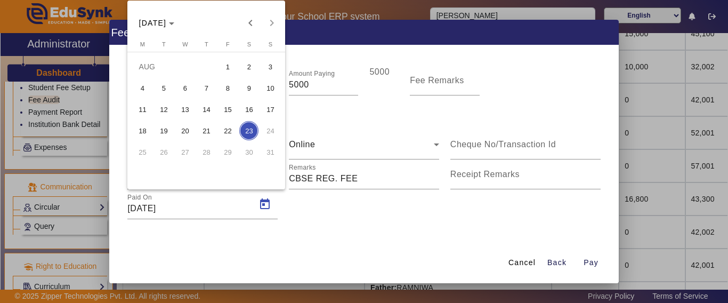
click at [228, 128] on span "22" at bounding box center [227, 130] width 19 height 19
type input "[DATE]"
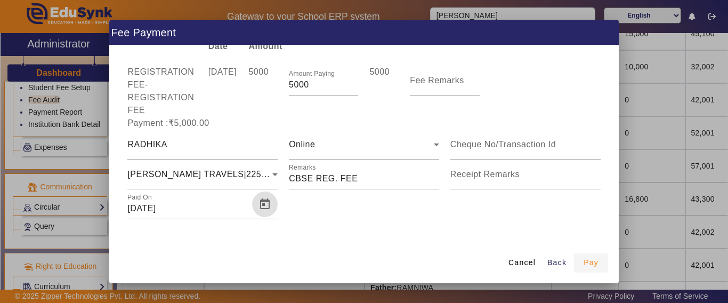
click at [591, 261] on span "Pay" at bounding box center [590, 262] width 15 height 11
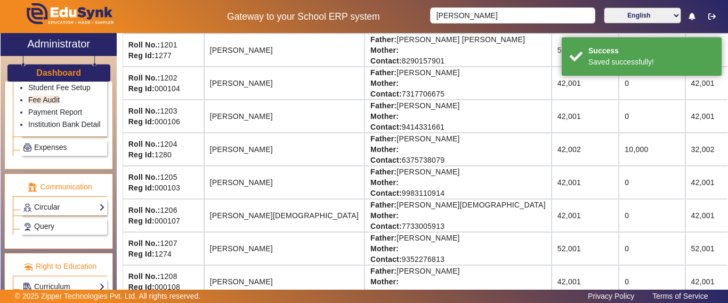
scroll to position [0, 0]
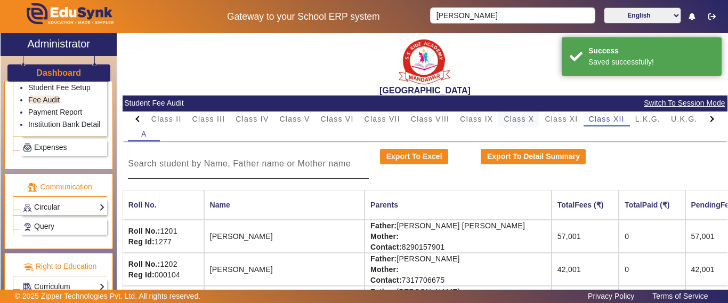
click at [517, 123] on span "Class X" at bounding box center [519, 118] width 30 height 7
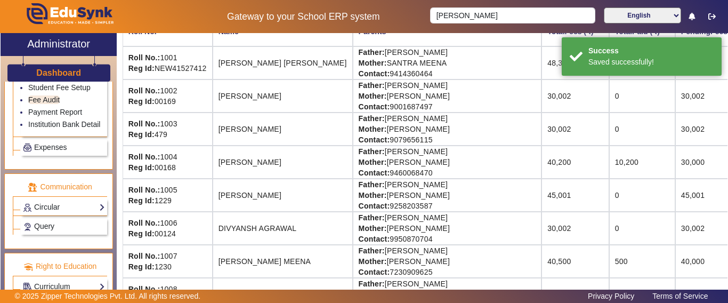
scroll to position [53, 0]
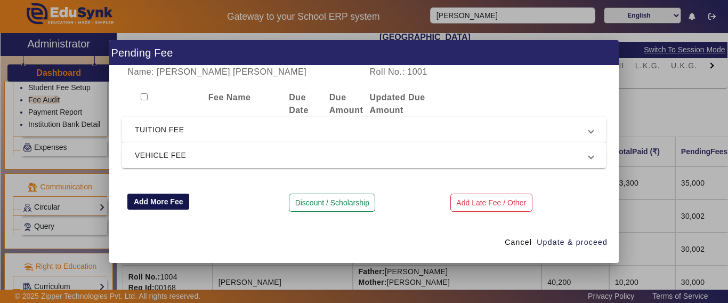
click at [160, 201] on button "Add More Fee" at bounding box center [158, 201] width 62 height 16
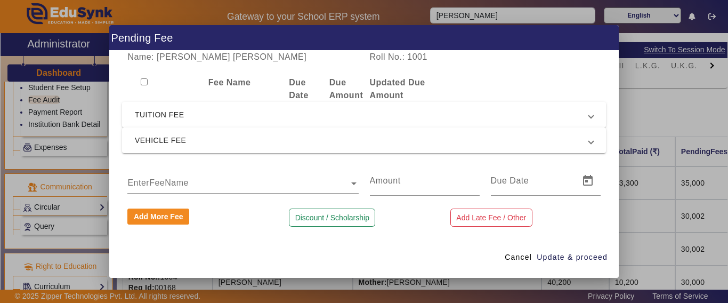
click at [174, 178] on input "text" at bounding box center [242, 183] width 231 height 13
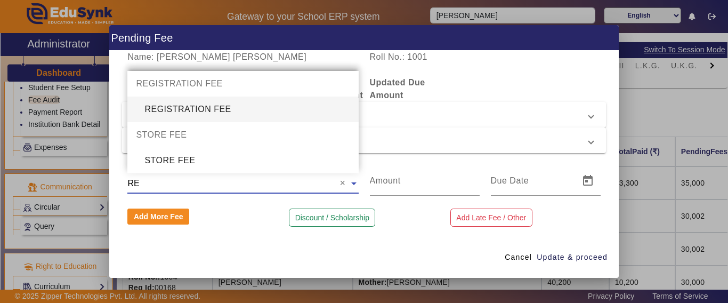
type input "REG"
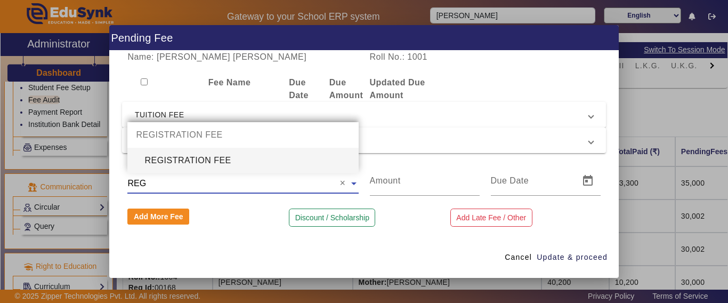
click at [191, 160] on div "REGISTRATION FEE" at bounding box center [242, 161] width 231 height 26
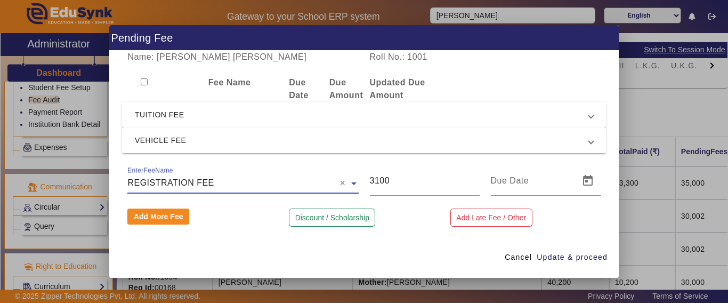
drag, startPoint x: 395, startPoint y: 188, endPoint x: 366, endPoint y: 186, distance: 29.9
click at [366, 186] on div "3100" at bounding box center [424, 181] width 121 height 30
click at [403, 192] on div "3100" at bounding box center [425, 181] width 110 height 30
drag, startPoint x: 398, startPoint y: 180, endPoint x: 351, endPoint y: 181, distance: 46.9
click at [349, 181] on div "EnterFeeName × REGISTRATION FEE × 3100" at bounding box center [364, 181] width 484 height 30
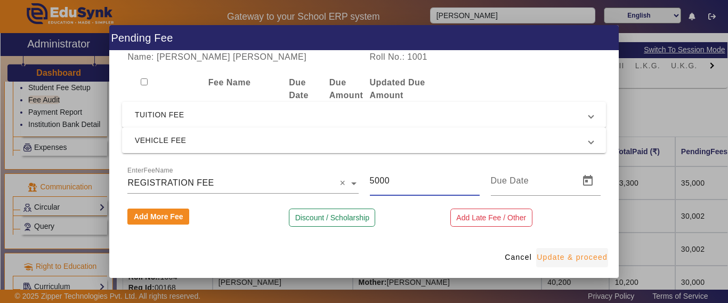
type input "5000"
click at [580, 256] on span "Update & proceed" at bounding box center [572, 256] width 71 height 11
type input "[DATE]"
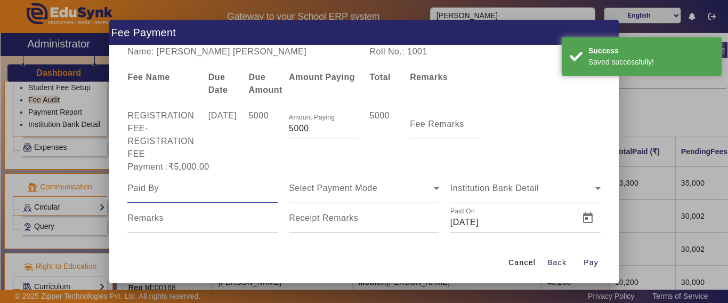
click at [166, 192] on input at bounding box center [202, 188] width 150 height 13
type input "C"
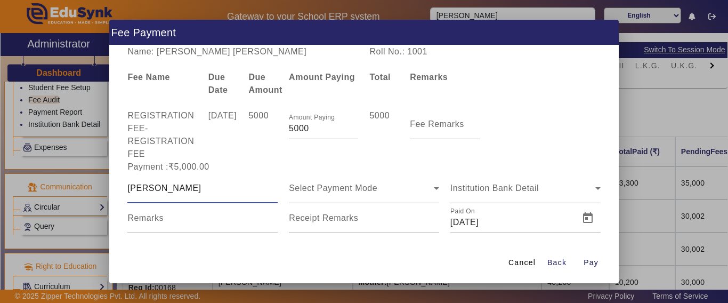
type input "[PERSON_NAME]"
click at [351, 186] on span "Select Payment Mode" at bounding box center [333, 187] width 88 height 9
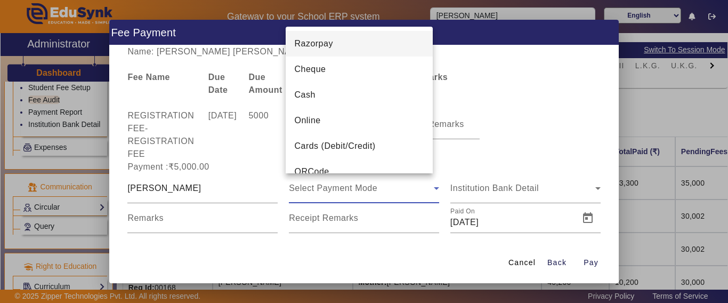
click at [318, 116] on span "Online" at bounding box center [307, 120] width 26 height 13
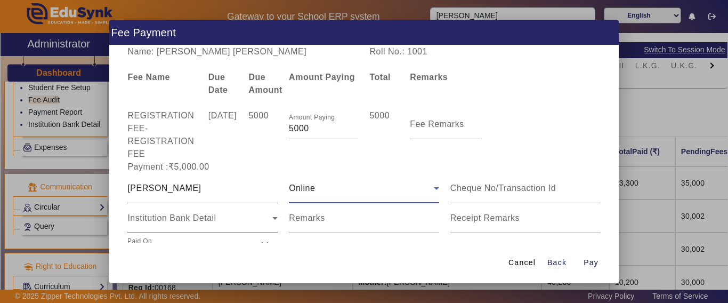
click at [183, 209] on div "Institution Bank Detail" at bounding box center [202, 218] width 150 height 30
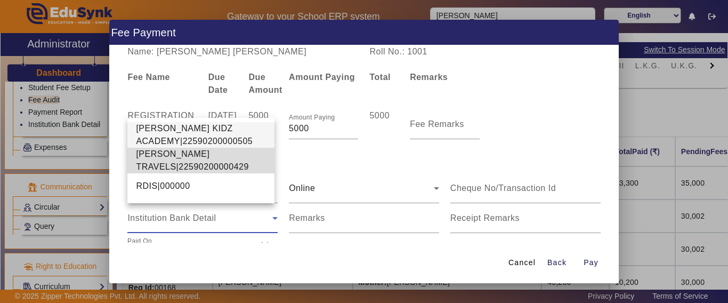
click at [161, 157] on span "[PERSON_NAME] TRAVELS|22590200000429" at bounding box center [201, 161] width 130 height 26
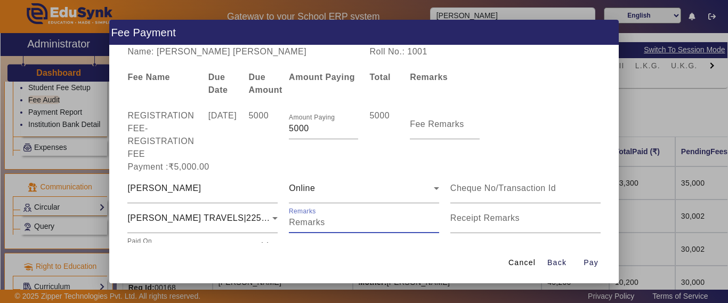
click at [332, 224] on input "Remarks" at bounding box center [364, 222] width 150 height 13
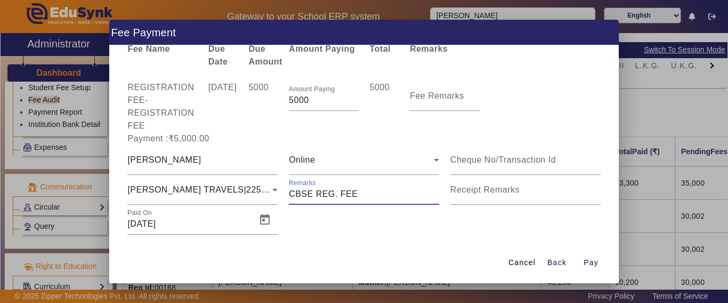
scroll to position [44, 0]
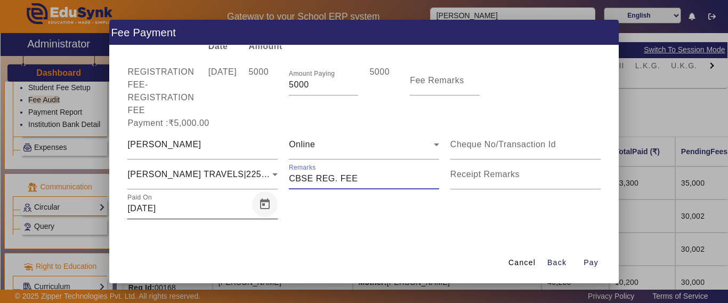
type input "CBSE REG. FEE"
click at [263, 204] on span "Open calendar" at bounding box center [265, 204] width 26 height 26
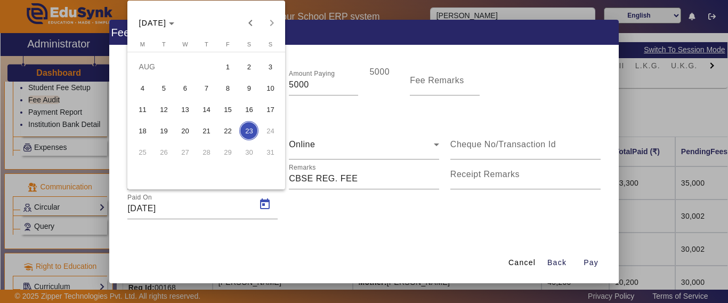
click at [229, 133] on span "22" at bounding box center [227, 130] width 19 height 19
type input "[DATE]"
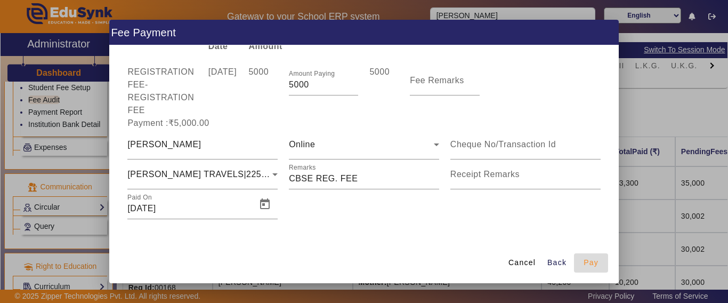
click at [595, 265] on span "Pay" at bounding box center [590, 262] width 15 height 11
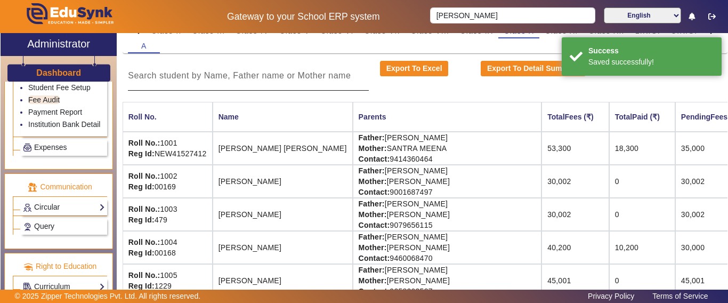
scroll to position [107, 0]
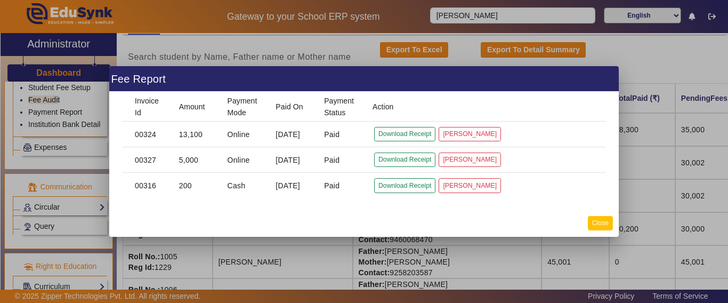
click at [595, 224] on button "Close" at bounding box center [600, 223] width 25 height 14
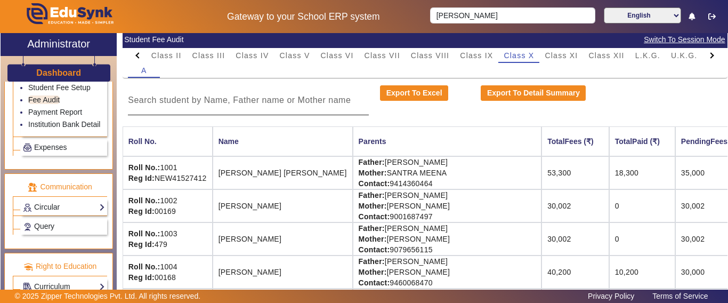
scroll to position [0, 0]
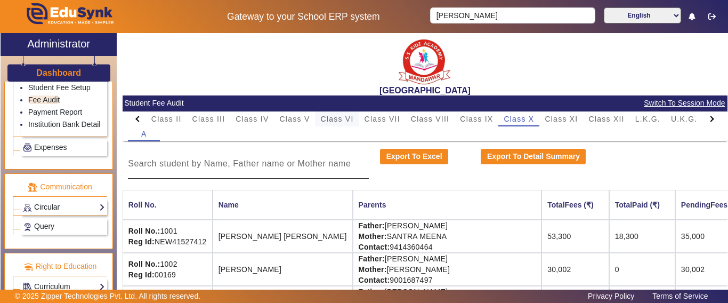
click at [334, 122] on span "Class VI" at bounding box center [336, 118] width 33 height 15
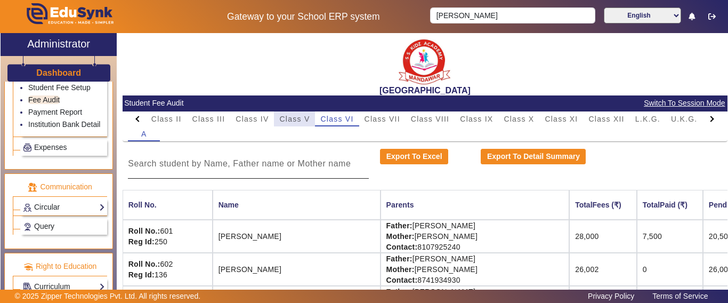
click at [301, 121] on span "Class V" at bounding box center [294, 118] width 30 height 7
click at [250, 117] on span "Class IV" at bounding box center [252, 118] width 33 height 7
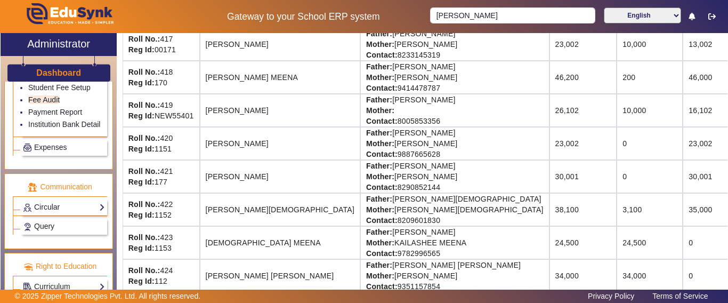
scroll to position [746, 0]
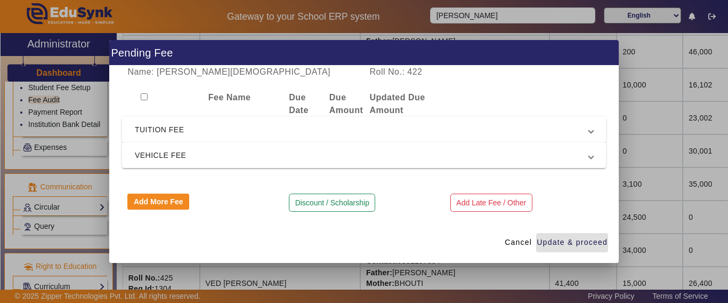
click at [160, 134] on span "TUITION FEE" at bounding box center [362, 129] width 454 height 13
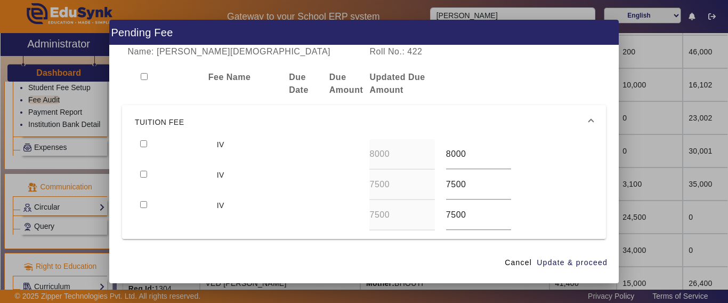
click at [144, 144] on input "checkbox" at bounding box center [143, 143] width 7 height 7
checkbox input "true"
click at [582, 259] on span "Update & proceed" at bounding box center [572, 262] width 71 height 11
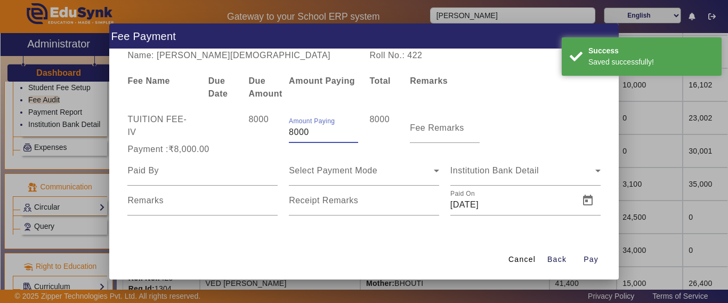
drag, startPoint x: 305, startPoint y: 136, endPoint x: 270, endPoint y: 132, distance: 35.4
click at [270, 132] on div "TUITION FEE - IV 8000 Amount Paying 8000 8000 Fee Remarks" at bounding box center [364, 128] width 484 height 30
type input "5000"
click at [210, 169] on input at bounding box center [202, 170] width 150 height 13
type input "NAVYA"
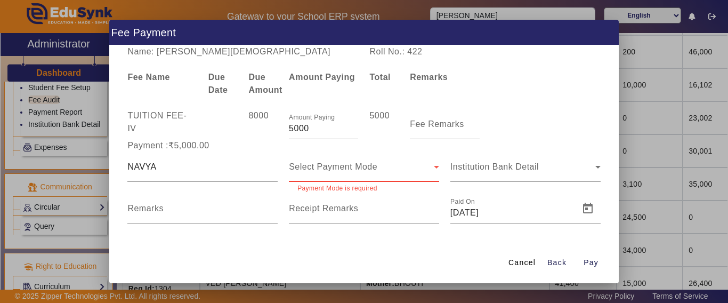
click at [350, 174] on div "Select Payment Mode" at bounding box center [364, 167] width 150 height 30
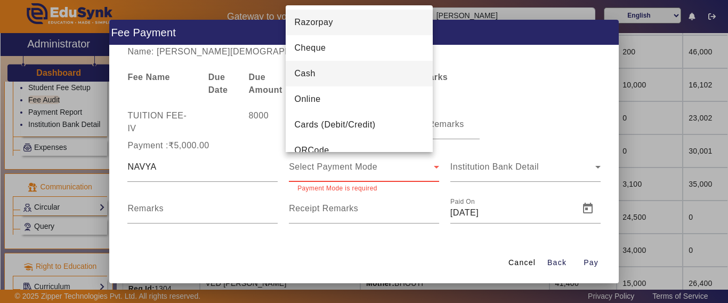
click at [323, 70] on mat-option "Cash" at bounding box center [359, 74] width 147 height 26
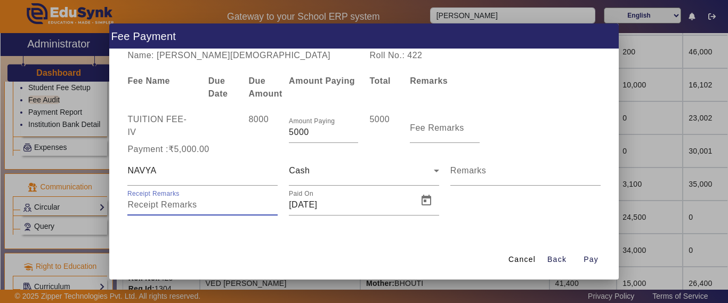
click at [208, 199] on input "Receipt Remarks" at bounding box center [202, 204] width 150 height 13
type input "TOTAL 10000 CASH"
click at [594, 259] on span "Pay" at bounding box center [590, 259] width 15 height 11
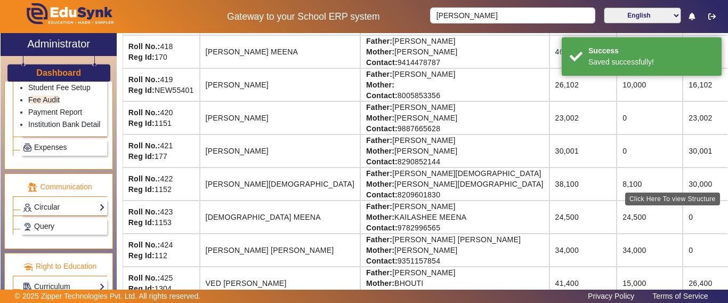
click at [703, 196] on div "Click Here To view Structure" at bounding box center [672, 198] width 95 height 13
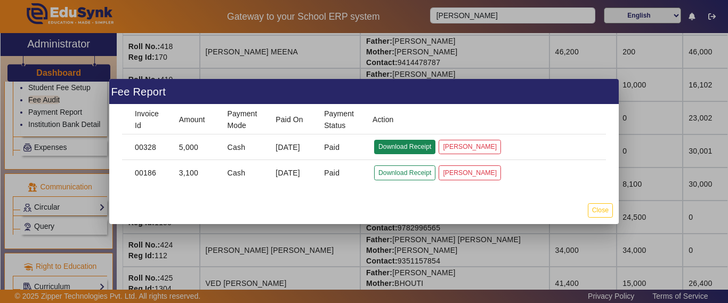
click at [399, 145] on button "Download Receipt" at bounding box center [404, 147] width 61 height 14
click at [602, 211] on button "Close" at bounding box center [600, 210] width 25 height 14
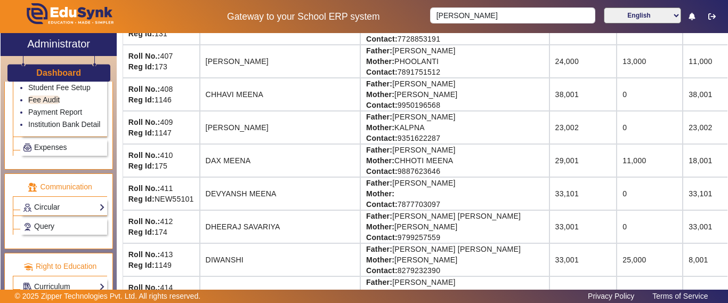
scroll to position [0, 0]
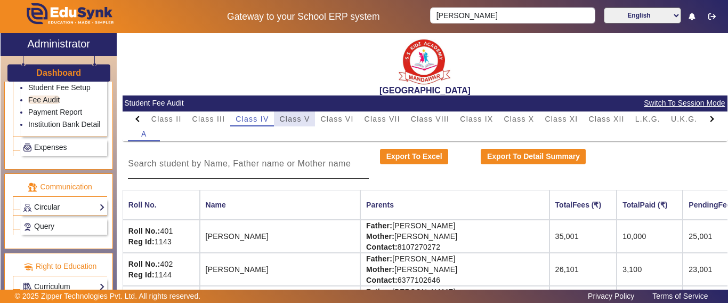
click at [288, 113] on span "Class V" at bounding box center [294, 118] width 30 height 15
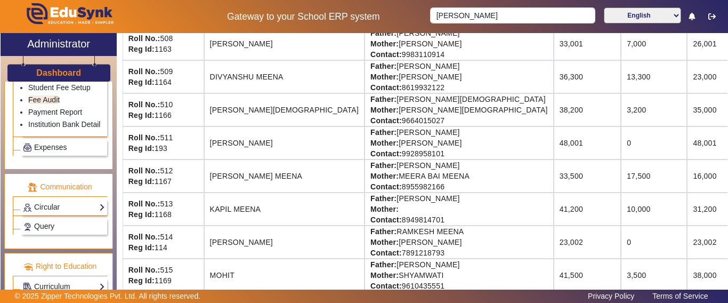
scroll to position [373, 0]
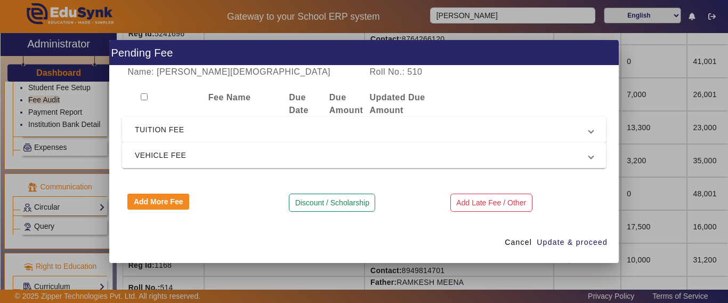
click at [200, 129] on span "TUITION FEE" at bounding box center [362, 129] width 454 height 13
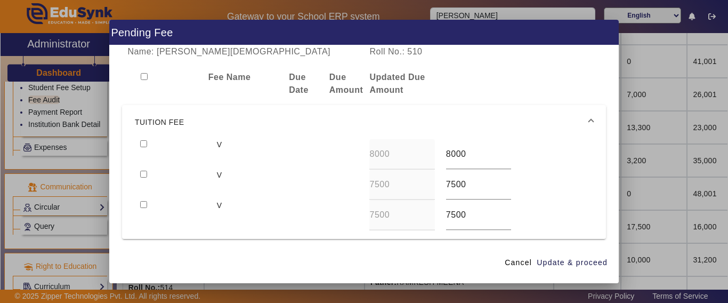
click at [140, 146] on input "checkbox" at bounding box center [143, 143] width 7 height 7
checkbox input "true"
click at [557, 265] on span "Update & proceed" at bounding box center [572, 262] width 71 height 11
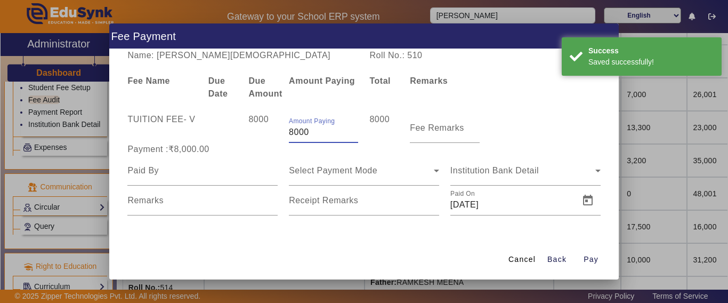
drag, startPoint x: 313, startPoint y: 136, endPoint x: 257, endPoint y: 143, distance: 55.9
click at [257, 143] on span "TUITION FEE - V 8000 Amount Paying 8000 8000 Fee Remarks Payment :₹8,000.00 Sel…" at bounding box center [364, 164] width 484 height 102
type input "5000"
click at [181, 176] on input at bounding box center [202, 170] width 150 height 13
type input "[PERSON_NAME]"
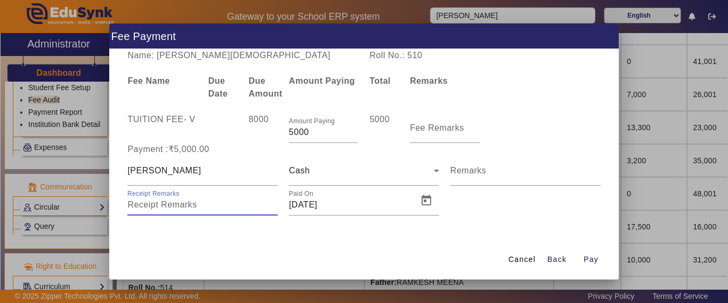
click at [162, 207] on input "Receipt Remarks" at bounding box center [202, 204] width 150 height 13
type input "T"
type input "TOTAL 10000 CASH"
click at [428, 200] on span "Open calendar" at bounding box center [426, 201] width 26 height 26
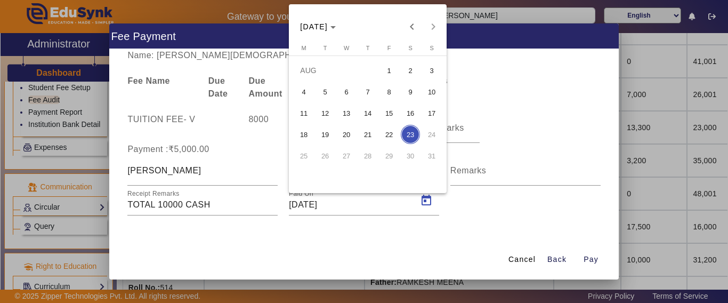
click at [591, 263] on div at bounding box center [364, 151] width 728 height 303
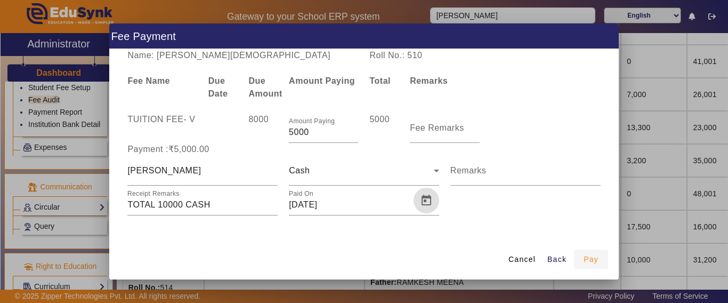
click at [593, 259] on span "Pay" at bounding box center [590, 259] width 15 height 11
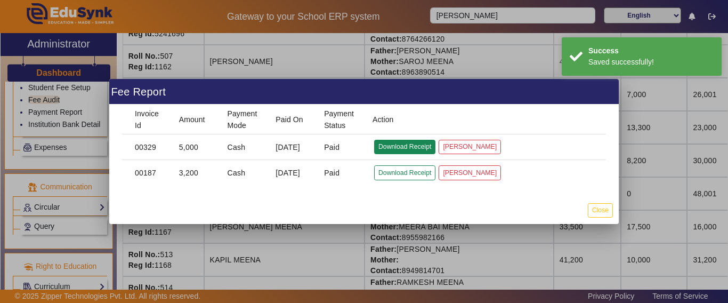
click at [417, 145] on button "Download Receipt" at bounding box center [404, 147] width 61 height 14
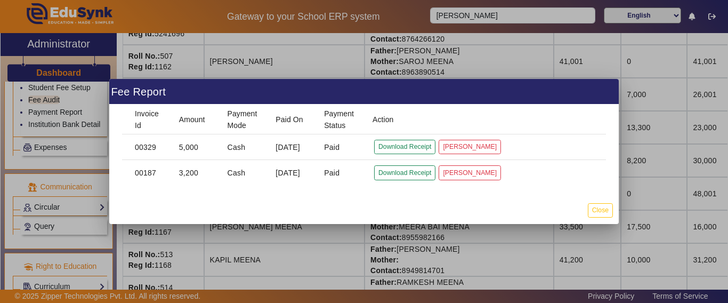
click at [422, 59] on div at bounding box center [364, 151] width 728 height 303
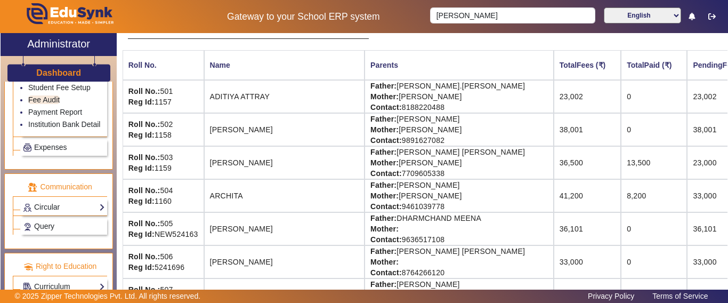
scroll to position [0, 0]
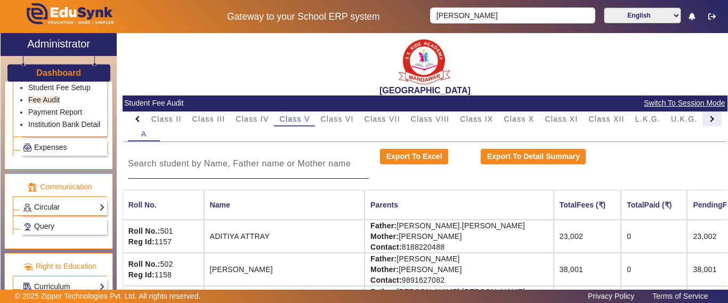
click at [702, 122] on div at bounding box center [711, 118] width 19 height 15
click at [697, 121] on mat-tab-header "PreNursery Nursery Class I Class II Class III Class IV Class V Class VI Class V…" at bounding box center [425, 118] width 594 height 15
click at [698, 121] on mat-tab-header "PreNursery Nursery Class I Class II Class III Class IV Class V Class VI Class V…" at bounding box center [425, 118] width 594 height 15
click at [592, 116] on span "Class XII" at bounding box center [598, 118] width 36 height 7
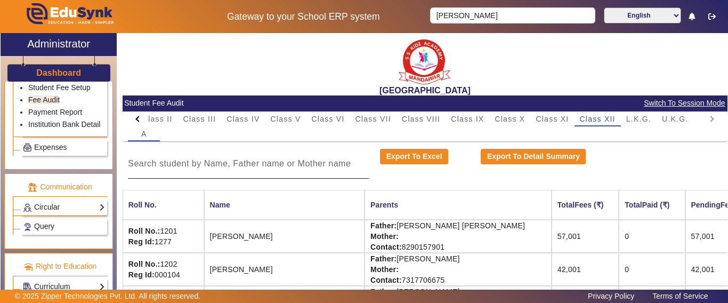
click at [198, 170] on div at bounding box center [248, 164] width 241 height 30
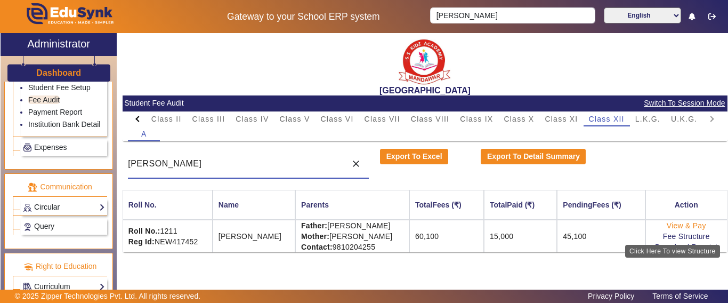
type input "[PERSON_NAME]"
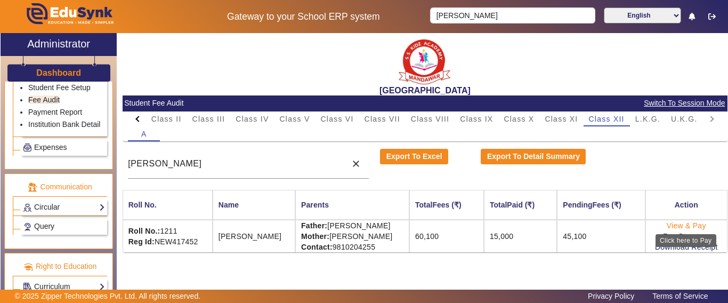
click at [677, 228] on link "View & Pay" at bounding box center [686, 225] width 39 height 9
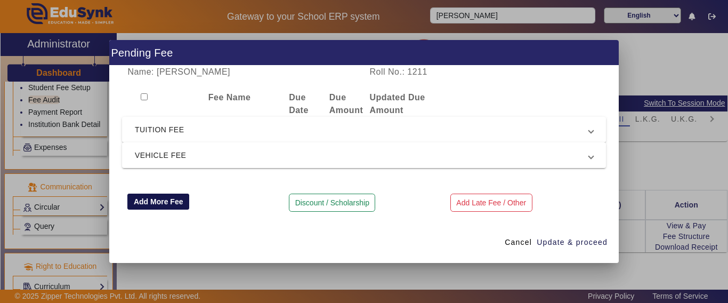
click at [160, 198] on button "Add More Fee" at bounding box center [158, 201] width 62 height 16
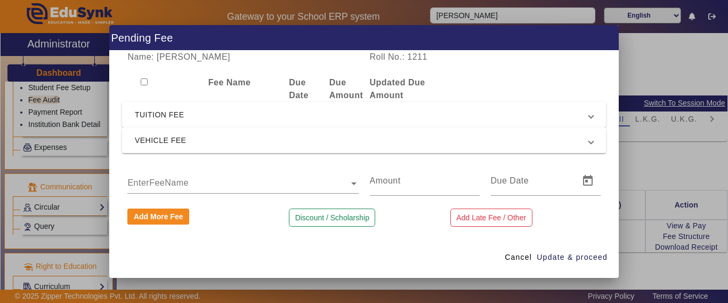
click at [164, 183] on input "text" at bounding box center [242, 183] width 231 height 13
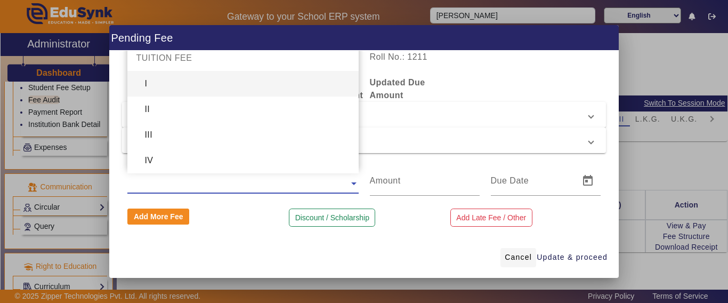
click at [516, 260] on span "Cancel" at bounding box center [518, 256] width 27 height 11
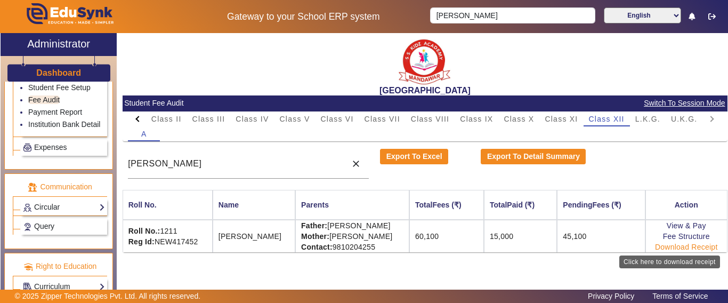
click at [673, 247] on link "Download Receipt" at bounding box center [686, 246] width 63 height 9
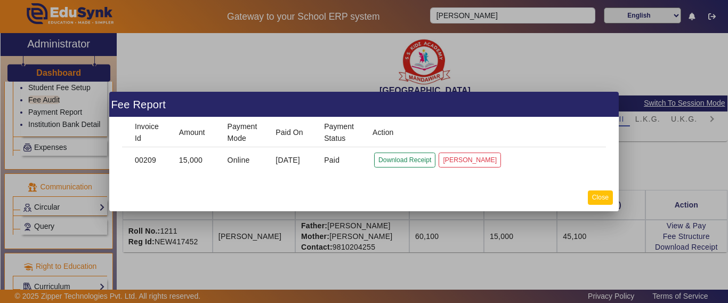
click at [604, 195] on button "Close" at bounding box center [600, 197] width 25 height 14
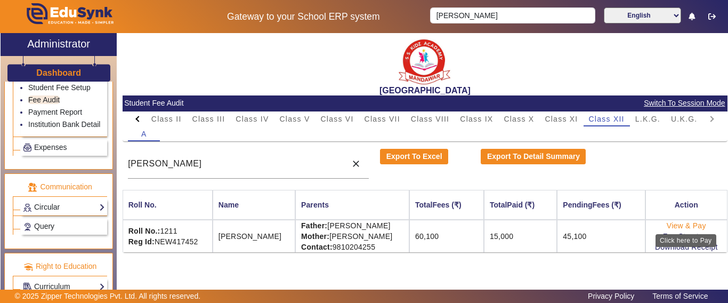
click at [679, 226] on link "View & Pay" at bounding box center [686, 225] width 39 height 9
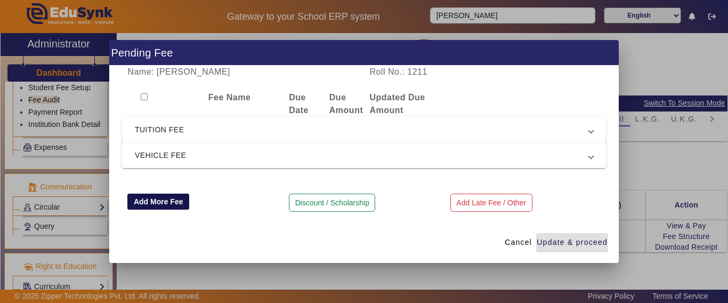
click at [172, 203] on button "Add More Fee" at bounding box center [158, 201] width 62 height 16
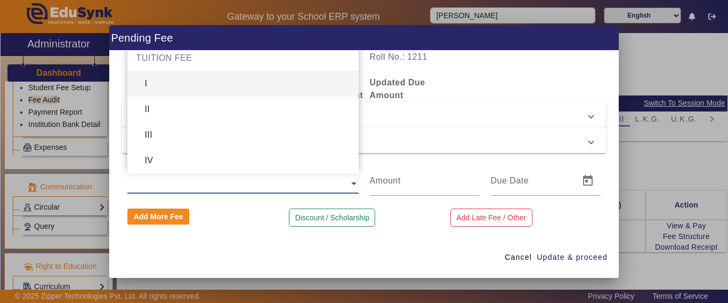
click at [173, 190] on div "EnterFeeName" at bounding box center [242, 180] width 231 height 28
type input "RE"
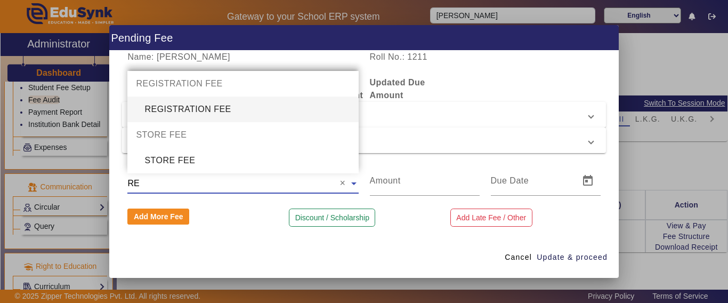
drag, startPoint x: 199, startPoint y: 105, endPoint x: 301, endPoint y: 158, distance: 115.1
click at [199, 105] on div "REGISTRATION FEE" at bounding box center [242, 109] width 231 height 26
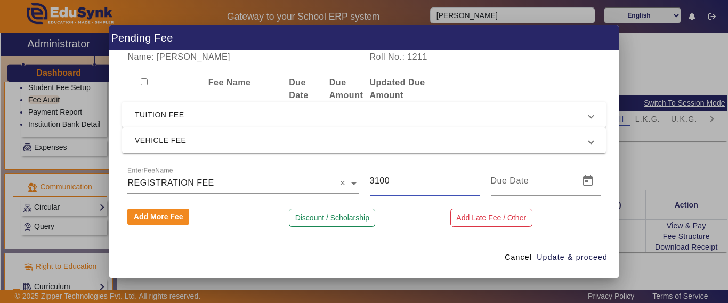
drag, startPoint x: 404, startPoint y: 184, endPoint x: 361, endPoint y: 182, distance: 43.7
click at [361, 182] on div "EnterFeeName × REGISTRATION FEE × 3100" at bounding box center [364, 181] width 484 height 30
type input "5000"
click at [573, 262] on span "Update & proceed" at bounding box center [572, 256] width 71 height 11
type input "[DATE]"
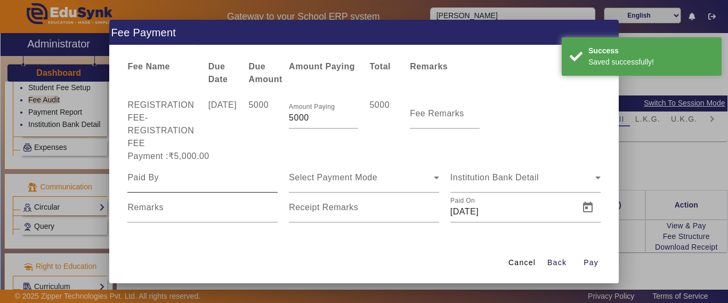
scroll to position [14, 0]
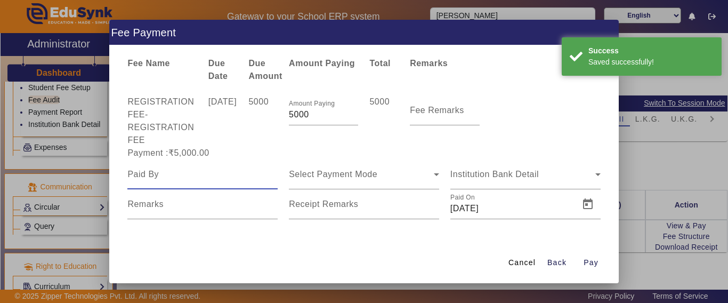
click at [182, 177] on input at bounding box center [202, 174] width 150 height 13
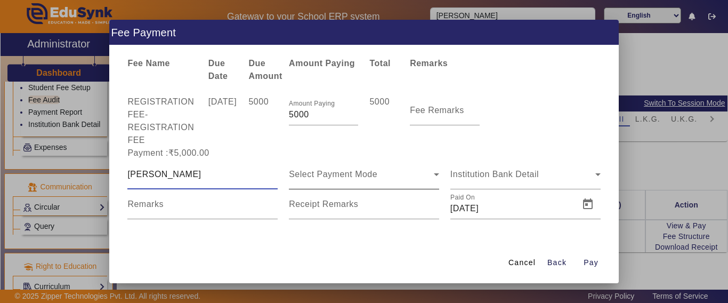
type input "[PERSON_NAME]"
click at [314, 177] on span "Select Payment Mode" at bounding box center [333, 173] width 88 height 9
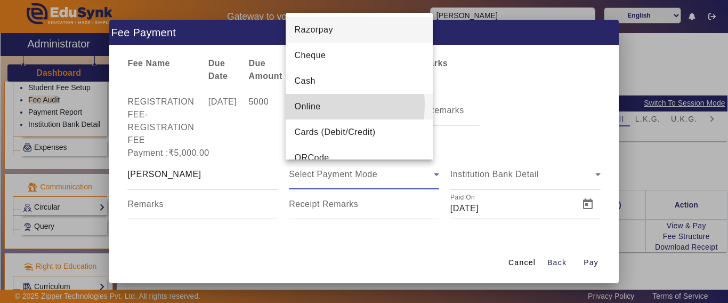
click at [310, 104] on span "Online" at bounding box center [307, 106] width 26 height 13
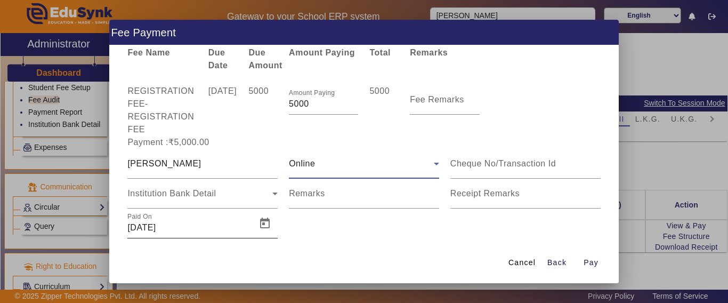
scroll to position [44, 0]
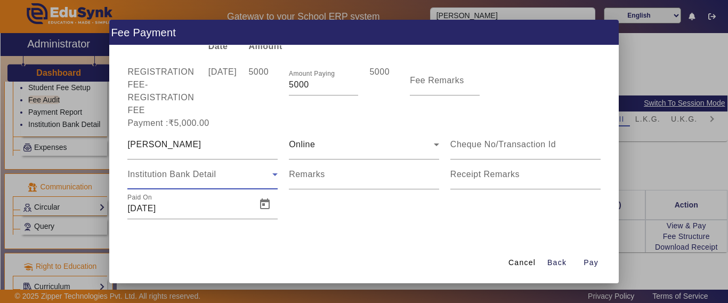
click at [161, 175] on span "Institution Bank Detail" at bounding box center [171, 173] width 88 height 9
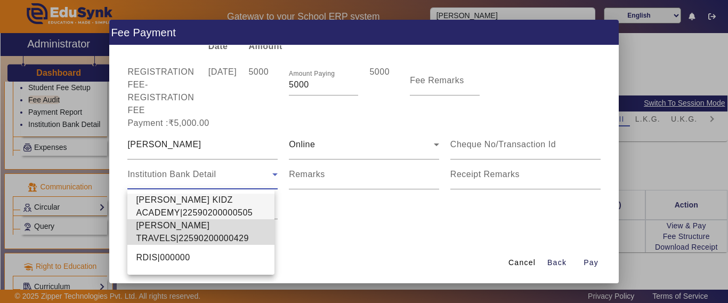
click at [164, 230] on span "[PERSON_NAME] TRAVELS|22590200000429" at bounding box center [201, 232] width 130 height 26
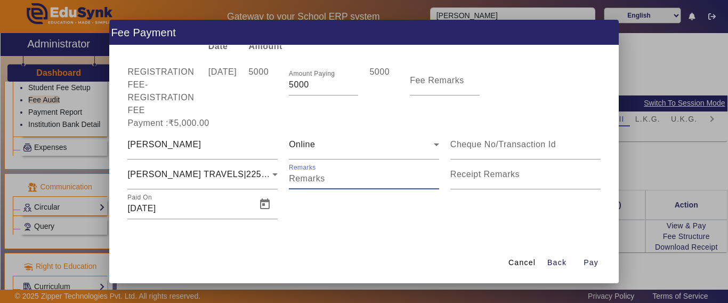
click at [327, 176] on input "Remarks" at bounding box center [364, 178] width 150 height 13
type input "CBSE REG. FEE"
click at [595, 264] on span "Pay" at bounding box center [590, 262] width 15 height 11
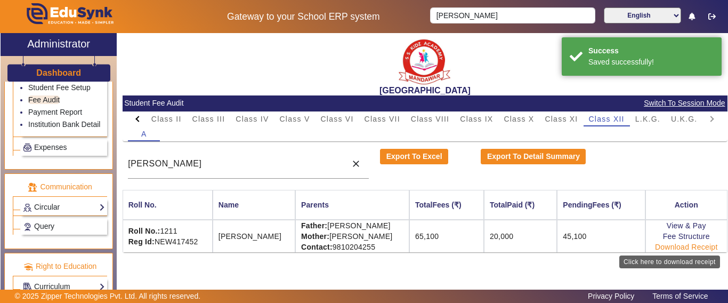
click at [688, 245] on link "Download Receipt" at bounding box center [686, 246] width 63 height 9
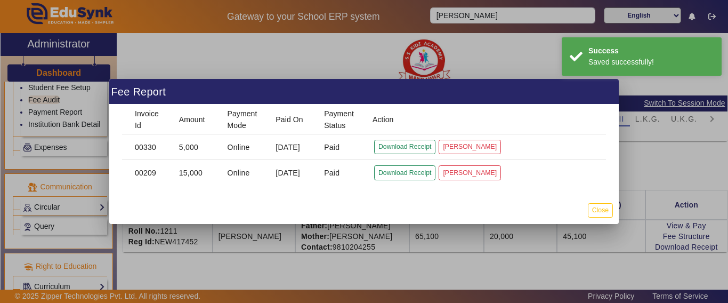
drag, startPoint x: 601, startPoint y: 212, endPoint x: 561, endPoint y: 231, distance: 44.3
click at [600, 213] on button "Close" at bounding box center [600, 210] width 25 height 14
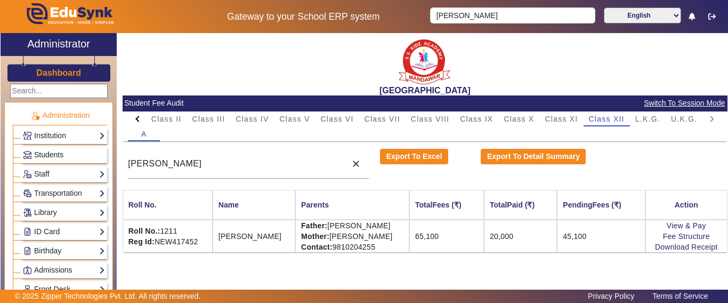
click at [48, 151] on span "Students" at bounding box center [48, 154] width 29 height 9
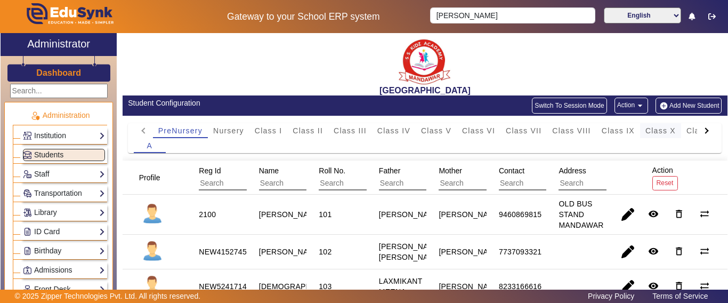
click at [664, 132] on span "Class X" at bounding box center [660, 130] width 30 height 7
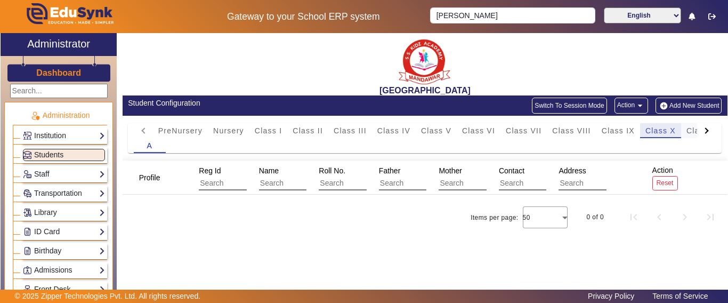
click at [685, 134] on div "Class XI" at bounding box center [703, 130] width 44 height 15
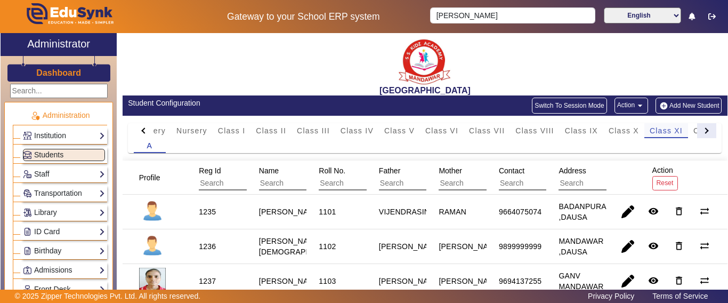
click at [697, 132] on div at bounding box center [706, 130] width 19 height 15
drag, startPoint x: 587, startPoint y: 128, endPoint x: 582, endPoint y: 152, distance: 24.9
click at [589, 127] on span "Class XII" at bounding box center [592, 130] width 36 height 7
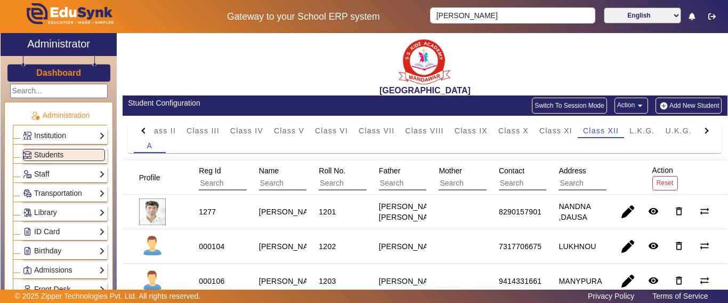
click at [41, 71] on h3 "Dashboard" at bounding box center [58, 73] width 45 height 10
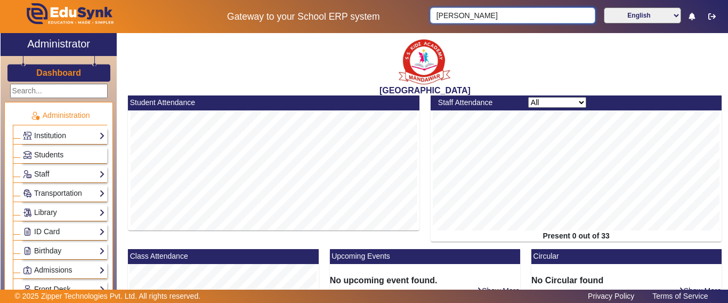
click at [239, 26] on body "Gateway to your School ERP system [PERSON_NAME] English हिंदी (Hindi) ಕನ್ನಡ (Ka…" at bounding box center [364, 151] width 728 height 303
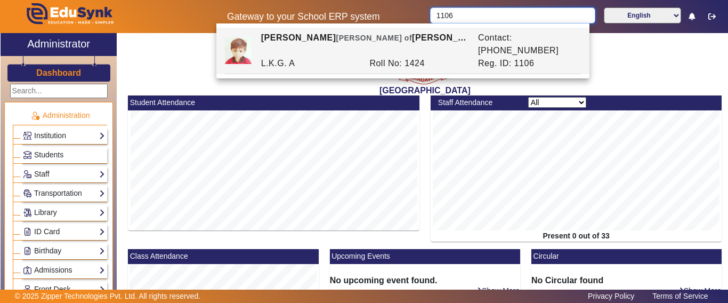
drag, startPoint x: 476, startPoint y: 16, endPoint x: 387, endPoint y: 18, distance: 88.5
click at [387, 18] on div "Gateway to your School ERP system 1106 English हिंदी (Hindi) ಕನ್ನಡ (Kannada) தம…" at bounding box center [364, 16] width 727 height 33
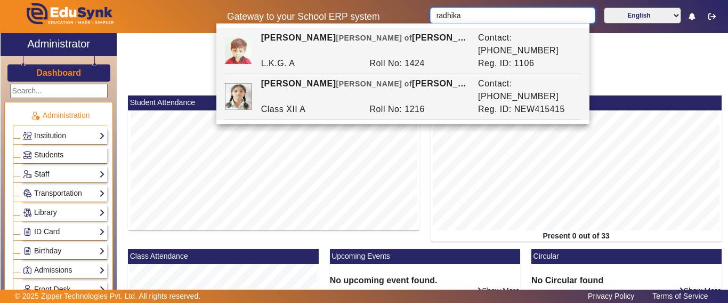
type input "radhika"
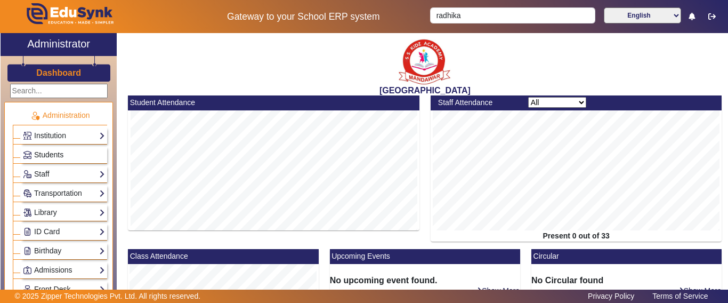
click at [55, 155] on span "Students" at bounding box center [48, 154] width 29 height 9
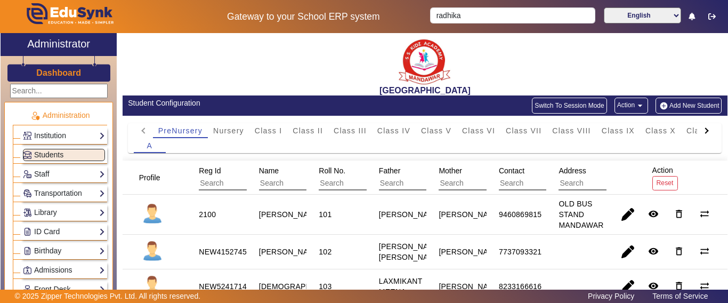
click at [702, 131] on div at bounding box center [705, 130] width 6 height 6
click at [694, 131] on mat-tab-header "PreNursery Nursery Class I Class II Class III Class IV Class V Class VI Class V…" at bounding box center [425, 130] width 582 height 15
click at [636, 129] on span "L.K.G." at bounding box center [632, 130] width 25 height 7
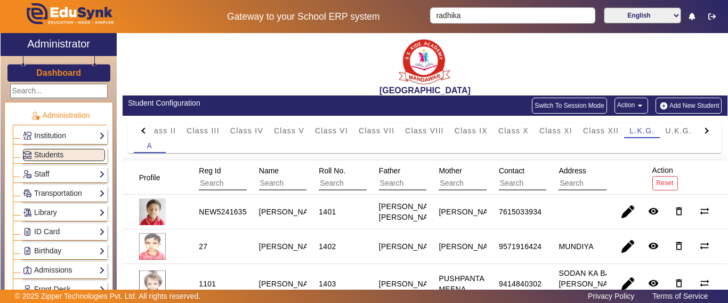
click at [291, 183] on input "text" at bounding box center [306, 183] width 95 height 14
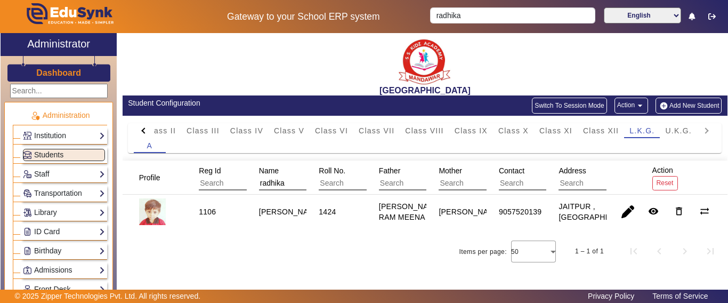
type input "radhika"
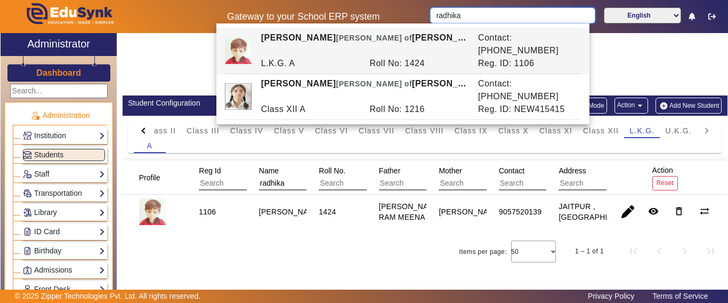
drag, startPoint x: 467, startPoint y: 13, endPoint x: 400, endPoint y: 13, distance: 66.6
click at [400, 13] on div "Gateway to your School ERP system radhika English हिंदी (Hindi) ಕನ್ನಡ (Kannada)…" at bounding box center [364, 16] width 727 height 33
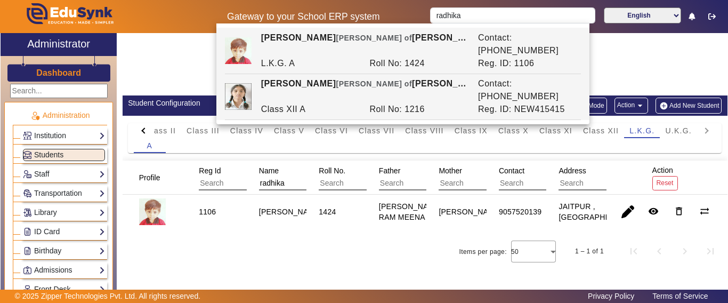
click at [384, 77] on div "[PERSON_NAME] of [PERSON_NAME]" at bounding box center [363, 90] width 217 height 26
type input "[PERSON_NAME]"
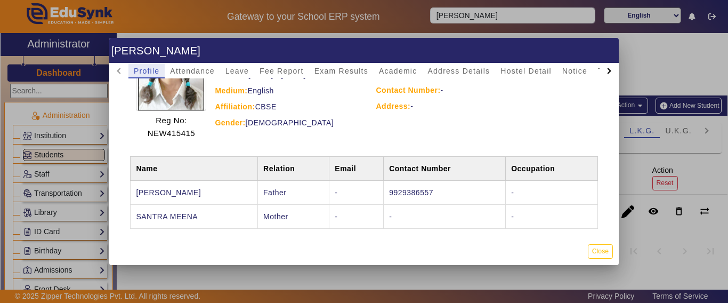
scroll to position [122, 0]
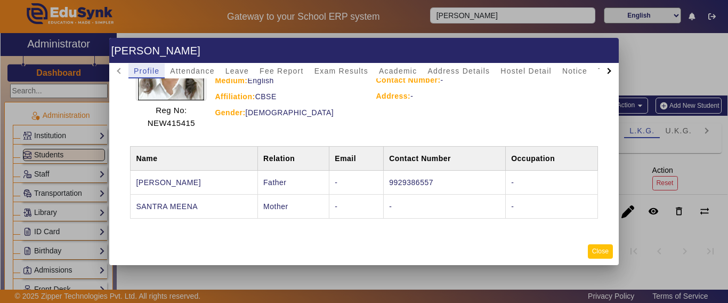
click at [596, 246] on button "Close" at bounding box center [600, 251] width 25 height 14
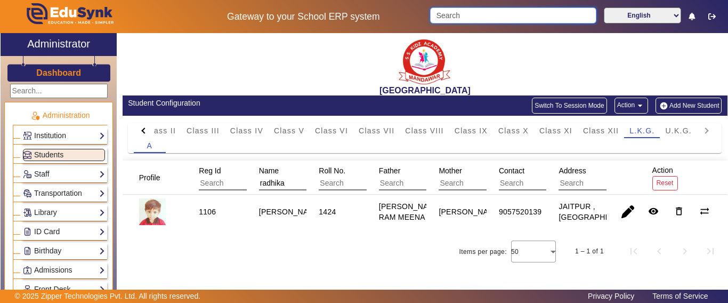
click at [516, 11] on input "Search" at bounding box center [513, 15] width 166 height 16
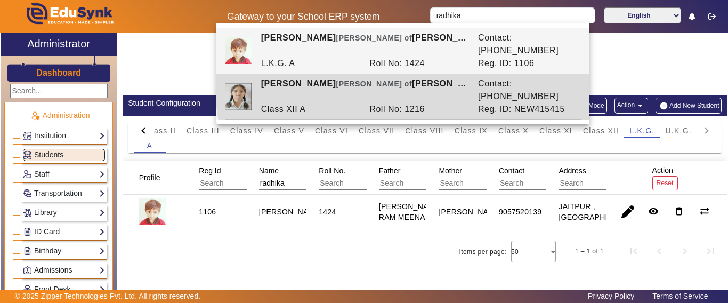
click at [428, 77] on div "[PERSON_NAME] of [PERSON_NAME]" at bounding box center [363, 90] width 217 height 26
type input "[PERSON_NAME]"
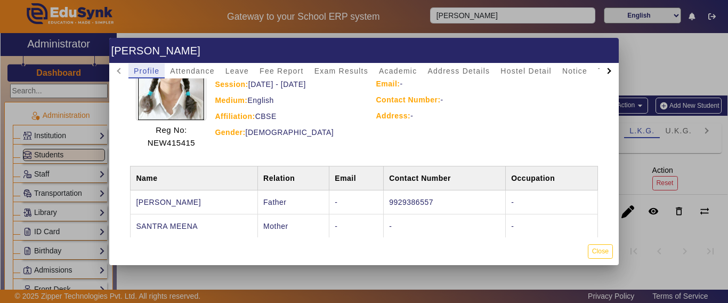
scroll to position [69, 0]
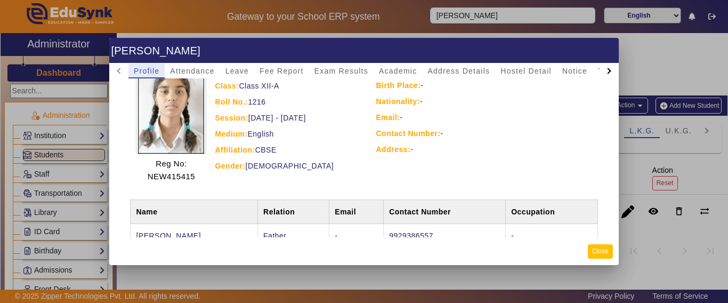
click at [597, 248] on button "Close" at bounding box center [600, 251] width 25 height 14
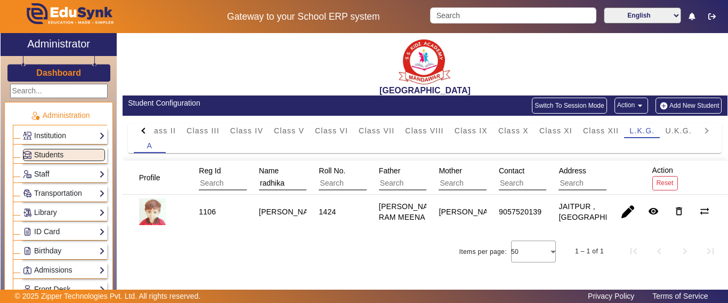
click at [42, 177] on link "Staff" at bounding box center [64, 174] width 82 height 12
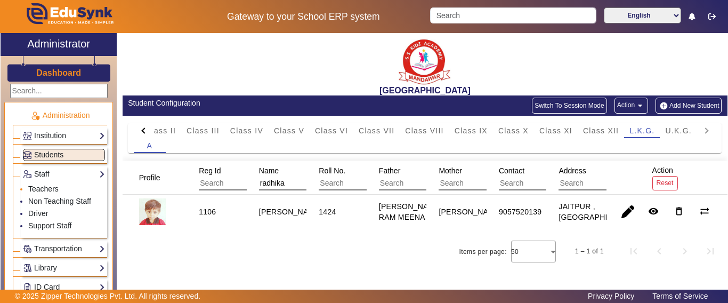
click at [47, 190] on link "Teachers" at bounding box center [43, 188] width 30 height 9
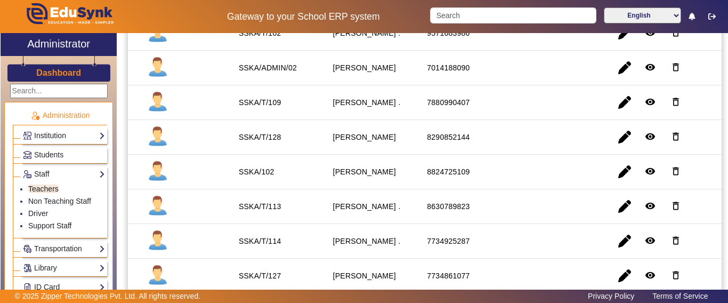
scroll to position [160, 0]
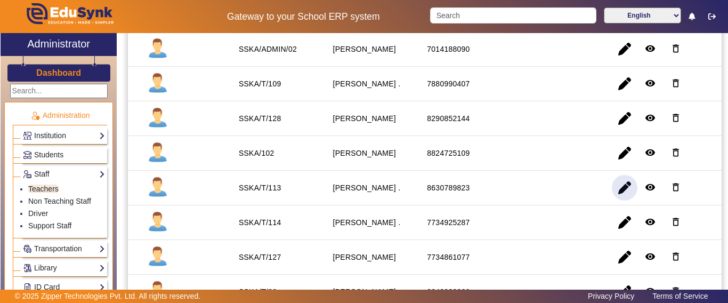
click at [614, 186] on span "button" at bounding box center [625, 188] width 26 height 26
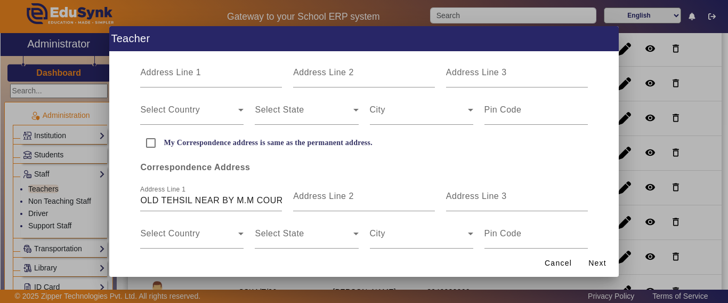
scroll to position [368, 0]
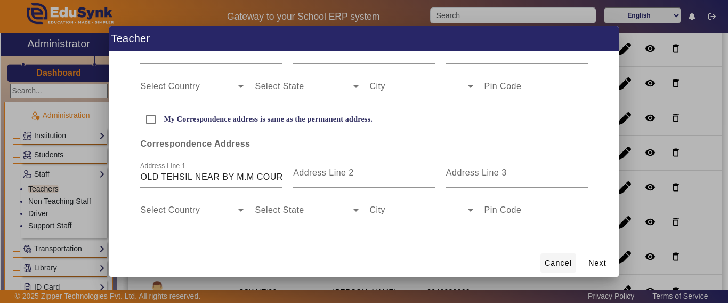
click at [548, 261] on span "Cancel" at bounding box center [558, 262] width 27 height 11
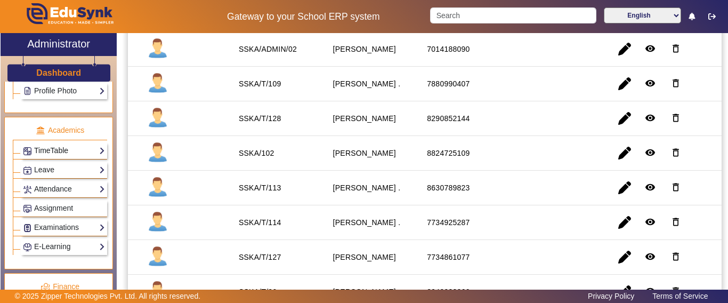
click at [44, 148] on link "TimeTable" at bounding box center [64, 150] width 82 height 12
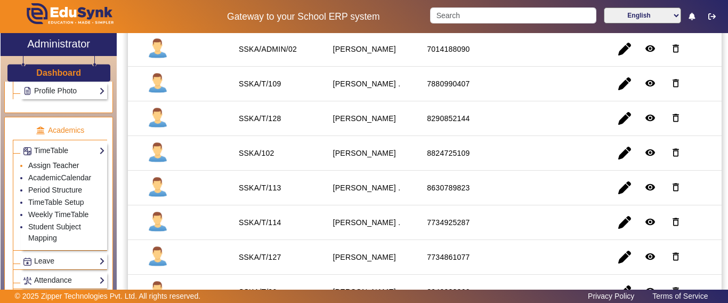
click at [46, 165] on link "Assign Teacher" at bounding box center [53, 165] width 51 height 9
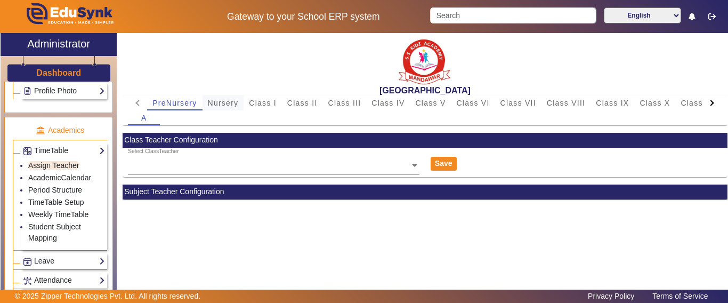
click at [239, 100] on div "Nursery" at bounding box center [223, 102] width 42 height 15
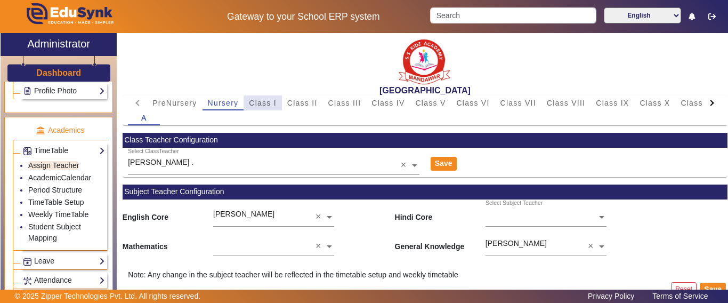
click at [261, 101] on span "Class I" at bounding box center [263, 102] width 28 height 7
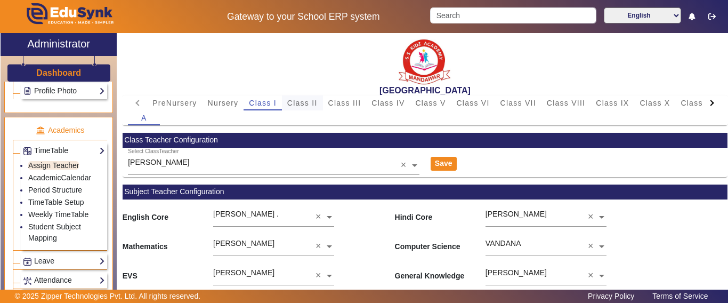
drag, startPoint x: 283, startPoint y: 103, endPoint x: 318, endPoint y: 104, distance: 34.1
click at [284, 103] on div "Class II" at bounding box center [302, 102] width 41 height 15
click at [346, 105] on span "Class III" at bounding box center [344, 102] width 33 height 7
click at [707, 99] on div at bounding box center [711, 102] width 19 height 15
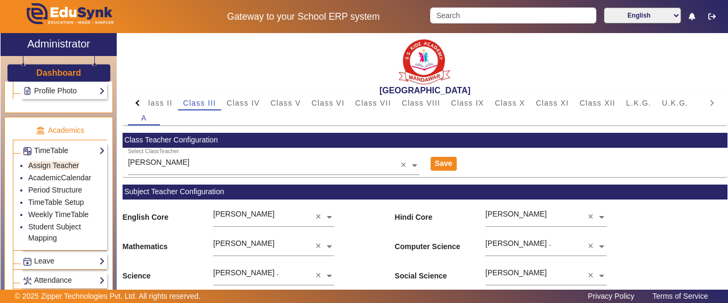
click at [703, 101] on mat-tab-header "PreNursery Nursery Class I Class II Class III Class IV Class V Class VI Class V…" at bounding box center [425, 102] width 594 height 15
click at [605, 100] on span "Class XII" at bounding box center [598, 102] width 36 height 7
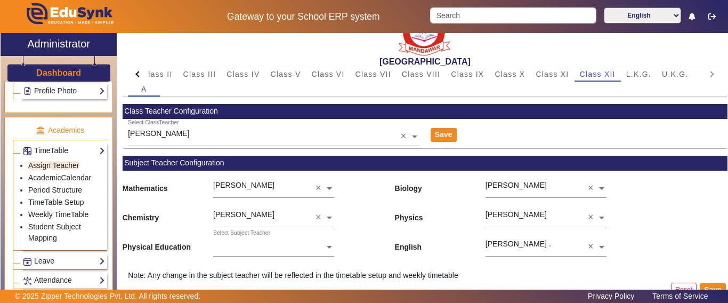
scroll to position [44, 0]
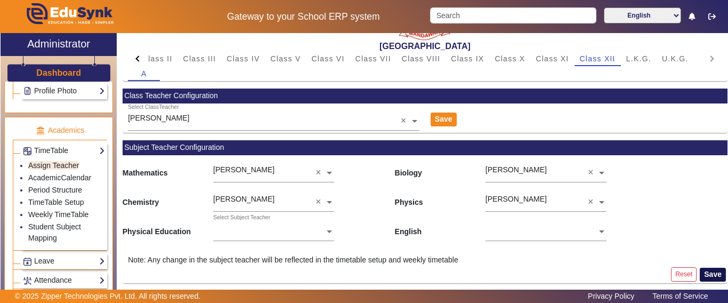
click at [700, 274] on button "Save" at bounding box center [713, 274] width 26 height 14
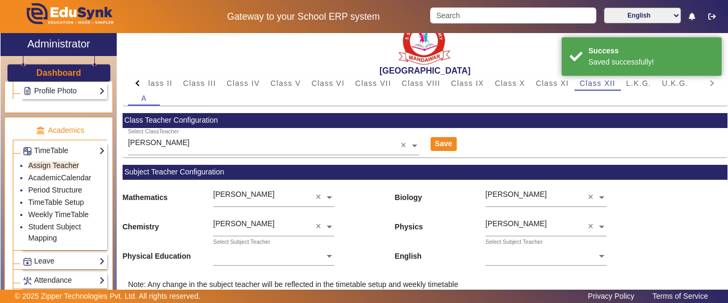
scroll to position [0, 0]
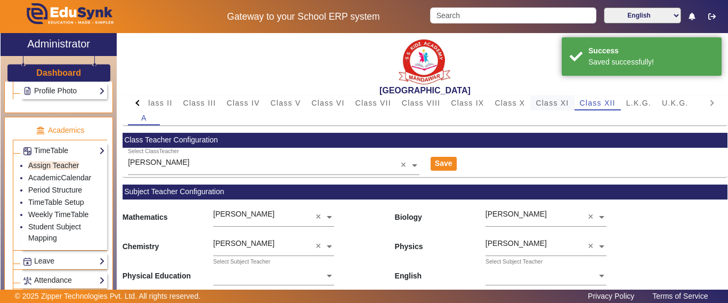
click at [557, 102] on span "Class XI" at bounding box center [551, 102] width 33 height 7
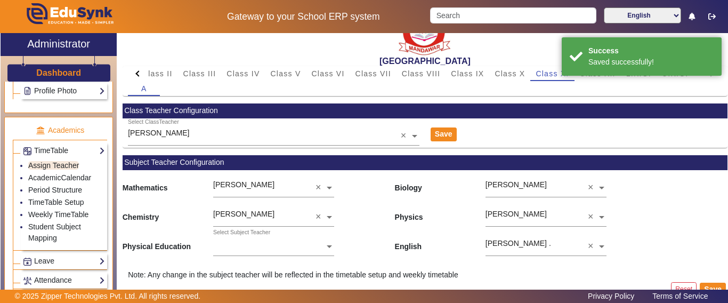
scroll to position [44, 0]
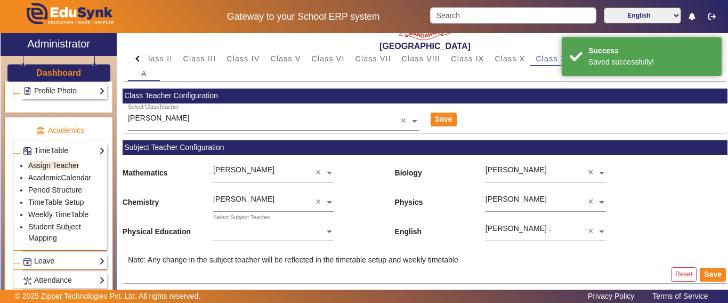
drag, startPoint x: 586, startPoint y: 228, endPoint x: 591, endPoint y: 230, distance: 5.5
click at [696, 281] on div "Reset Save" at bounding box center [425, 274] width 605 height 18
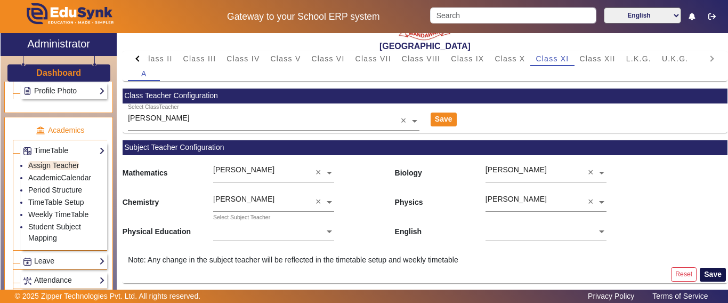
click at [700, 274] on button "Save" at bounding box center [713, 274] width 26 height 14
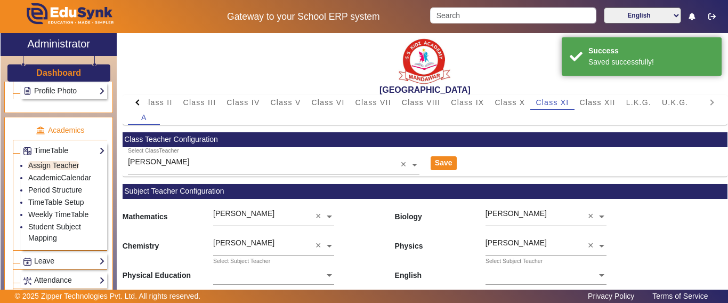
scroll to position [0, 0]
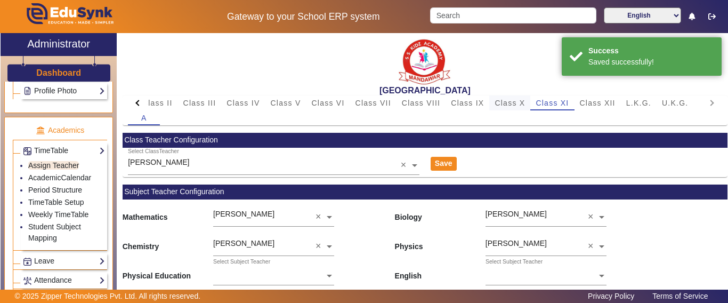
click at [500, 103] on span "Class X" at bounding box center [509, 102] width 30 height 7
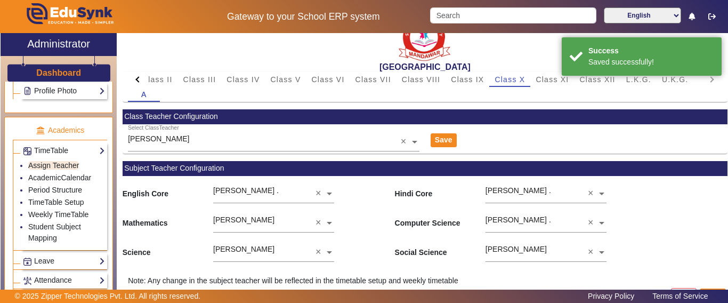
scroll to position [44, 0]
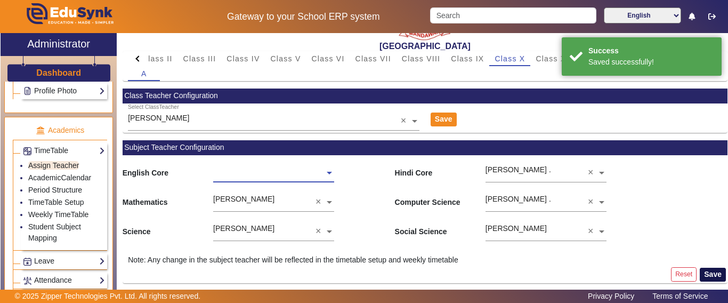
click at [707, 272] on button "Save" at bounding box center [713, 274] width 26 height 14
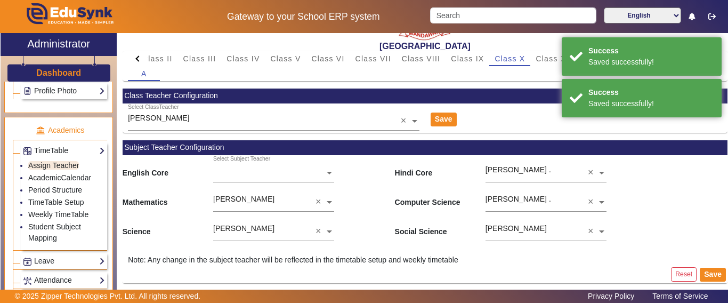
scroll to position [0, 0]
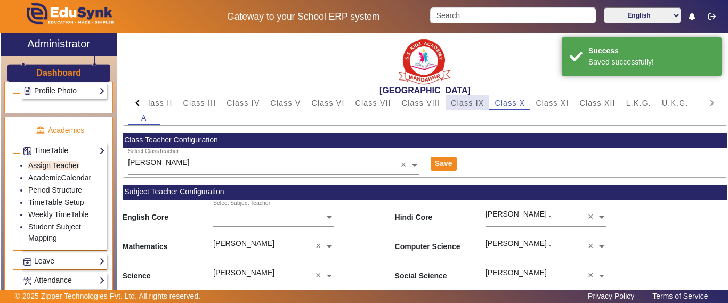
click at [470, 101] on span "Class IX" at bounding box center [467, 102] width 33 height 7
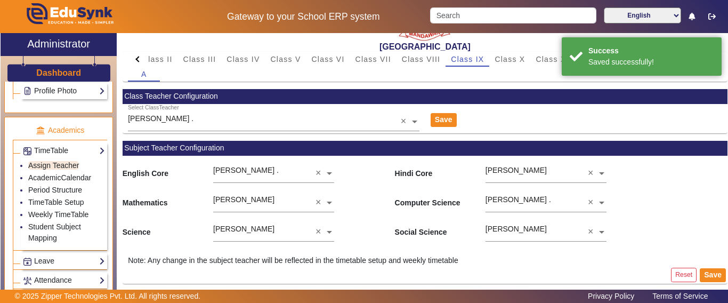
scroll to position [44, 0]
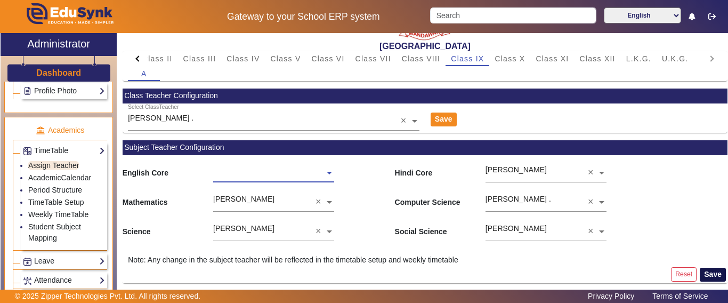
click at [705, 275] on button "Save" at bounding box center [713, 274] width 26 height 14
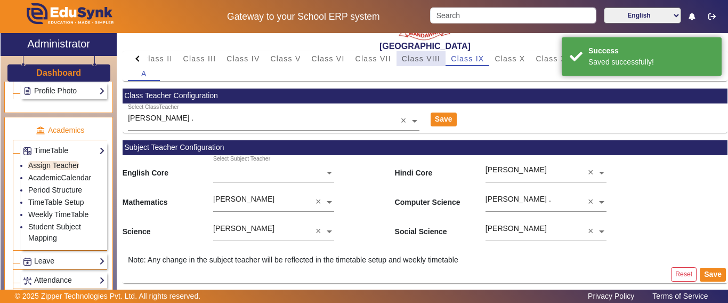
drag, startPoint x: 426, startPoint y: 56, endPoint x: 428, endPoint y: 90, distance: 33.7
click at [426, 56] on span "Class VIII" at bounding box center [421, 58] width 38 height 7
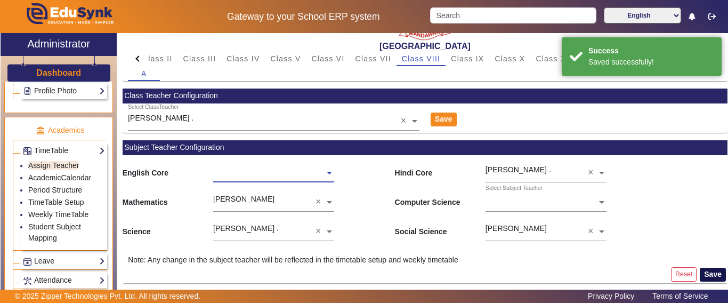
click at [712, 273] on button "Save" at bounding box center [713, 274] width 26 height 14
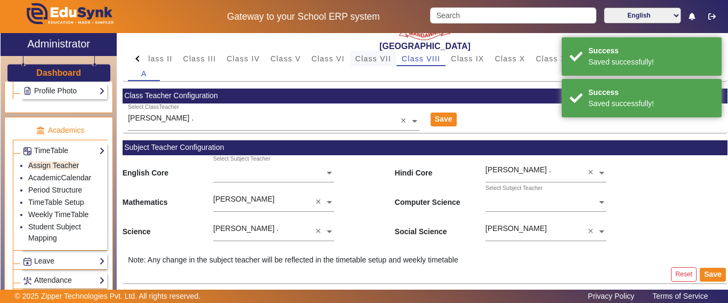
click at [378, 56] on span "Class VII" at bounding box center [373, 58] width 36 height 7
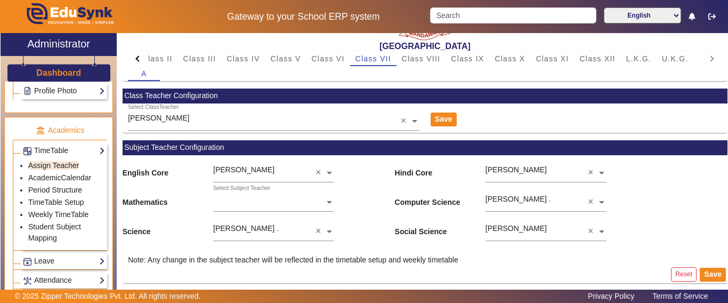
click at [279, 204] on input "text" at bounding box center [273, 202] width 121 height 11
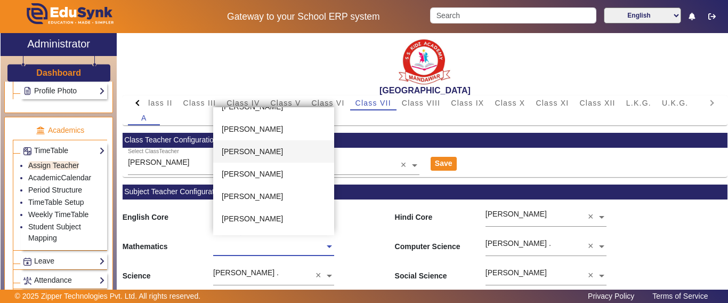
scroll to position [266, 0]
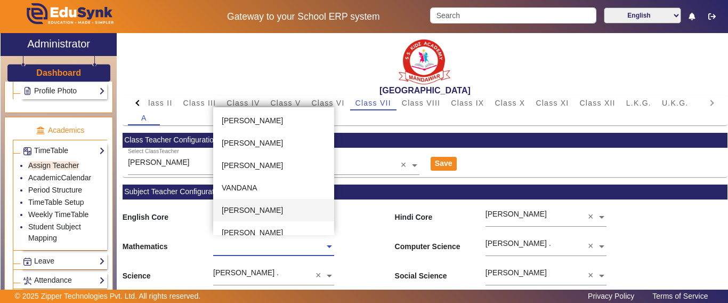
click at [267, 212] on span "[PERSON_NAME]" at bounding box center [252, 210] width 61 height 9
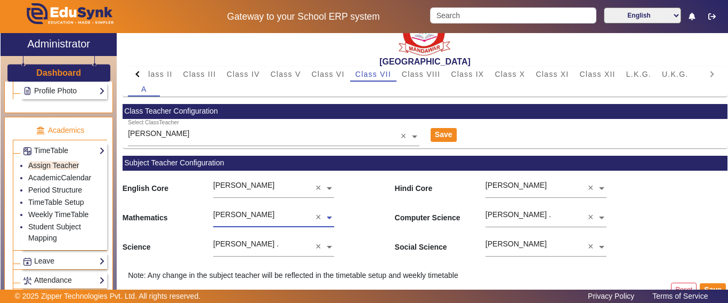
scroll to position [44, 0]
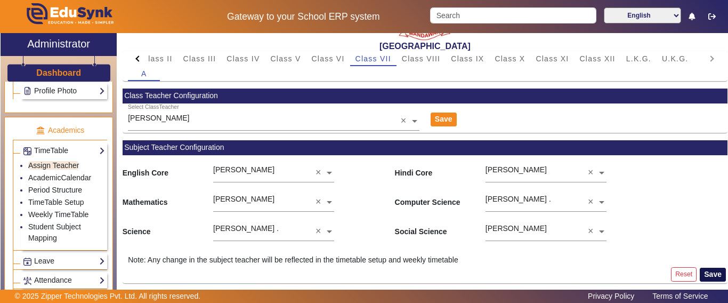
click at [706, 272] on button "Save" at bounding box center [713, 274] width 26 height 14
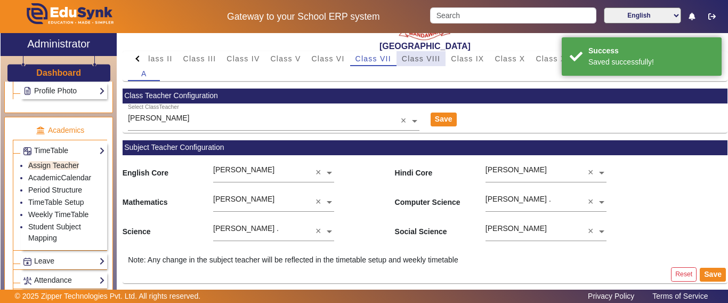
click at [417, 62] on span "Class VIII" at bounding box center [421, 58] width 38 height 7
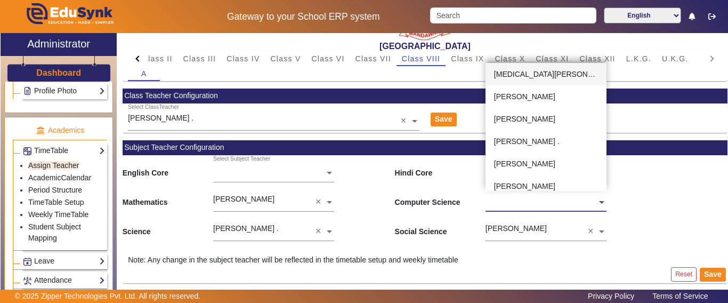
click at [541, 203] on input "text" at bounding box center [545, 202] width 121 height 11
click at [656, 209] on div "Mathematics [PERSON_NAME] × Computer Science Select Subject Teacher [MEDICAL_DA…" at bounding box center [425, 198] width 605 height 29
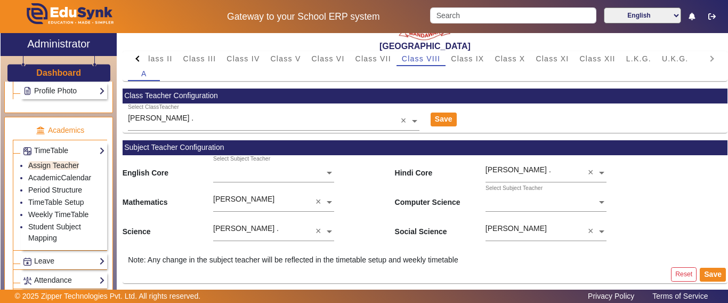
click at [548, 200] on input "text" at bounding box center [545, 202] width 121 height 11
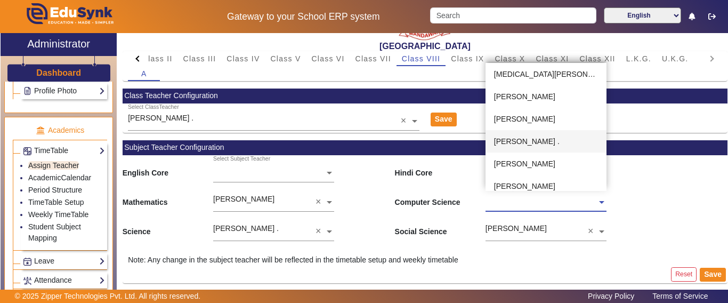
click at [534, 141] on span "[PERSON_NAME] ." at bounding box center [527, 141] width 66 height 9
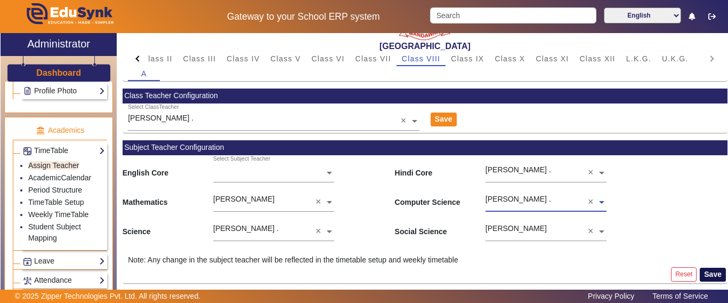
click at [713, 274] on button "Save" at bounding box center [713, 274] width 26 height 14
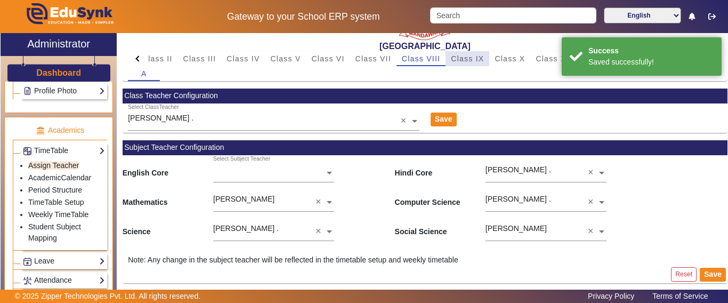
click at [468, 62] on span "Class IX" at bounding box center [467, 58] width 33 height 7
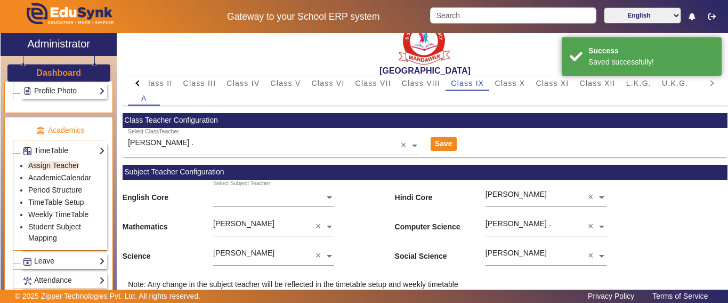
scroll to position [0, 0]
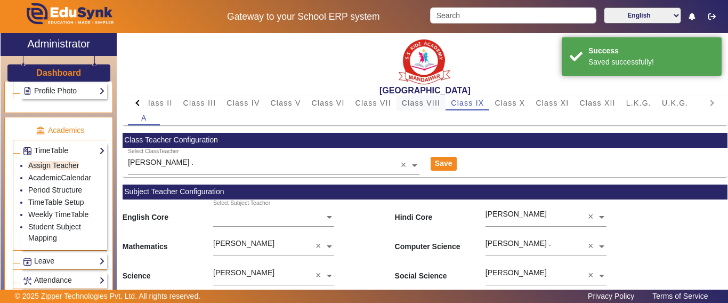
click at [427, 105] on span "Class VIII" at bounding box center [421, 102] width 38 height 7
click at [374, 102] on span "Class VII" at bounding box center [373, 102] width 36 height 7
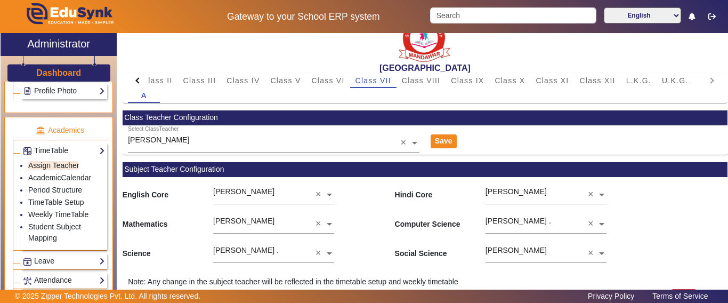
scroll to position [44, 0]
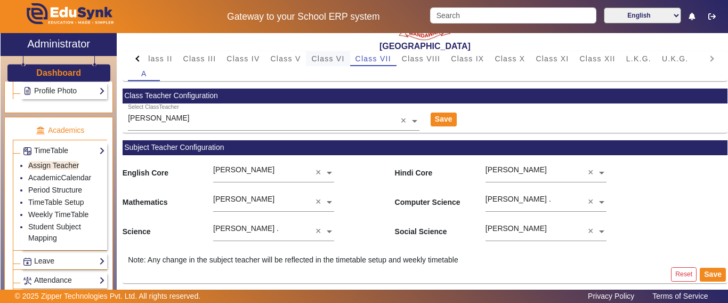
click at [326, 61] on span "Class VI" at bounding box center [327, 58] width 33 height 7
click at [292, 60] on span "Class V" at bounding box center [285, 58] width 30 height 7
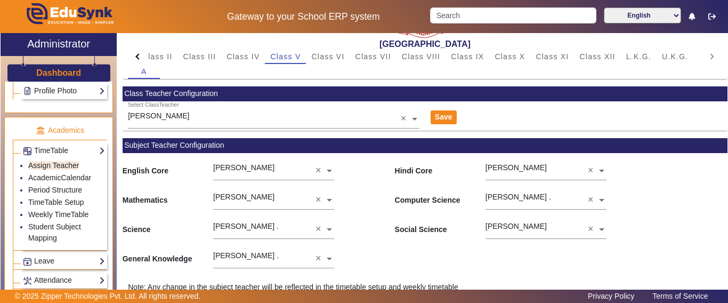
scroll to position [20, 0]
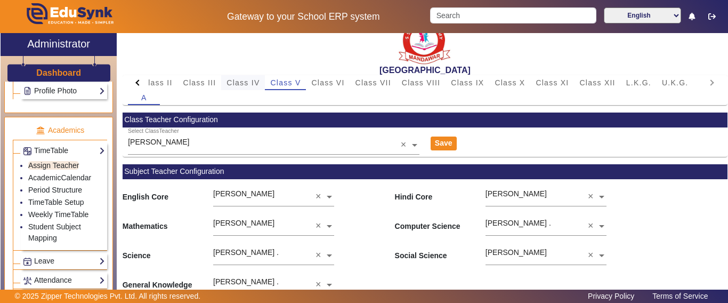
click at [247, 84] on span "Class IV" at bounding box center [242, 82] width 33 height 7
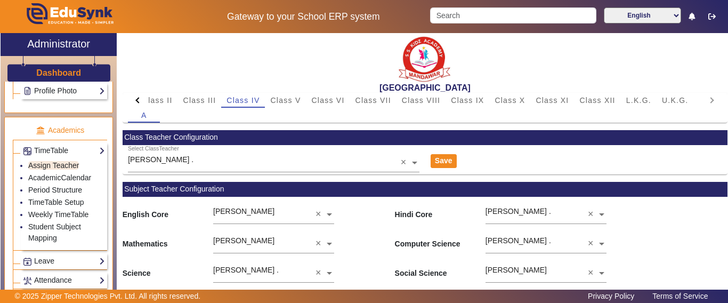
scroll to position [0, 0]
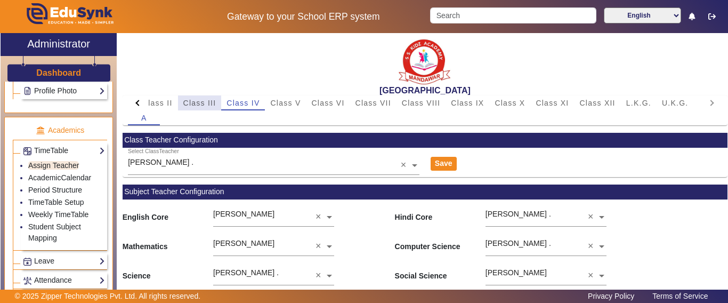
click at [196, 105] on span "Class III" at bounding box center [199, 102] width 33 height 7
click at [161, 101] on span "Class II" at bounding box center [157, 102] width 30 height 7
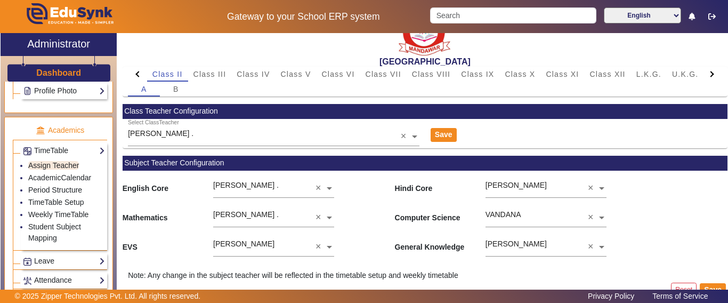
scroll to position [44, 0]
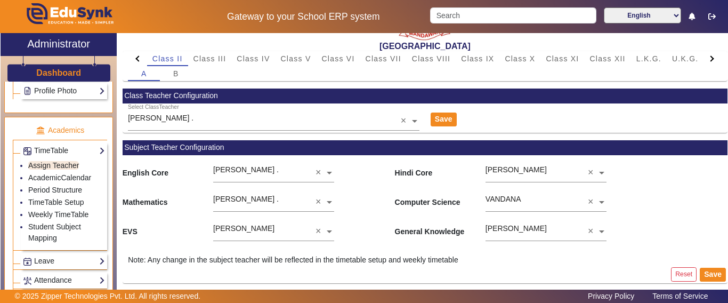
click at [136, 58] on div at bounding box center [139, 58] width 6 height 6
click at [136, 58] on mat-tab-header "PreNursery Nursery Class I Class II Class III Class IV Class V Class VI Class V…" at bounding box center [425, 58] width 594 height 15
click at [135, 58] on mat-tab-header "PreNursery Nursery Class I Class II Class III Class IV Class V Class VI Class V…" at bounding box center [425, 58] width 594 height 15
click at [248, 60] on div "Class I" at bounding box center [262, 58] width 38 height 15
drag, startPoint x: 226, startPoint y: 62, endPoint x: 225, endPoint y: 72, distance: 10.7
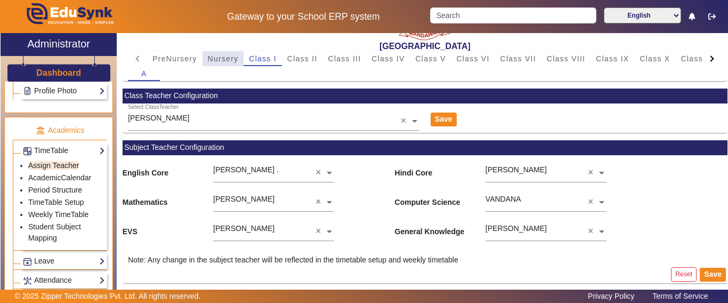
click at [225, 62] on span "Nursery" at bounding box center [223, 58] width 31 height 7
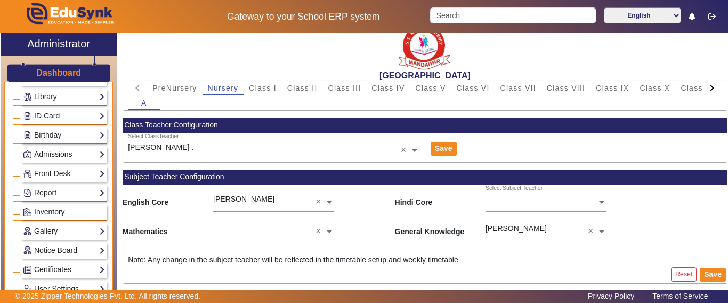
scroll to position [104, 0]
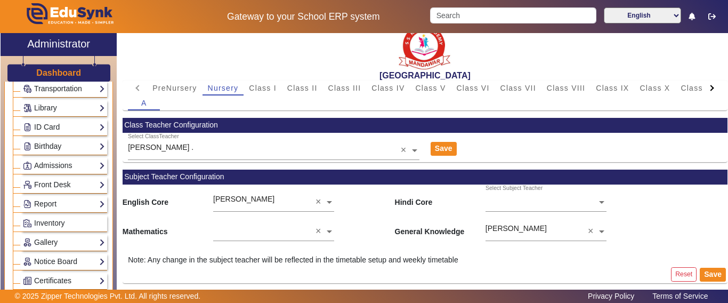
click at [62, 76] on h3 "Dashboard" at bounding box center [58, 73] width 45 height 10
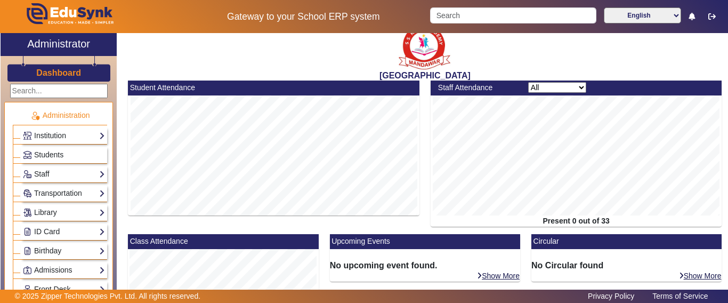
click at [66, 70] on h3 "Dashboard" at bounding box center [58, 73] width 45 height 10
click at [47, 69] on h3 "Dashboard" at bounding box center [58, 73] width 45 height 10
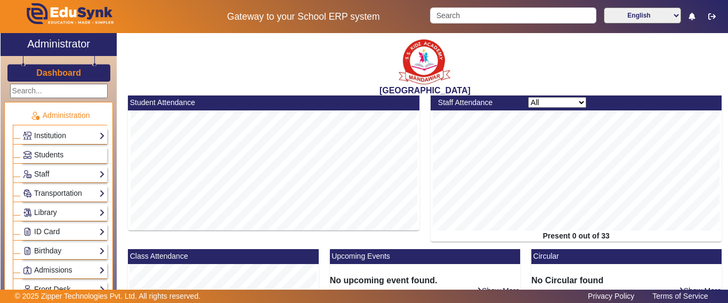
click at [52, 71] on h3 "Dashboard" at bounding box center [58, 73] width 45 height 10
click at [494, 9] on input "Search" at bounding box center [513, 15] width 166 height 16
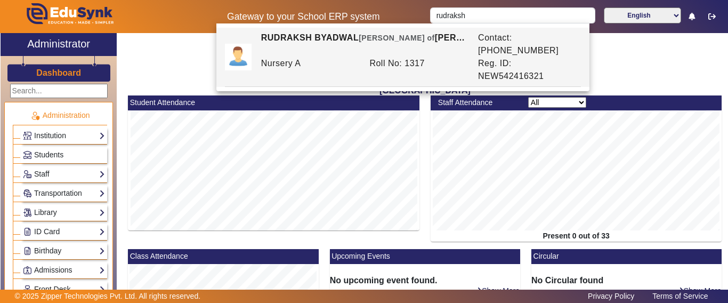
click at [344, 57] on div "Nursery A" at bounding box center [309, 70] width 109 height 26
type input "RUDRAKSH BYADWAL"
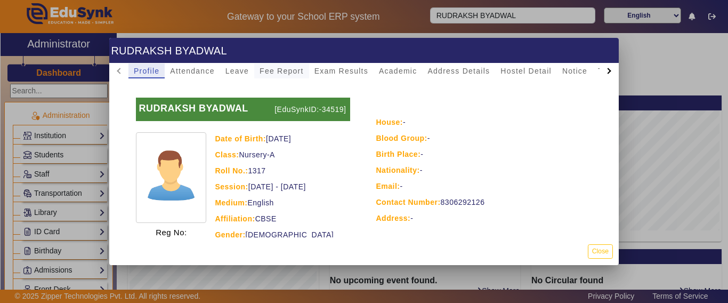
click at [273, 67] on span "Fee Report" at bounding box center [281, 70] width 44 height 7
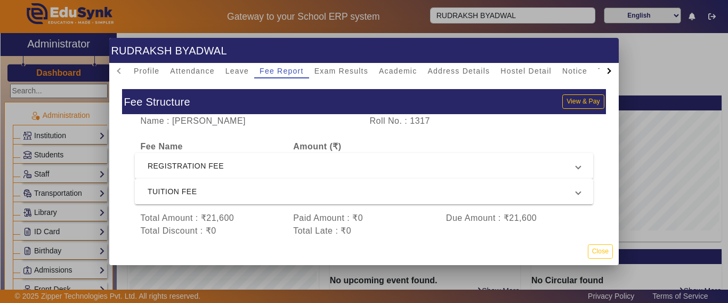
drag, startPoint x: 361, startPoint y: 116, endPoint x: 435, endPoint y: 120, distance: 74.7
click at [435, 120] on div "Roll No. : 1317" at bounding box center [421, 121] width 115 height 13
click at [597, 248] on button "Close" at bounding box center [600, 251] width 25 height 14
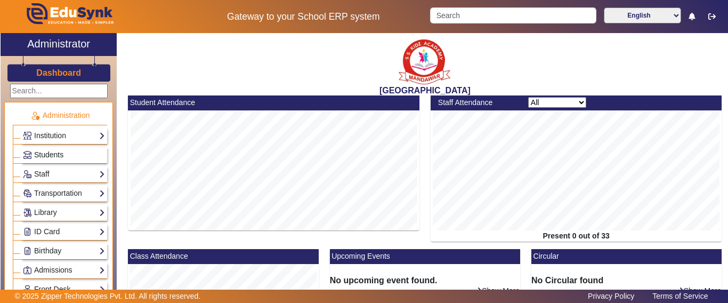
click at [42, 158] on span "Students" at bounding box center [48, 154] width 29 height 9
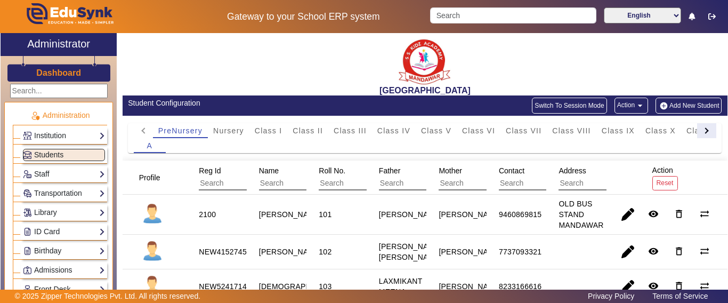
click at [697, 131] on div at bounding box center [706, 130] width 19 height 15
click at [693, 131] on mat-tab-header "PreNursery Nursery Class I Class II Class III Class IV Class V Class VI Class V…" at bounding box center [425, 130] width 582 height 15
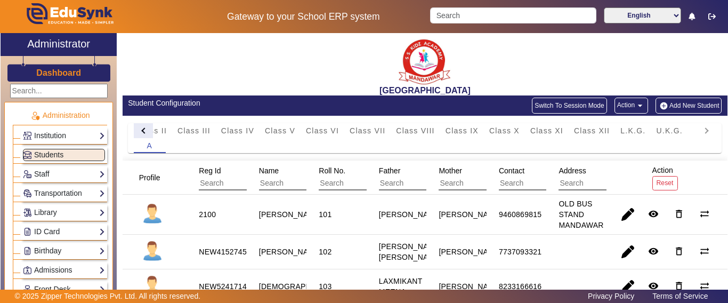
click at [142, 131] on div at bounding box center [144, 130] width 6 height 6
click at [142, 131] on mat-tab-header "PreNursery Nursery Class I Class II Class III Class IV Class V Class VI Class V…" at bounding box center [425, 130] width 582 height 15
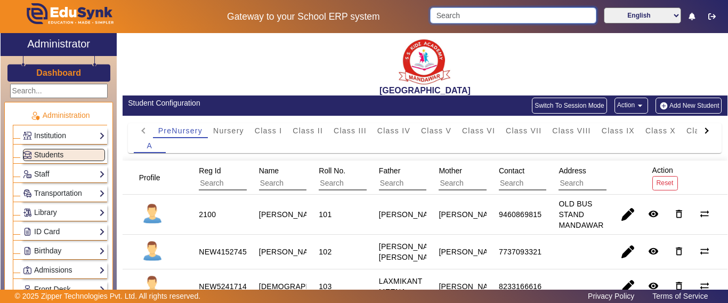
click at [481, 20] on input "Search" at bounding box center [513, 15] width 166 height 16
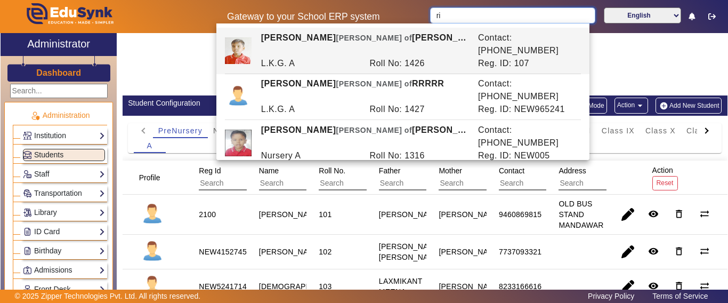
type input "r"
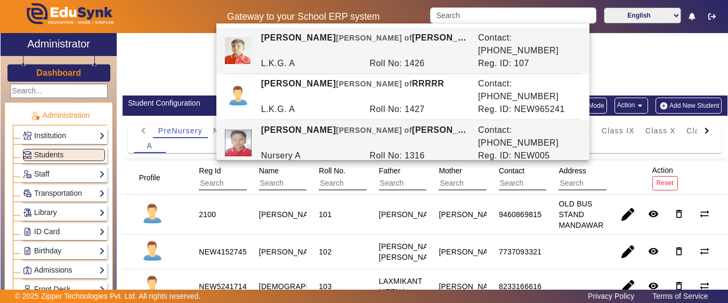
click at [347, 126] on span "[PERSON_NAME] of" at bounding box center [374, 130] width 76 height 9
type input "[PERSON_NAME]"
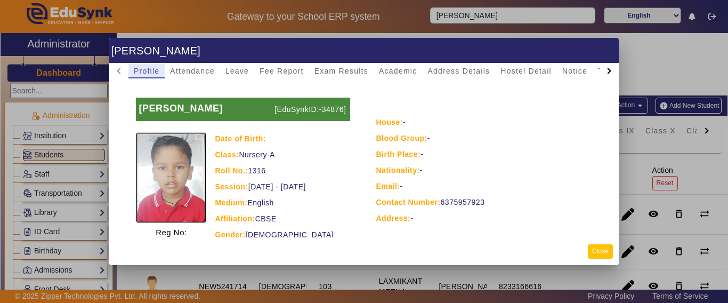
click at [602, 253] on button "Close" at bounding box center [600, 251] width 25 height 14
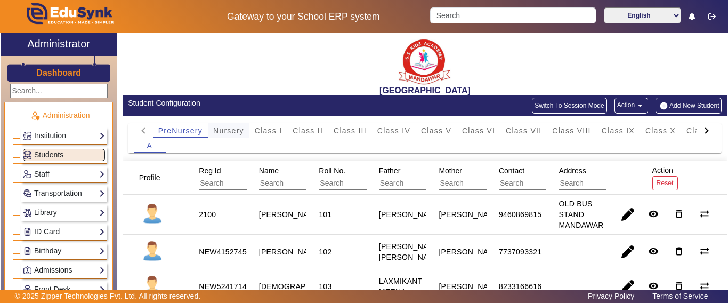
click at [233, 128] on span "Nursery" at bounding box center [228, 130] width 31 height 7
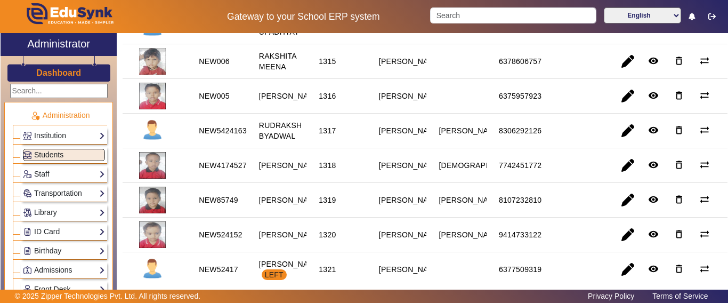
scroll to position [639, 0]
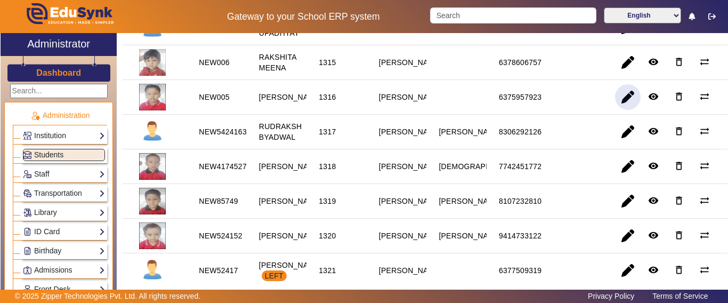
click at [618, 110] on span "button" at bounding box center [628, 97] width 26 height 26
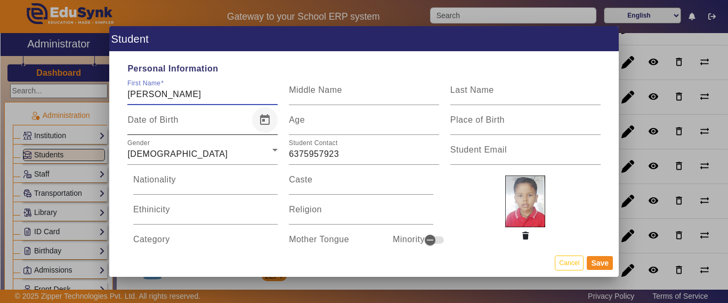
click at [266, 119] on span "Open calendar" at bounding box center [265, 120] width 26 height 26
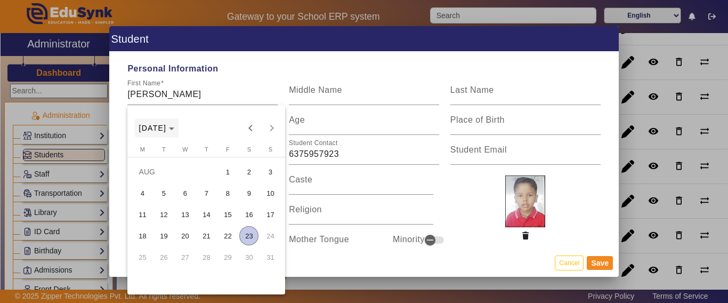
click at [167, 129] on span "[DATE]" at bounding box center [153, 128] width 28 height 9
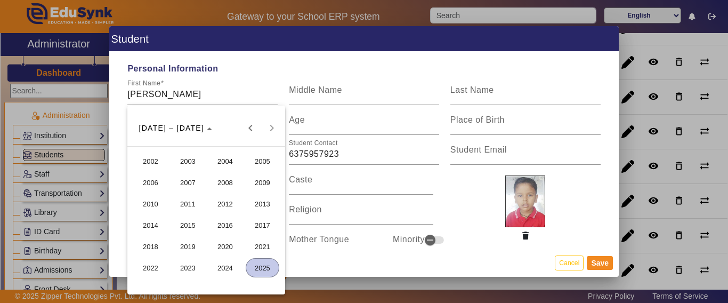
click at [258, 245] on span "2021" at bounding box center [263, 246] width 34 height 19
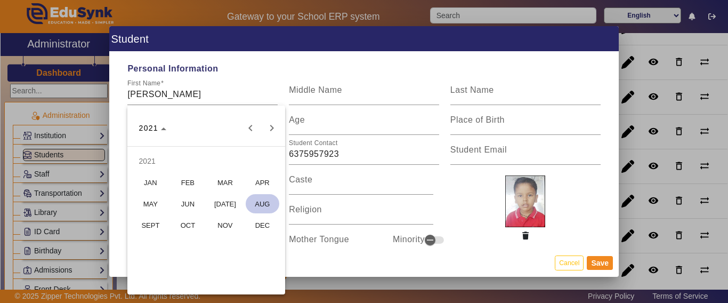
click at [265, 203] on span "AUG" at bounding box center [263, 203] width 34 height 19
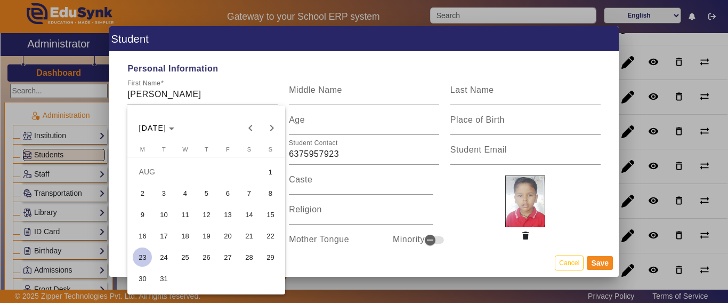
click at [229, 212] on span "13" at bounding box center [227, 214] width 19 height 19
type input "[DATE]"
type input "4 Yrs, 0 Months, 10 Days"
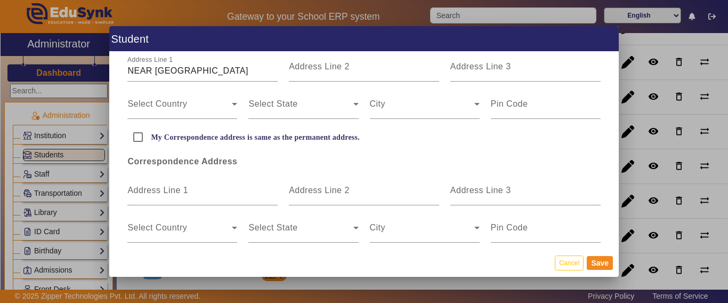
scroll to position [320, 0]
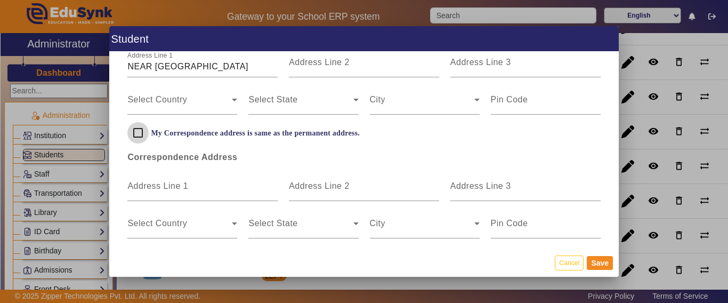
click at [139, 132] on input "My Correspondence address is same as the permanent address." at bounding box center [137, 132] width 21 height 21
checkbox input "true"
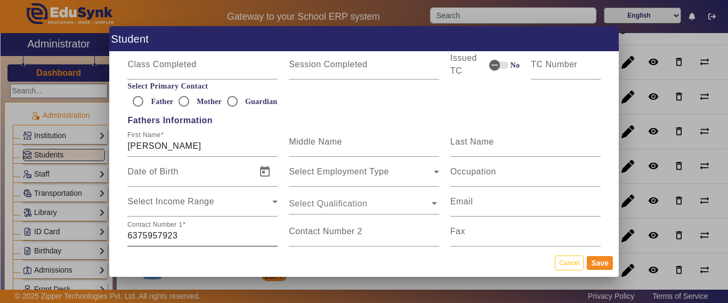
scroll to position [693, 0]
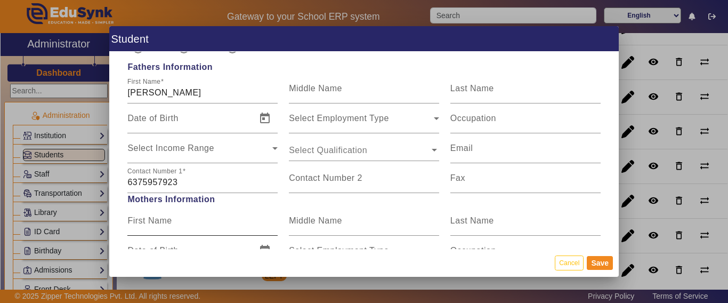
click at [175, 229] on input "First Name" at bounding box center [202, 224] width 150 height 13
type input "d"
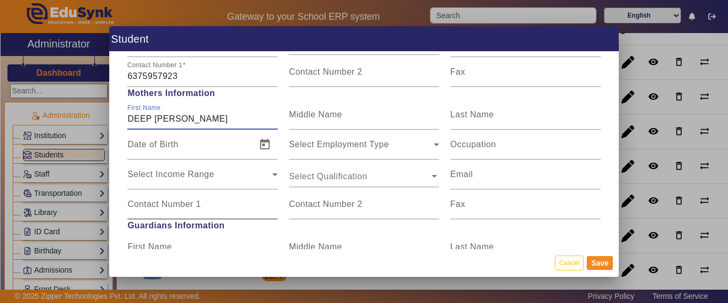
scroll to position [799, 0]
type input "DEEP [PERSON_NAME]"
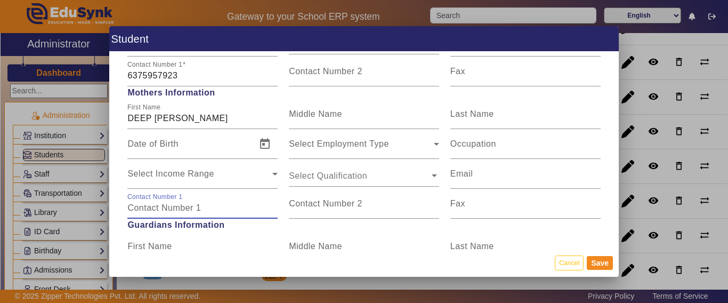
click at [171, 209] on input "Contact Number 1" at bounding box center [202, 207] width 150 height 13
type input "9664093742"
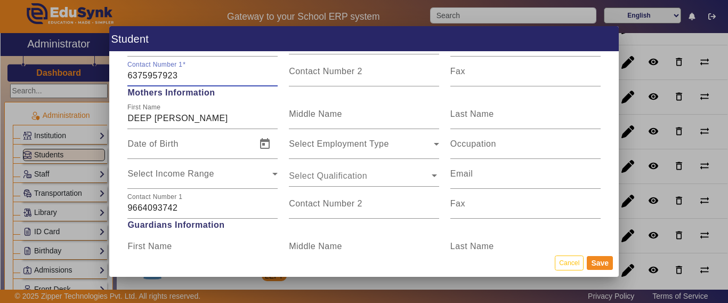
drag, startPoint x: 193, startPoint y: 77, endPoint x: 110, endPoint y: 69, distance: 83.5
click at [110, 69] on div "Personal Information First Name [PERSON_NAME] Middle Name Last Name Date of Bir…" at bounding box center [363, 150] width 509 height 197
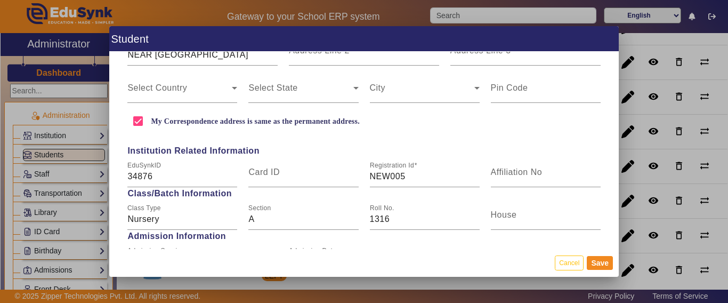
scroll to position [426, 0]
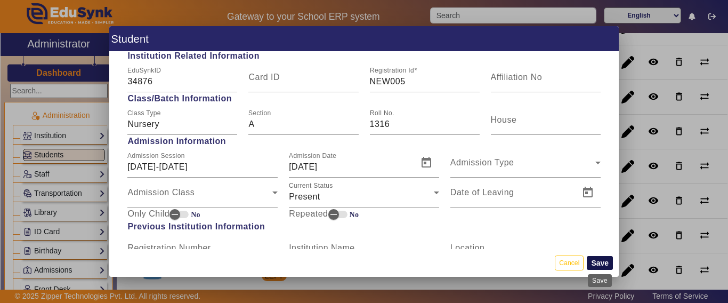
click at [599, 263] on button "Save" at bounding box center [600, 263] width 26 height 14
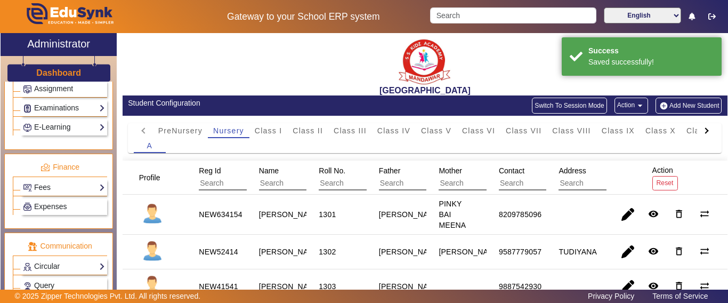
scroll to position [549, 0]
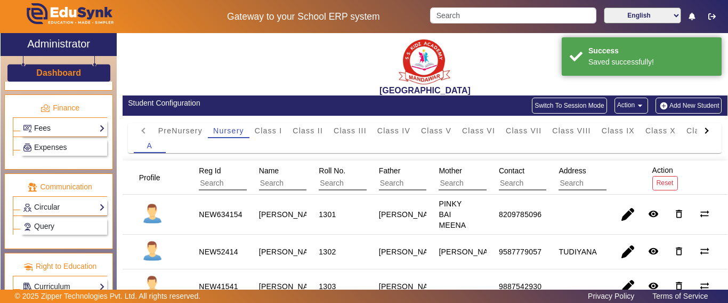
click at [52, 128] on link "Fees" at bounding box center [64, 128] width 82 height 12
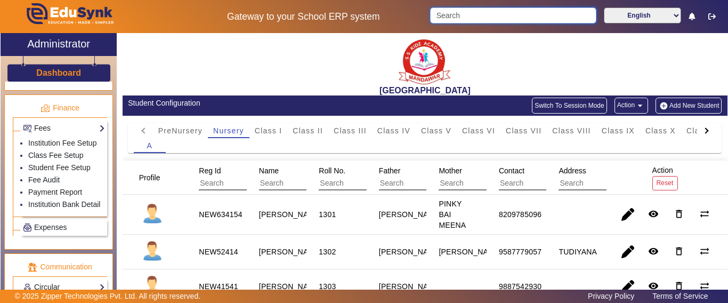
click at [515, 21] on input "Search" at bounding box center [513, 15] width 166 height 16
type input "L"
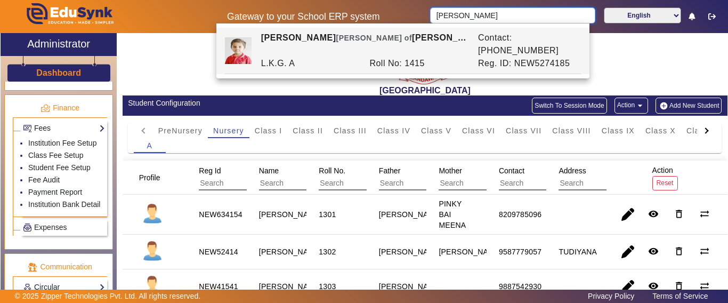
type input "[PERSON_NAME]"
click at [702, 131] on div at bounding box center [705, 130] width 6 height 6
click at [697, 131] on mat-tab-header "PreNursery Nursery Class I Class II Class III Class IV Class V Class VI Class V…" at bounding box center [425, 130] width 582 height 15
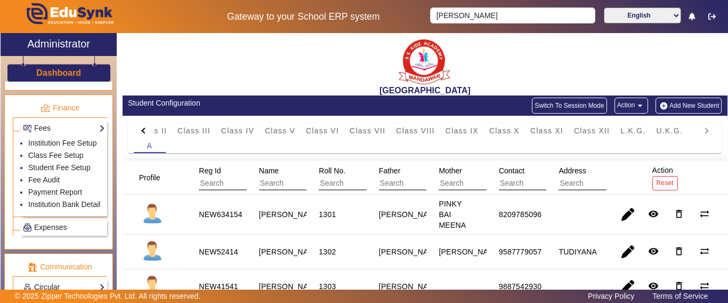
click at [697, 131] on mat-tab-header "PreNursery Nursery Class I Class II Class III Class IV Class V Class VI Class V…" at bounding box center [425, 130] width 582 height 15
click at [634, 133] on span "L.K.G." at bounding box center [632, 130] width 25 height 7
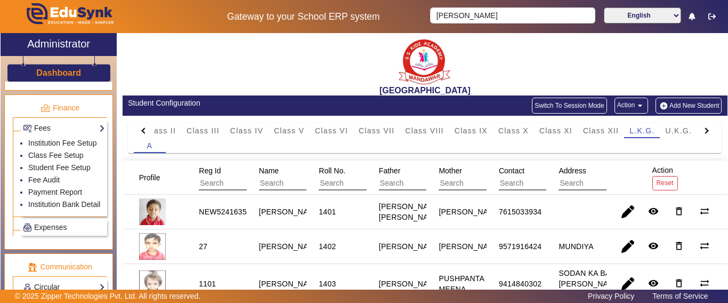
click at [278, 186] on input "text" at bounding box center [306, 183] width 95 height 14
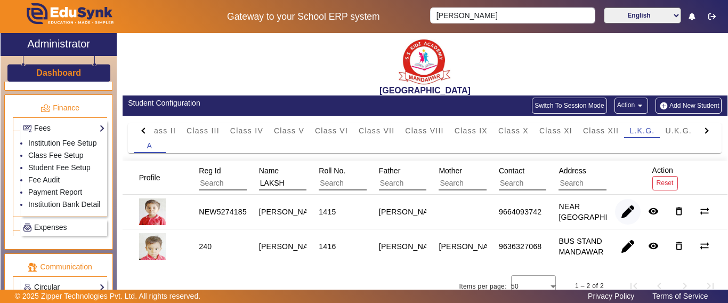
type input "LAKSH"
click at [625, 210] on span "button" at bounding box center [628, 212] width 26 height 26
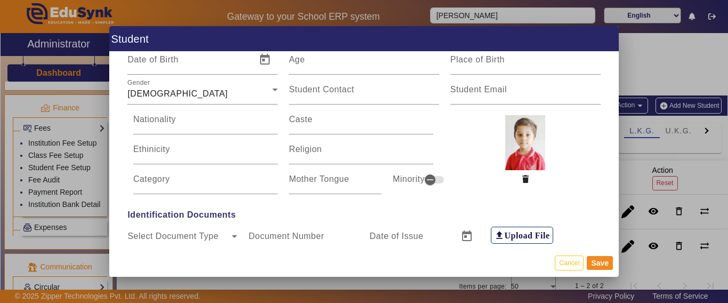
scroll to position [0, 0]
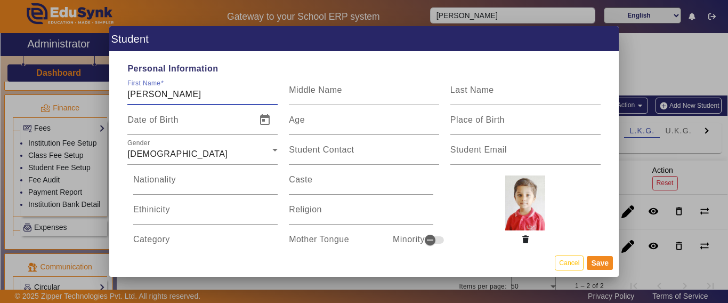
click at [155, 95] on input "[PERSON_NAME]" at bounding box center [202, 94] width 150 height 13
type input "[PERSON_NAME]"
click at [195, 116] on div "Date of Birth" at bounding box center [188, 120] width 123 height 30
click at [262, 118] on span "Open calendar" at bounding box center [265, 120] width 26 height 26
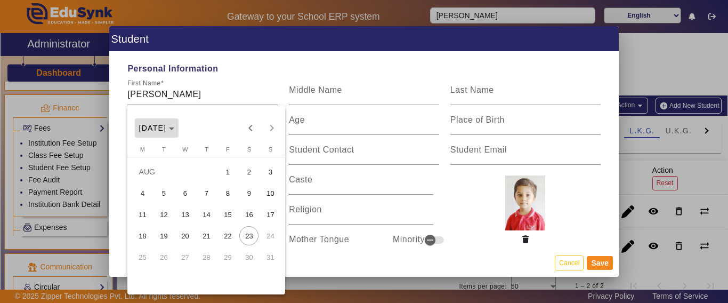
click at [175, 131] on span "[DATE]" at bounding box center [157, 128] width 36 height 9
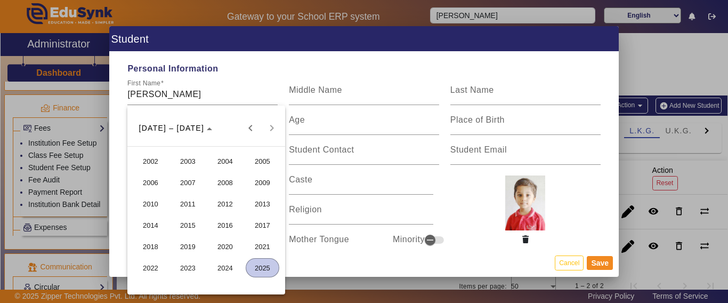
click at [230, 245] on span "2020" at bounding box center [225, 246] width 34 height 19
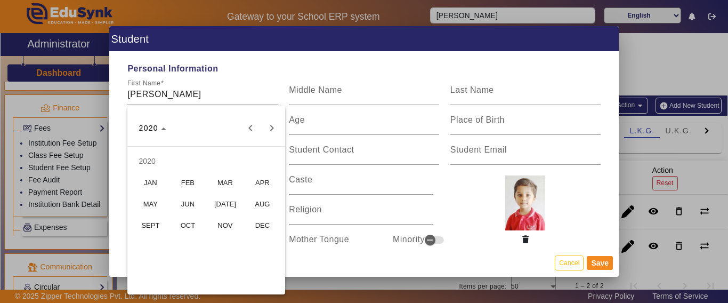
click at [155, 223] on span "SEPT" at bounding box center [151, 224] width 34 height 19
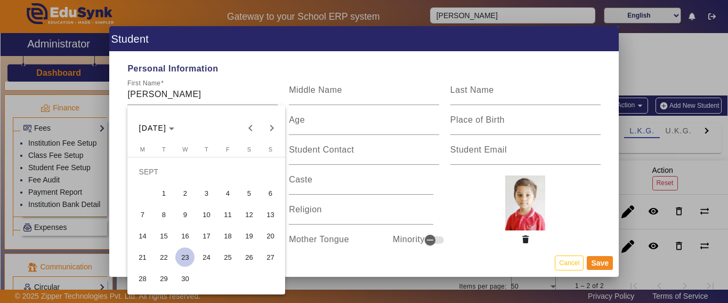
click at [268, 195] on span "6" at bounding box center [270, 192] width 19 height 19
type input "[DATE]"
type input "4 Yrs, 11 Months, 17 Days"
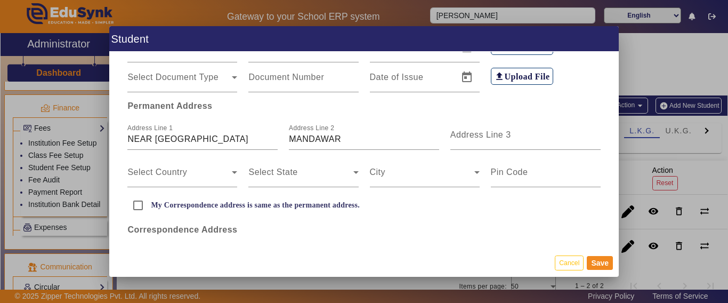
scroll to position [266, 0]
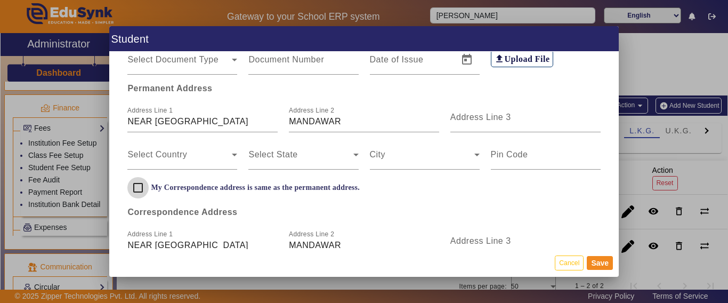
click at [140, 188] on input "My Correspondence address is same as the permanent address." at bounding box center [137, 187] width 21 height 21
checkbox input "true"
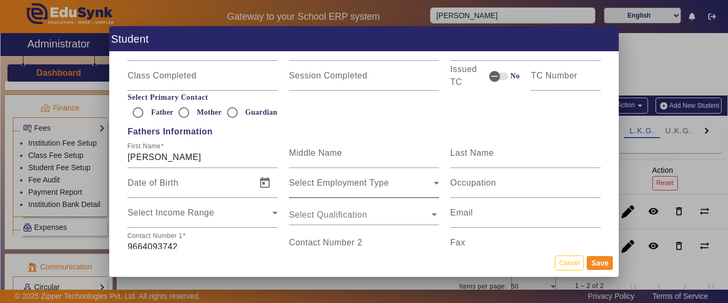
scroll to position [639, 0]
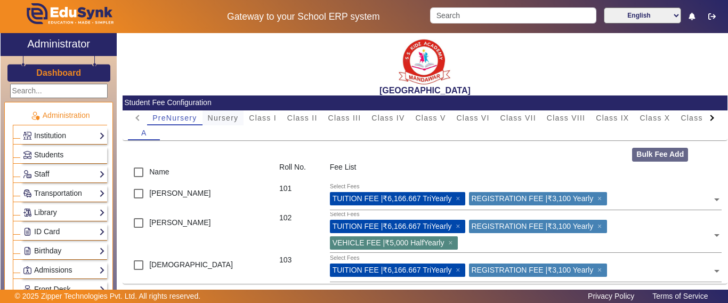
click at [218, 120] on span "Nursery" at bounding box center [223, 117] width 31 height 7
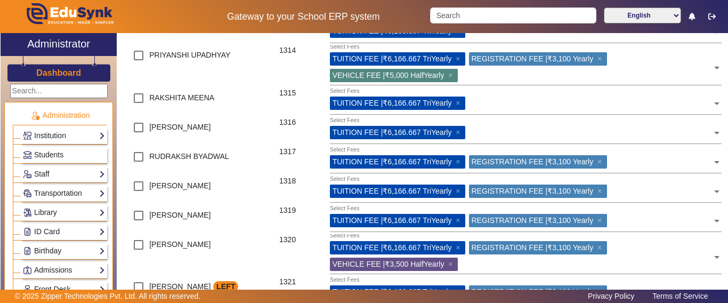
scroll to position [579, 0]
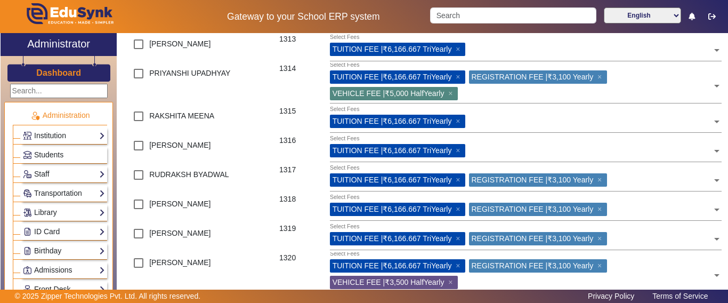
click at [488, 154] on input "text" at bounding box center [590, 149] width 243 height 10
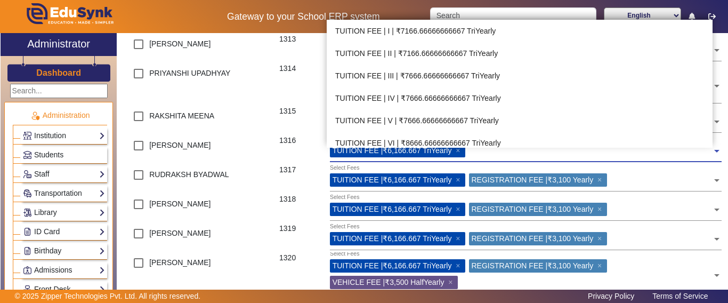
scroll to position [269, 0]
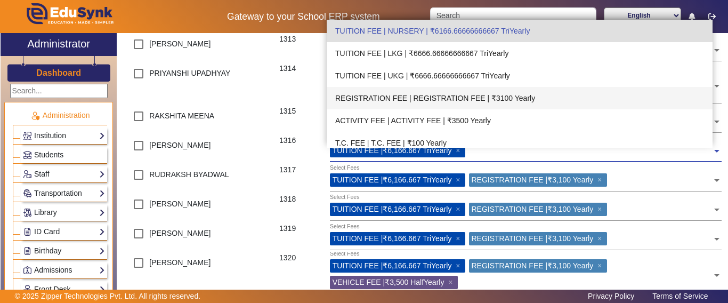
click at [442, 97] on div "REGISTRATION FEE | REGISTRATION FEE | ₹3100 Yearly" at bounding box center [520, 98] width 386 height 22
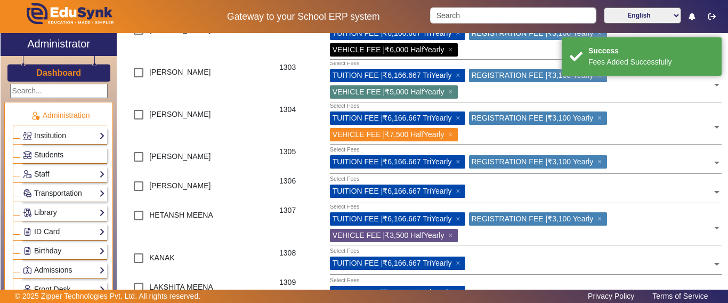
click at [59, 71] on h3 "Dashboard" at bounding box center [58, 73] width 45 height 10
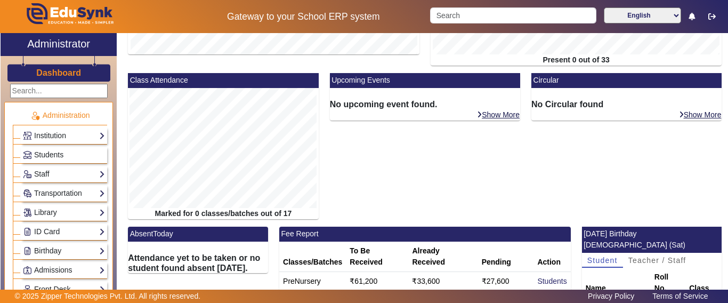
scroll to position [206, 0]
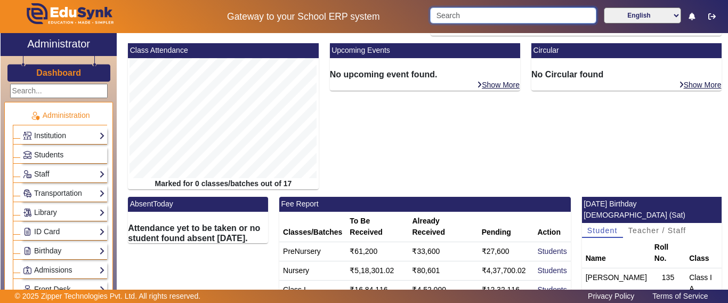
click at [483, 15] on input "Search" at bounding box center [513, 15] width 166 height 16
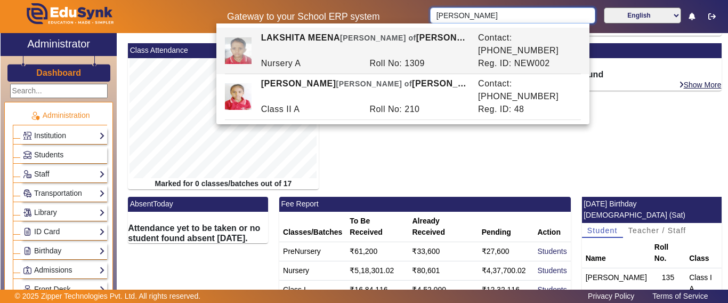
type input "LAKSHITA"
click at [390, 120] on div "Upcoming Events No upcoming event found. Show More" at bounding box center [424, 119] width 201 height 153
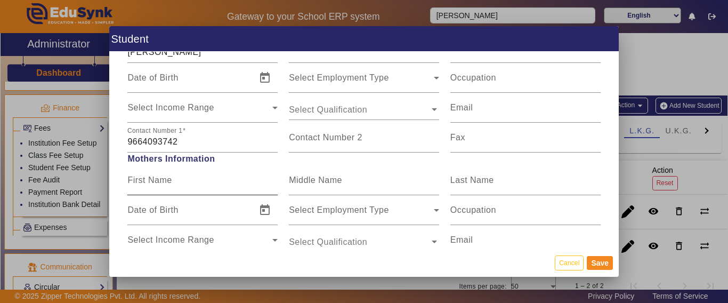
scroll to position [746, 0]
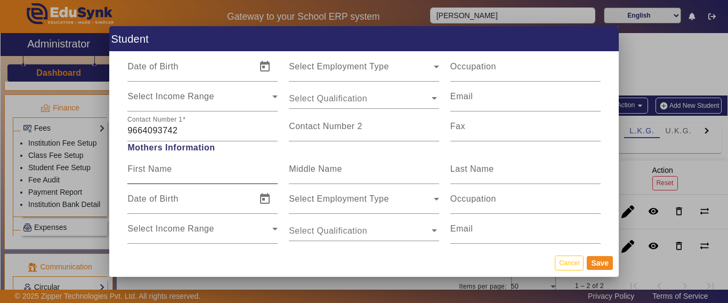
click at [164, 171] on mat-label "First Name" at bounding box center [149, 168] width 44 height 9
click at [164, 171] on input "First Name" at bounding box center [202, 173] width 150 height 13
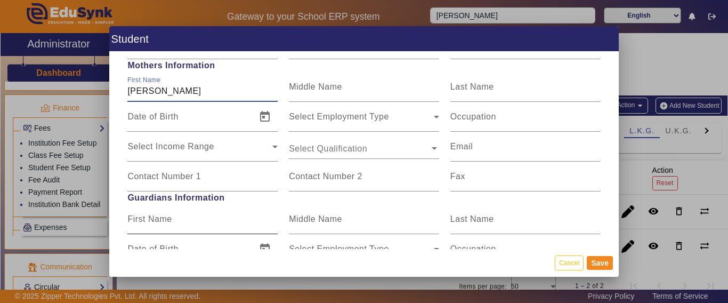
scroll to position [852, 0]
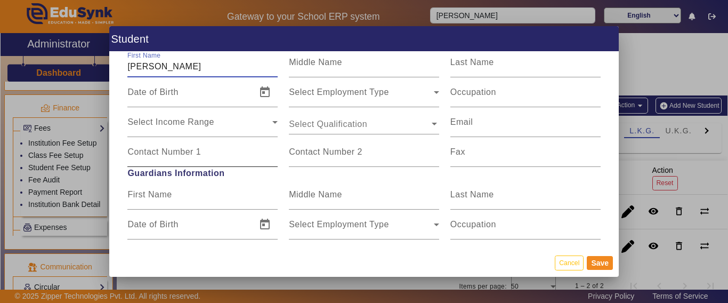
type input "RENU AGARWAL"
click at [160, 151] on mat-label "Contact Number 1" at bounding box center [164, 151] width 74 height 9
click at [160, 151] on input "Contact Number 1" at bounding box center [202, 156] width 150 height 13
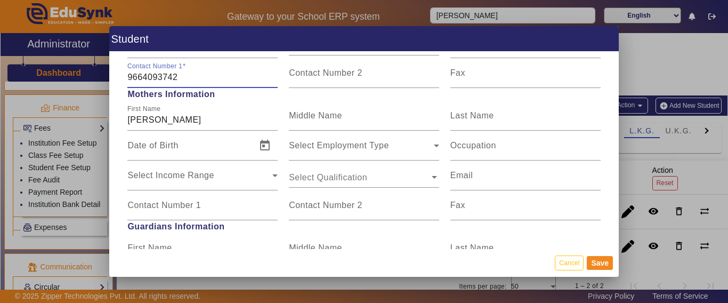
drag, startPoint x: 199, startPoint y: 79, endPoint x: 120, endPoint y: 79, distance: 78.9
click at [120, 79] on div "Personal Information First Name LAKSHYA GARG Middle Name Last Name Date of Birt…" at bounding box center [363, 150] width 509 height 197
type input "7976159202"
click at [163, 205] on mat-label "Contact Number 1" at bounding box center [164, 204] width 74 height 9
click at [163, 205] on input "Contact Number 1" at bounding box center [202, 209] width 150 height 13
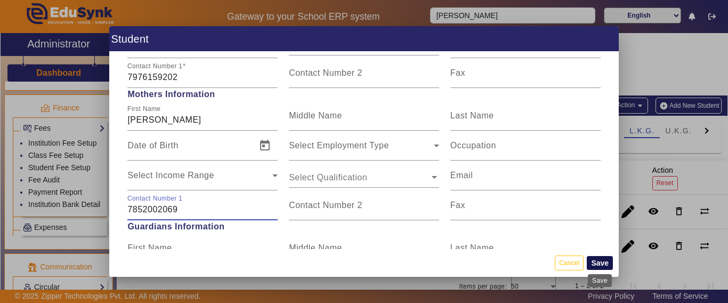
type input "7852002069"
click at [601, 263] on button "Save" at bounding box center [600, 263] width 26 height 14
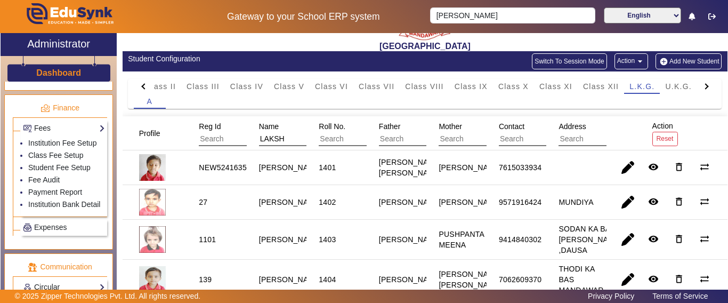
scroll to position [0, 0]
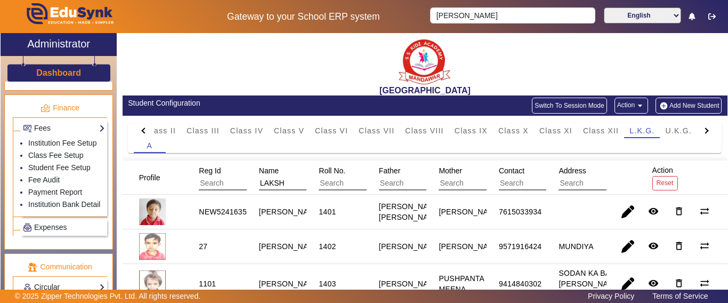
click at [279, 142] on div "A" at bounding box center [425, 145] width 582 height 15
click at [273, 180] on input "LAKSH" at bounding box center [306, 183] width 95 height 14
click at [287, 180] on input "LAKSH" at bounding box center [306, 183] width 95 height 14
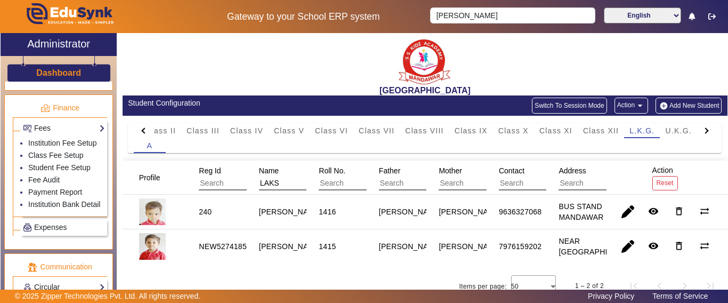
type input "LAKSH"
click at [624, 254] on span "button" at bounding box center [628, 246] width 26 height 26
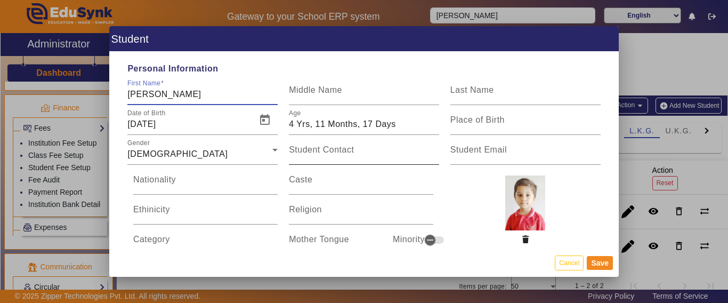
click at [343, 153] on mat-label "Student Contact" at bounding box center [321, 149] width 65 height 9
click at [343, 153] on input "Student Contact" at bounding box center [364, 154] width 150 height 13
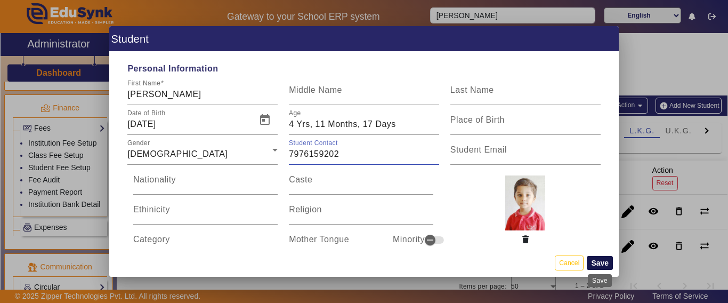
type input "7976159202"
click at [602, 263] on button "Save" at bounding box center [600, 263] width 26 height 14
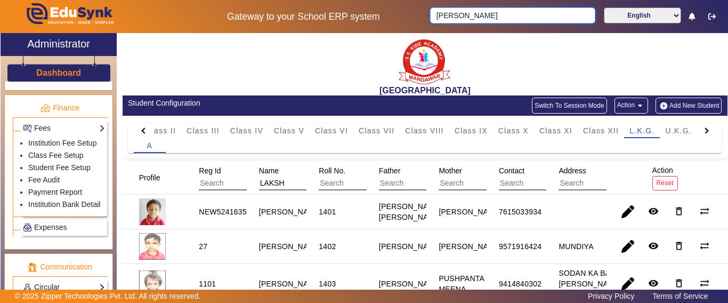
drag, startPoint x: 504, startPoint y: 20, endPoint x: 361, endPoint y: 11, distance: 143.6
click at [361, 9] on div "Gateway to your School ERP system LAKSH GARG English हिंदी (Hindi) ಕನ್ನಡ (Kanna…" at bounding box center [364, 16] width 727 height 33
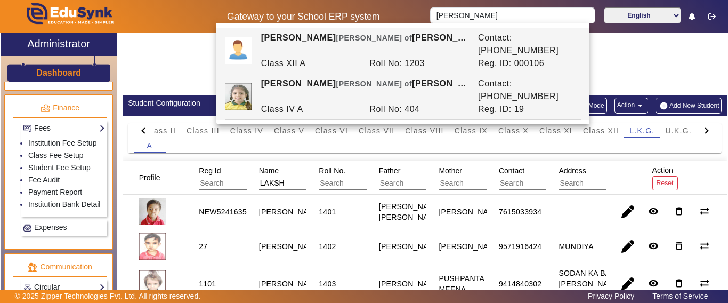
click at [305, 77] on div "APOORVA SHARMA Ward of RAMSWAROOP SHARMA" at bounding box center [363, 90] width 217 height 26
type input "[PERSON_NAME]"
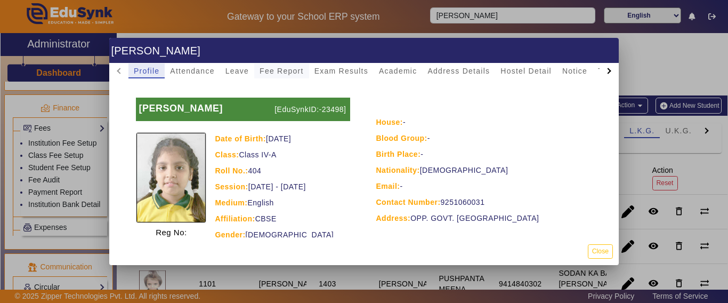
click at [296, 72] on span "Fee Report" at bounding box center [281, 70] width 44 height 7
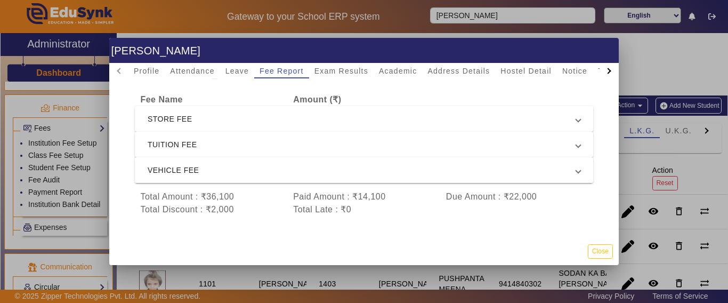
scroll to position [56, 0]
click at [596, 252] on button "Close" at bounding box center [600, 251] width 25 height 14
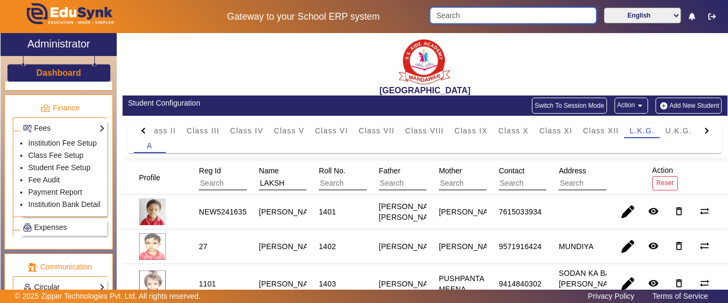
scroll to position [283, 0]
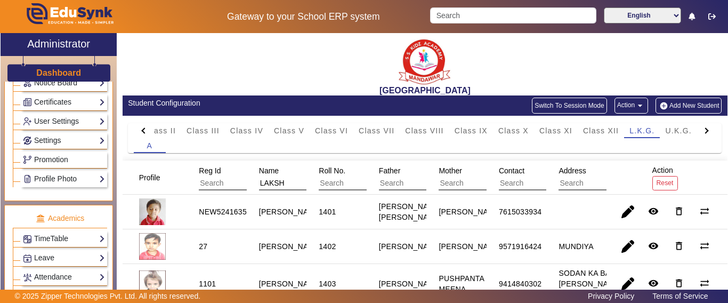
click at [53, 71] on h3 "Dashboard" at bounding box center [58, 73] width 45 height 10
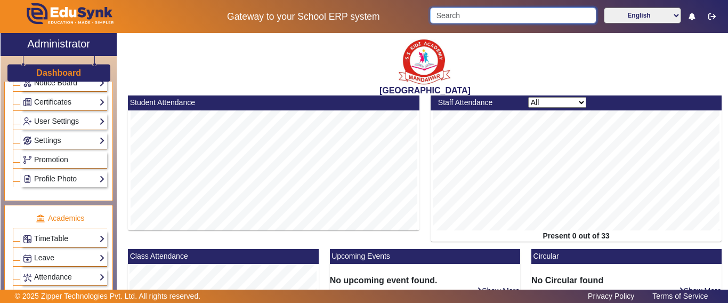
click at [452, 11] on input "Search" at bounding box center [513, 15] width 166 height 16
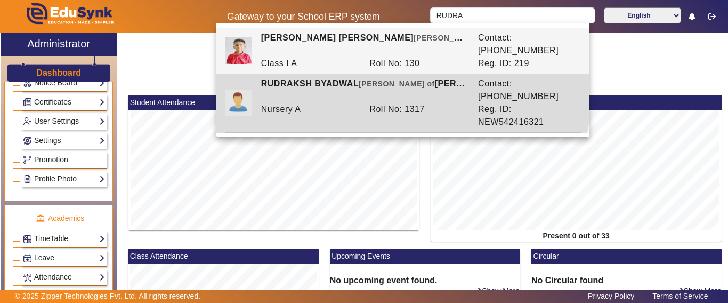
click at [359, 77] on div "RUDRAKSH BYADWAL Ward of AMIT KUMAR MEENA" at bounding box center [363, 90] width 217 height 26
type input "RUDRAKSH BYADWAL"
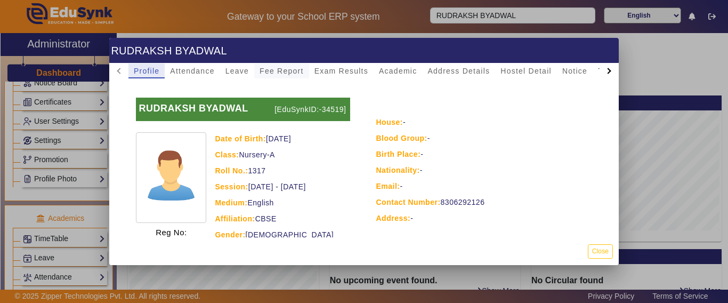
click at [294, 68] on span "Fee Report" at bounding box center [281, 70] width 44 height 7
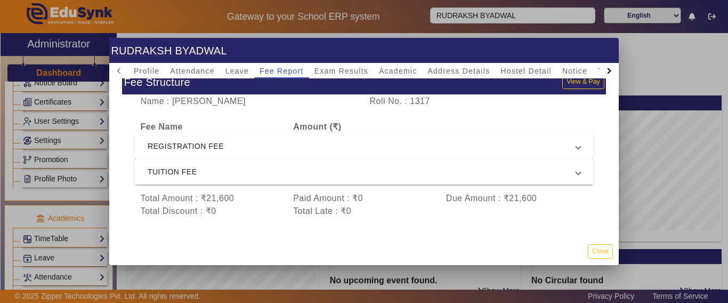
scroll to position [30, 0]
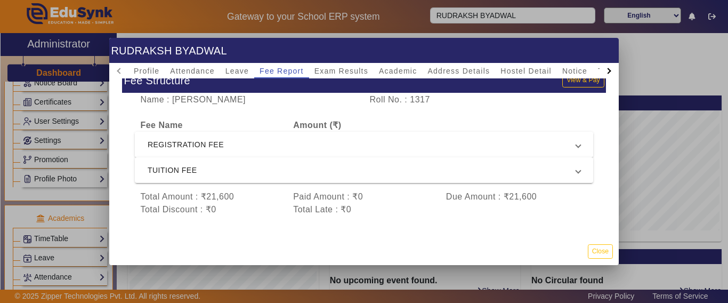
click at [218, 138] on span "REGISTRATION FEE" at bounding box center [362, 144] width 428 height 13
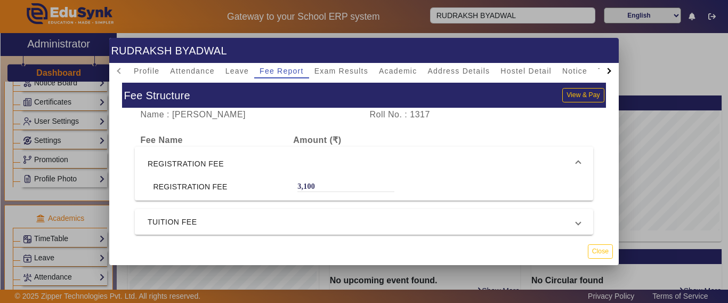
scroll to position [0, 0]
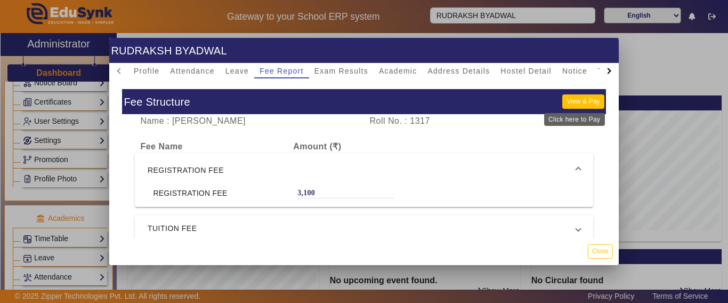
click at [562, 104] on button "View & Pay" at bounding box center [583, 101] width 42 height 14
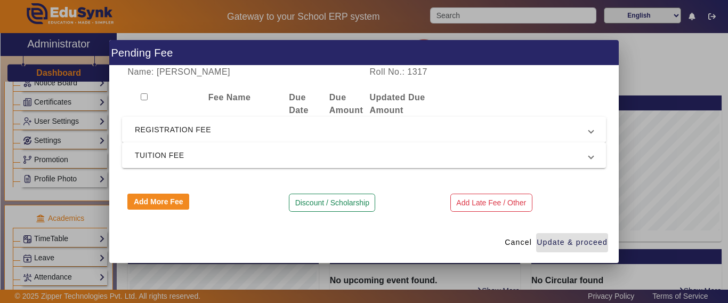
click at [163, 132] on span "REGISTRATION FEE" at bounding box center [362, 129] width 454 height 13
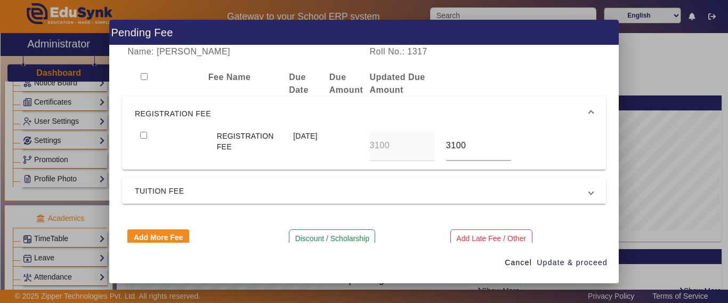
click at [143, 134] on input "checkbox" at bounding box center [143, 135] width 7 height 7
checkbox input "true"
click at [150, 181] on mat-expansion-panel-header "TUITION FEE" at bounding box center [364, 191] width 484 height 26
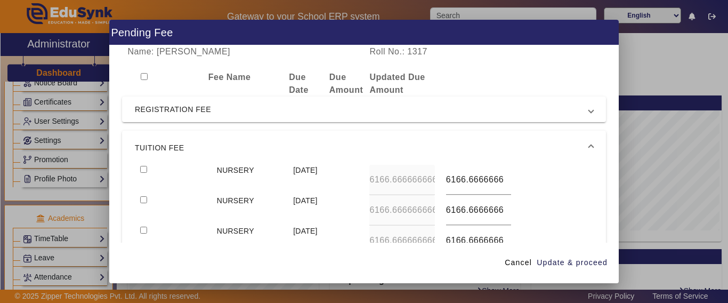
click at [144, 168] on input "checkbox" at bounding box center [143, 169] width 7 height 7
checkbox input "true"
type input "6500"
click at [140, 196] on input "checkbox" at bounding box center [143, 199] width 7 height 7
checkbox input "true"
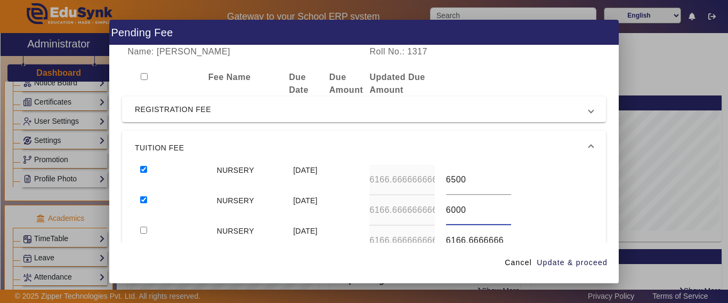
type input "6000"
click at [140, 226] on input "checkbox" at bounding box center [143, 229] width 7 height 7
checkbox input "true"
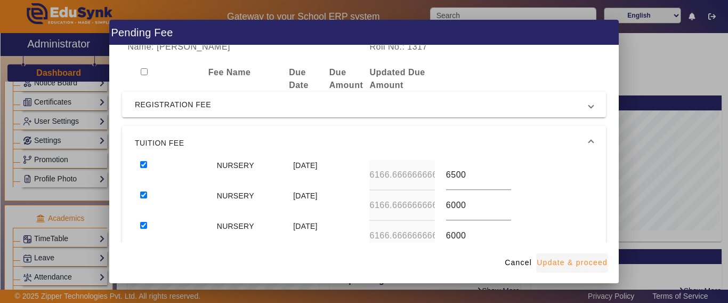
type input "6000"
click at [569, 266] on span "Update & proceed" at bounding box center [572, 262] width 71 height 11
type input "6500"
type input "6000"
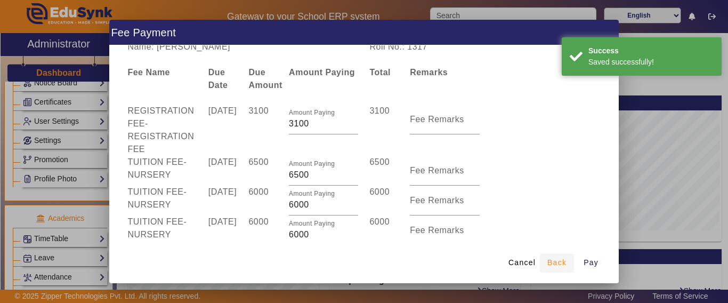
click at [559, 261] on span "Back" at bounding box center [556, 262] width 19 height 11
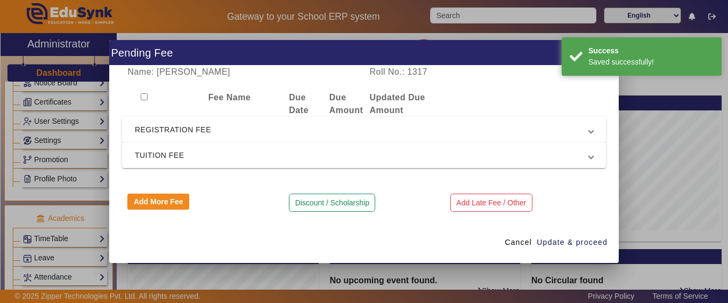
scroll to position [0, 0]
click at [137, 131] on span "REGISTRATION FEE" at bounding box center [362, 129] width 454 height 13
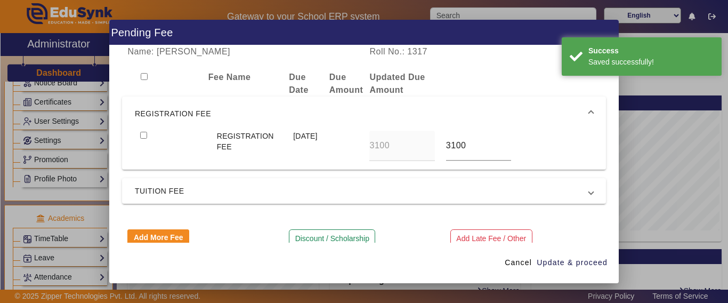
drag, startPoint x: 143, startPoint y: 130, endPoint x: 146, endPoint y: 139, distance: 9.4
click at [143, 132] on mat-expansion-panel "REGISTRATION FEE REGISTRATION FEE 15 Jul 2025 3100 3100" at bounding box center [364, 132] width 484 height 73
click at [137, 135] on div at bounding box center [173, 146] width 76 height 30
click at [142, 135] on input "checkbox" at bounding box center [143, 135] width 7 height 7
checkbox input "true"
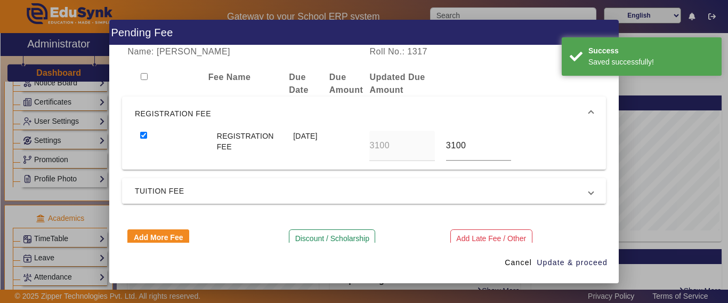
click at [147, 186] on span "TUITION FEE" at bounding box center [362, 190] width 454 height 13
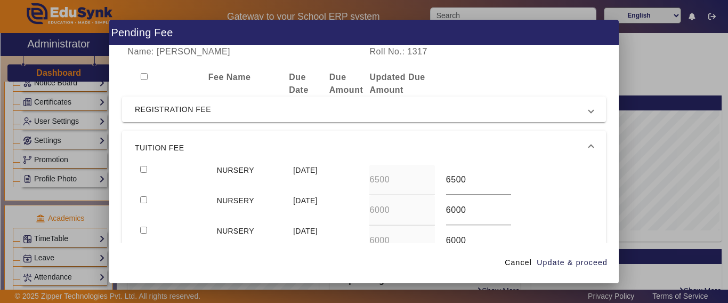
click at [144, 170] on input "checkbox" at bounding box center [143, 169] width 7 height 7
checkbox input "true"
click at [142, 198] on input "checkbox" at bounding box center [143, 199] width 7 height 7
checkbox input "true"
click at [582, 263] on span "Update & proceed" at bounding box center [572, 262] width 71 height 11
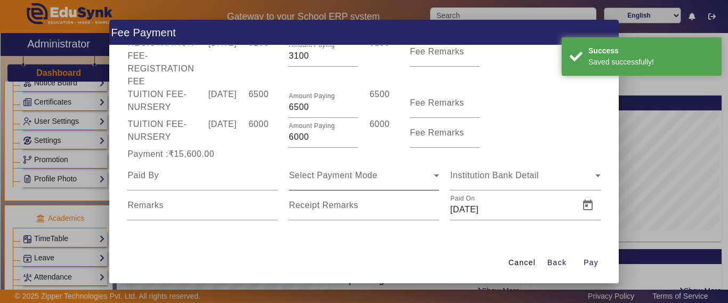
scroll to position [74, 0]
drag, startPoint x: 316, startPoint y: 140, endPoint x: 276, endPoint y: 144, distance: 40.7
click at [271, 140] on div "TUITION FEE - NURSERY 15 Jul 2025 6000 Amount Paying 6000 6000 Fee Remarks" at bounding box center [364, 132] width 484 height 30
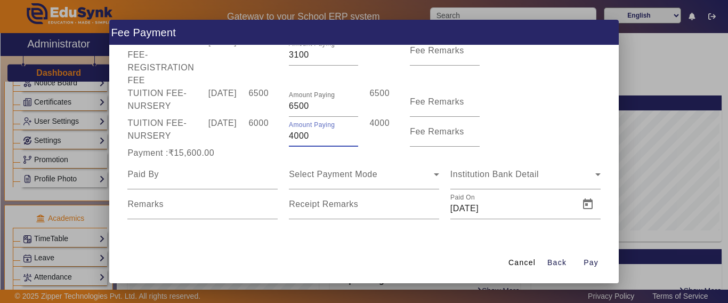
click at [250, 148] on div "Payment :₹15,600.00" at bounding box center [202, 153] width 161 height 13
drag, startPoint x: 287, startPoint y: 138, endPoint x: 273, endPoint y: 140, distance: 13.5
click at [273, 140] on div "TUITION FEE - NURSERY 15 Jul 2025 6000 Amount Paying 4000 4000 Fee Remarks" at bounding box center [364, 132] width 484 height 30
type input "3400"
click at [267, 143] on div "6000" at bounding box center [263, 132] width 40 height 30
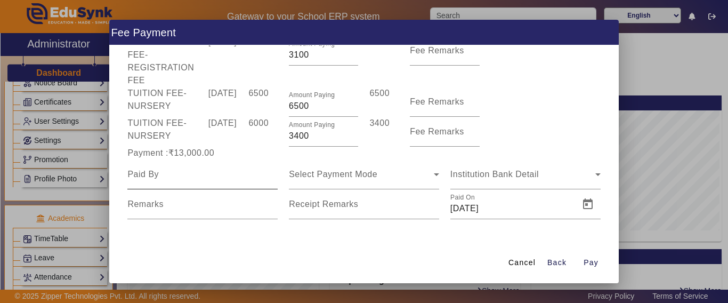
click at [199, 177] on input at bounding box center [202, 174] width 150 height 13
type input "R"
type input "RUDRAKSH"
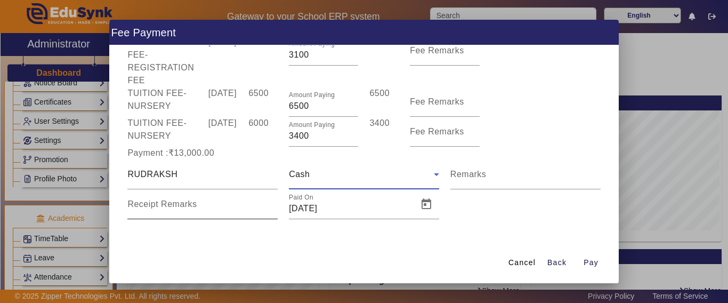
click at [199, 207] on input "Receipt Remarks" at bounding box center [202, 208] width 150 height 13
type input "CASH"
click at [593, 261] on span "Pay" at bounding box center [590, 262] width 15 height 11
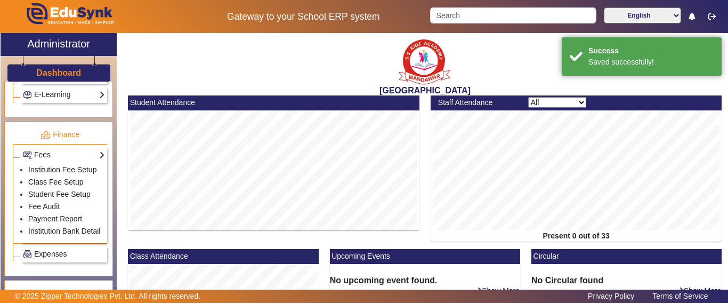
scroll to position [652, 0]
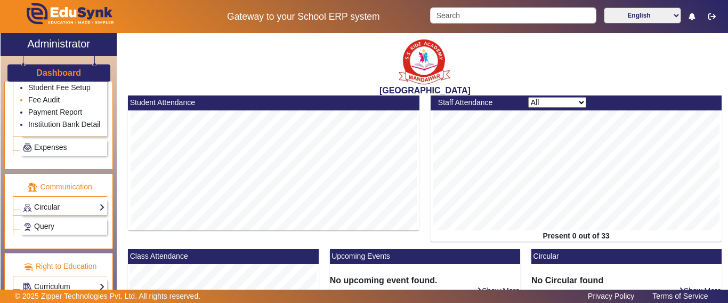
click at [38, 95] on link "Fee Audit" at bounding box center [43, 99] width 31 height 9
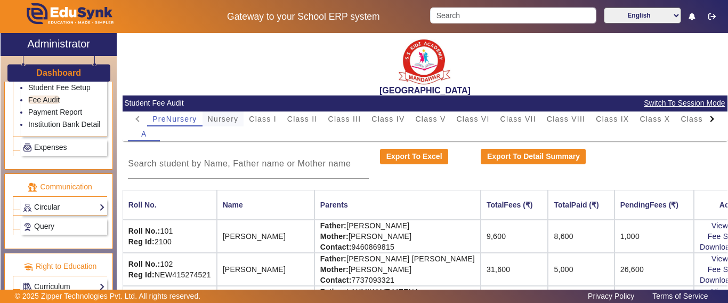
click at [215, 115] on span "Nursery" at bounding box center [223, 118] width 31 height 7
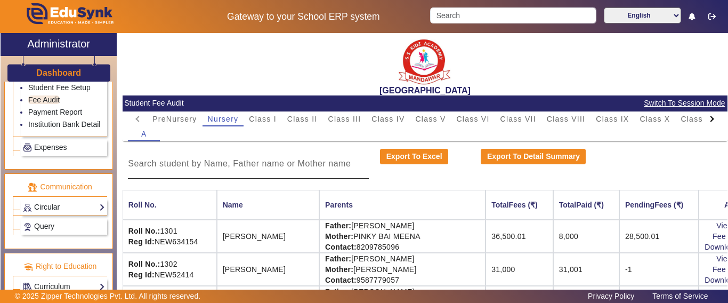
click at [220, 159] on input at bounding box center [248, 163] width 241 height 13
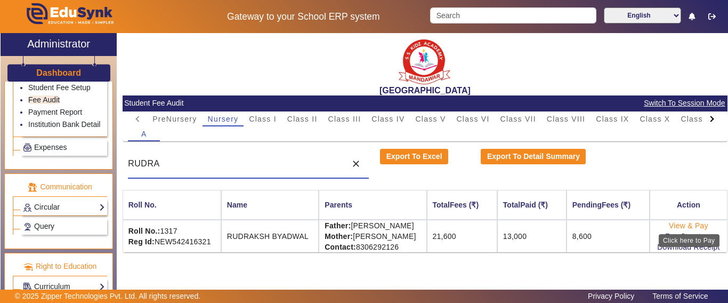
type input "RUDRA"
click at [684, 225] on link "View & Pay" at bounding box center [688, 225] width 39 height 9
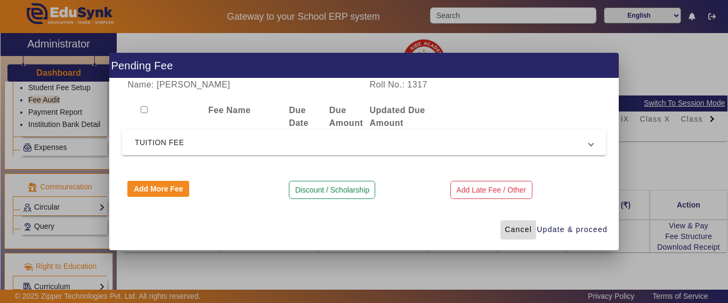
click at [520, 230] on span "Cancel" at bounding box center [518, 229] width 27 height 11
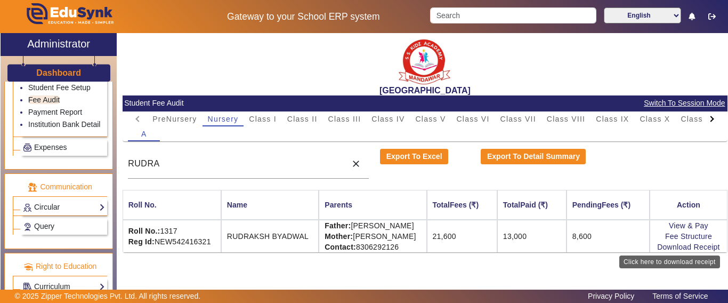
click at [686, 255] on div "Click here to download receipt" at bounding box center [669, 261] width 101 height 13
click at [675, 247] on link "Download Receipt" at bounding box center [688, 246] width 63 height 9
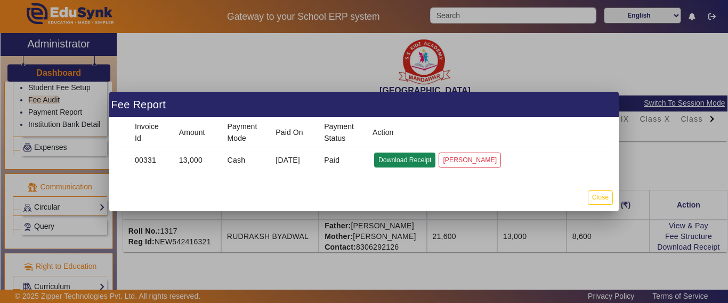
click at [398, 163] on button "Download Receipt" at bounding box center [404, 159] width 61 height 14
